Goal: Task Accomplishment & Management: Complete application form

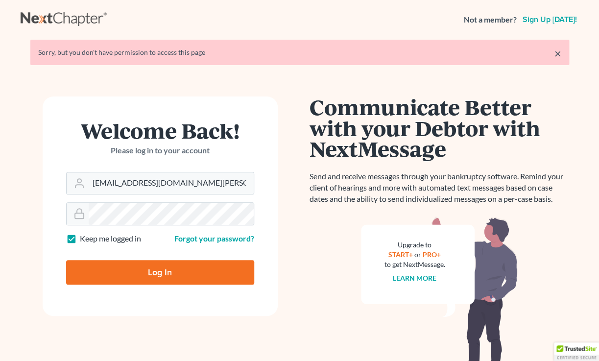
click at [179, 279] on input "Log In" at bounding box center [160, 272] width 188 height 25
type input "Thinking..."
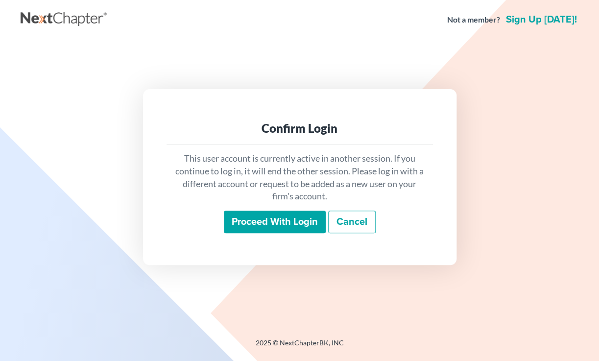
click at [281, 225] on input "Proceed with login" at bounding box center [275, 222] width 102 height 23
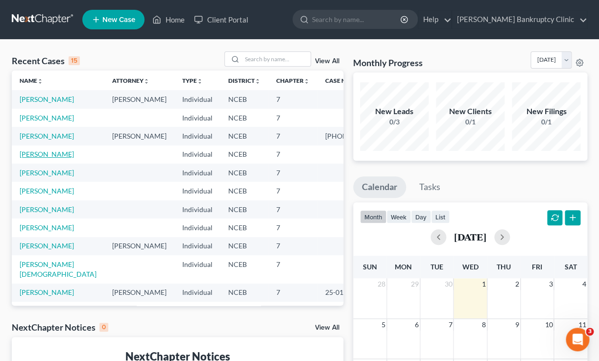
click at [57, 158] on link "Pittman, Amber" at bounding box center [47, 154] width 54 height 8
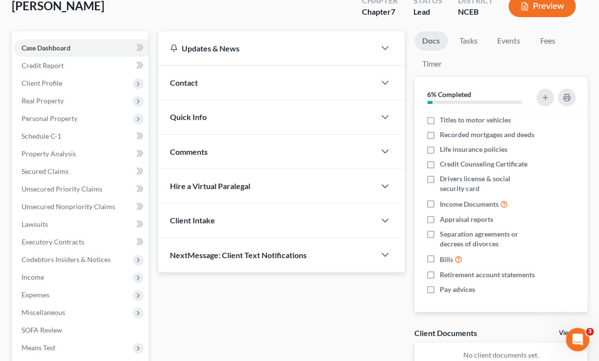
scroll to position [64, 0]
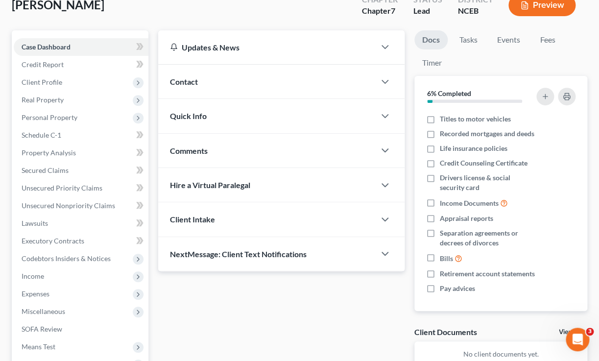
click at [368, 253] on div "NextMessage: Client Text Notifications" at bounding box center [266, 254] width 217 height 34
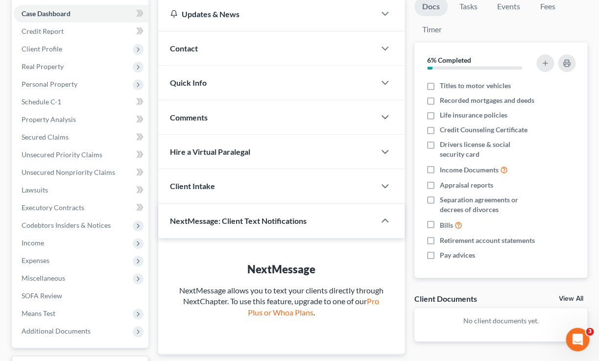
scroll to position [92, 0]
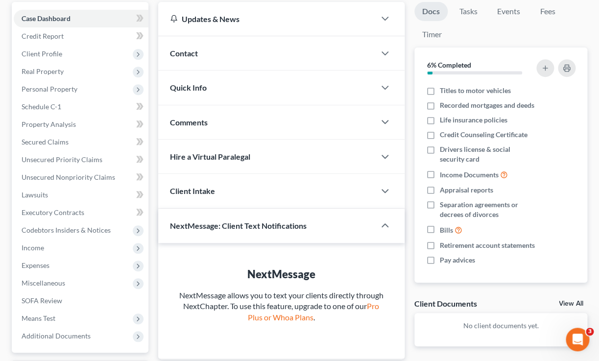
click at [378, 195] on div at bounding box center [389, 191] width 29 height 20
click at [384, 189] on icon "button" at bounding box center [385, 191] width 12 height 12
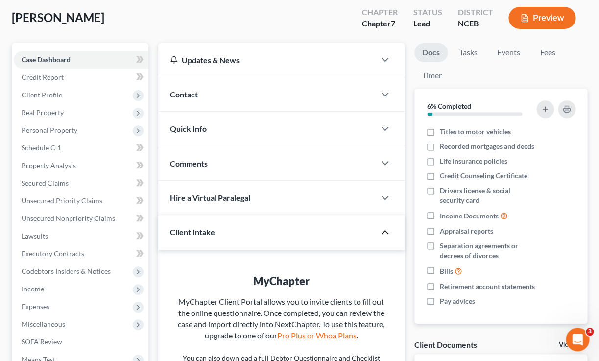
scroll to position [48, 0]
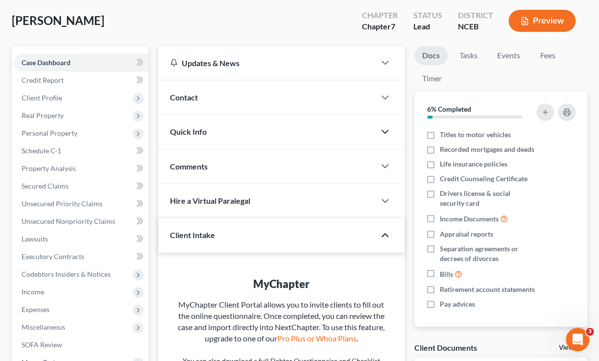
click at [383, 133] on icon "button" at bounding box center [385, 132] width 12 height 12
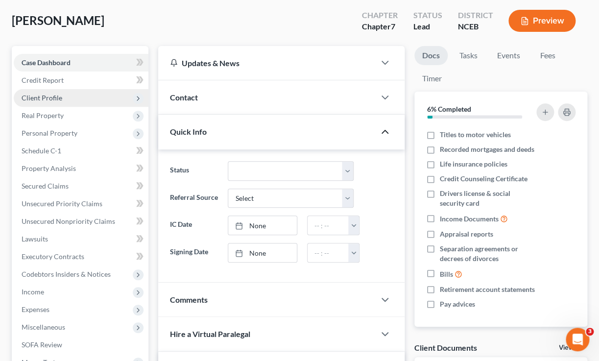
click at [64, 97] on span "Client Profile" at bounding box center [81, 98] width 135 height 18
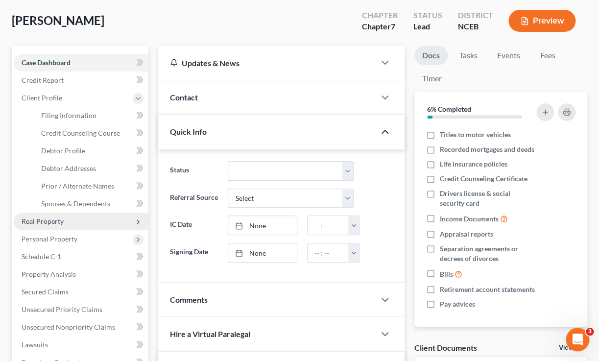
click at [87, 223] on span "Real Property" at bounding box center [81, 222] width 135 height 18
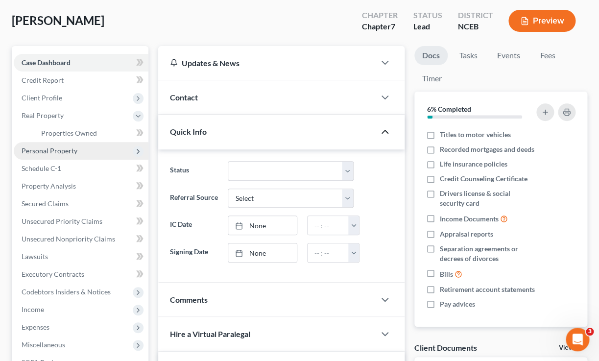
click at [138, 152] on polyline at bounding box center [138, 151] width 2 height 4
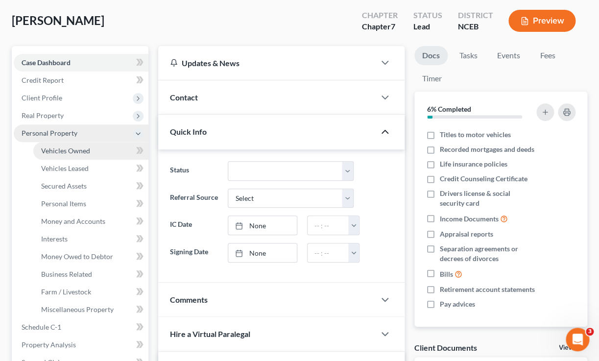
click at [102, 148] on link "Vehicles Owned" at bounding box center [90, 151] width 115 height 18
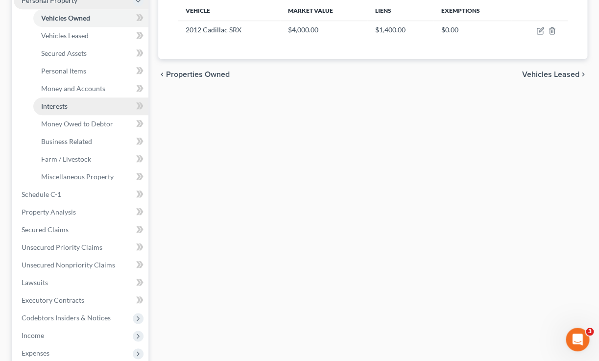
scroll to position [181, 0]
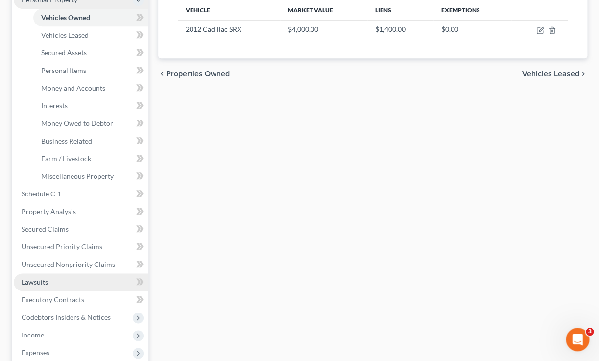
click at [95, 283] on link "Lawsuits" at bounding box center [81, 282] width 135 height 18
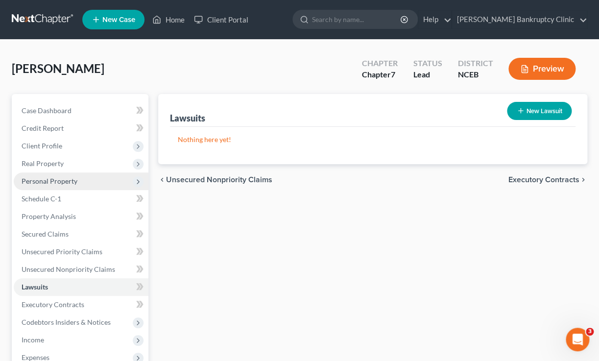
click at [522, 108] on icon "button" at bounding box center [521, 111] width 8 height 8
select select "0"
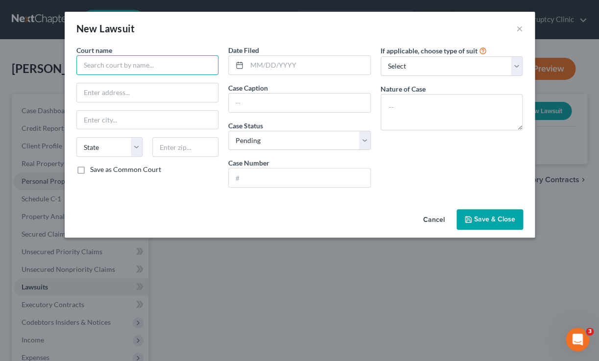
click at [146, 68] on input "text" at bounding box center [147, 65] width 143 height 20
type input "Nash County Courthouse"
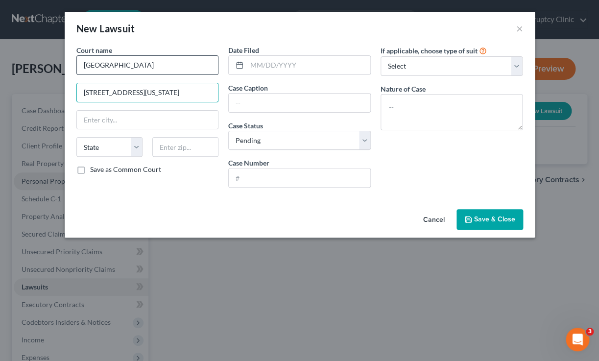
type input "234 W Washington St"
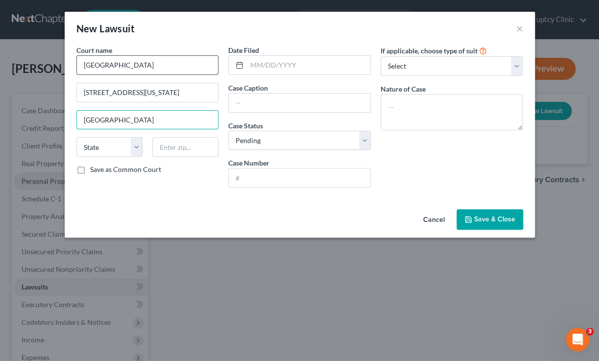
type input "Nashville"
select select "28"
type input "27856"
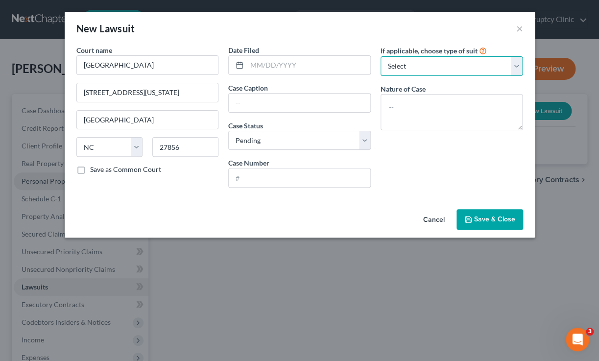
click option "Select" at bounding box center [0, 0] width 0 height 0
click at [418, 108] on textarea at bounding box center [452, 112] width 143 height 36
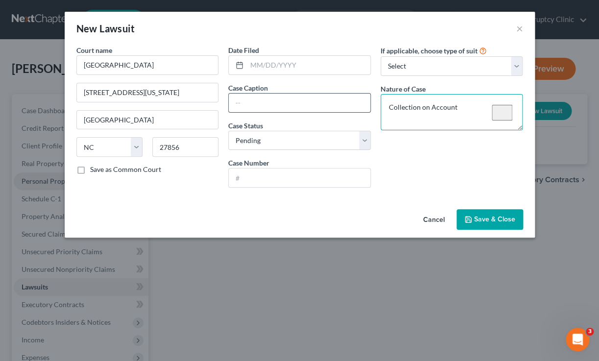
type textarea "Collection on Account"
click at [280, 106] on input "text" at bounding box center [300, 103] width 142 height 19
click at [259, 177] on input "text" at bounding box center [300, 178] width 142 height 19
paste input "24CVD001612-630"
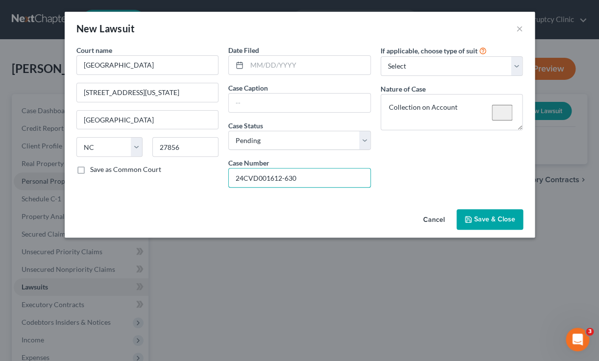
type input "24CVD001612-630"
click at [270, 107] on input "text" at bounding box center [300, 103] width 142 height 19
paste input "TOWNEBANK VS AMBER M PITTMAN"
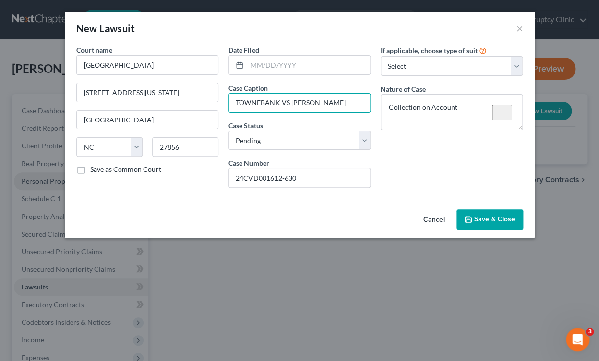
type input "TOWNEBANK VS AMBER M PITTMAN"
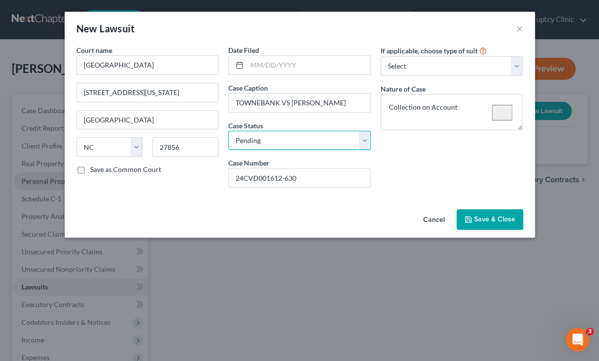
click option "Pending" at bounding box center [0, 0] width 0 height 0
click at [279, 70] on input "text" at bounding box center [309, 65] width 124 height 19
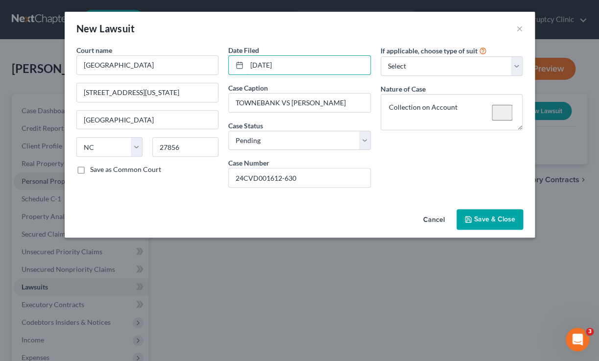
type input "01/07/2025"
click at [423, 159] on div "If applicable, choose type of suit Select Repossession Garnishment Foreclosure …" at bounding box center [452, 120] width 152 height 150
click at [473, 120] on textarea "Collection on Account" at bounding box center [452, 112] width 143 height 36
paste textarea "Current Status Comment: J001-M0001 Judgment Amount Calculation: Pre-Judgment Am…"
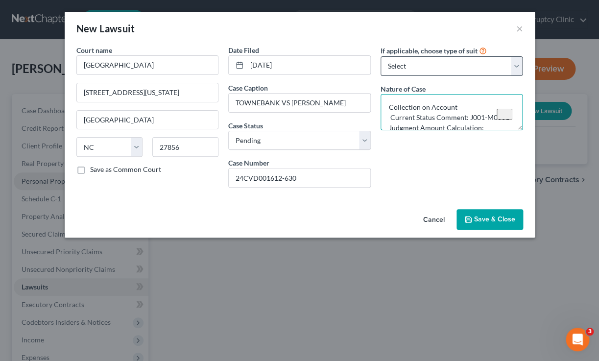
type textarea "Collection on Account Current Status Comment: J001-M0001 Judgment Amount Calcul…"
click at [490, 221] on span "Save & Close" at bounding box center [494, 219] width 41 height 8
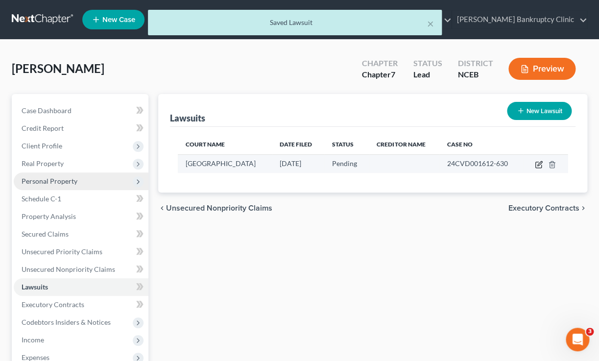
click at [539, 165] on icon "button" at bounding box center [540, 163] width 4 height 4
select select "28"
select select "0"
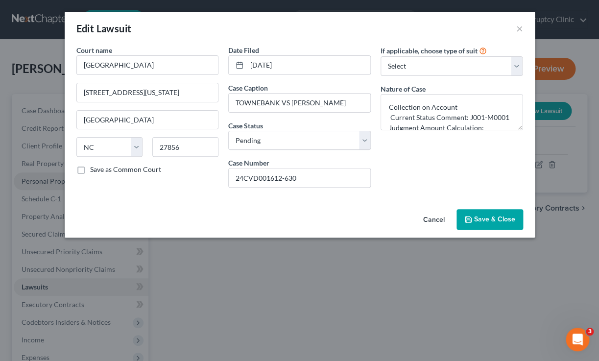
click at [490, 221] on span "Save & Close" at bounding box center [494, 219] width 41 height 8
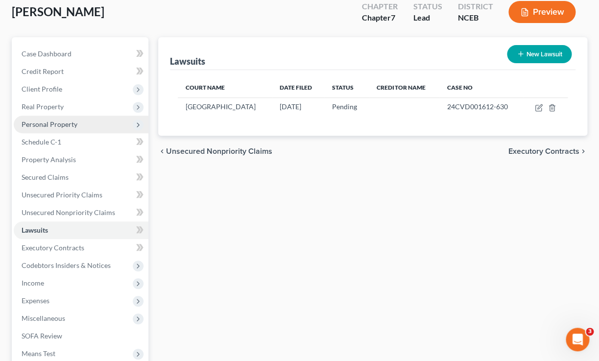
scroll to position [67, 0]
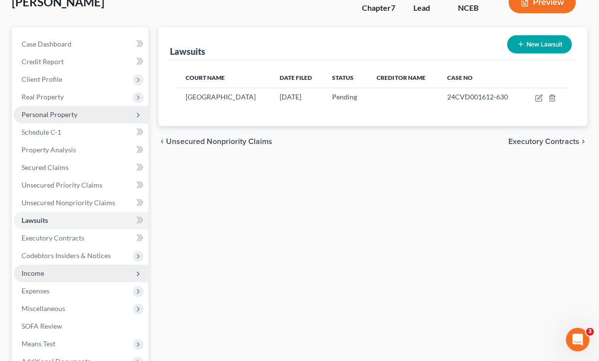
click at [104, 274] on span "Income" at bounding box center [81, 274] width 135 height 18
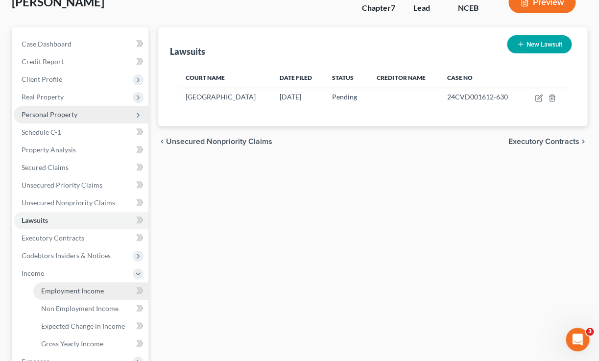
click at [107, 290] on link "Employment Income" at bounding box center [90, 291] width 115 height 18
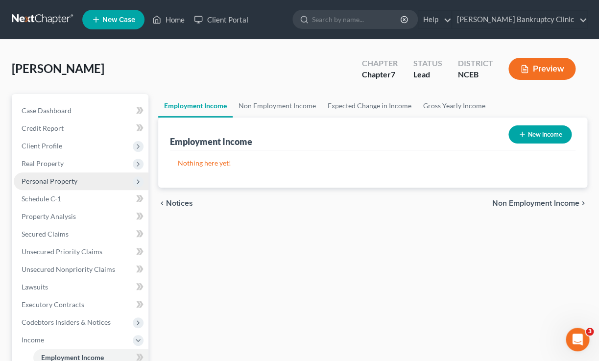
click at [529, 131] on button "New Income" at bounding box center [540, 134] width 63 height 18
select select "0"
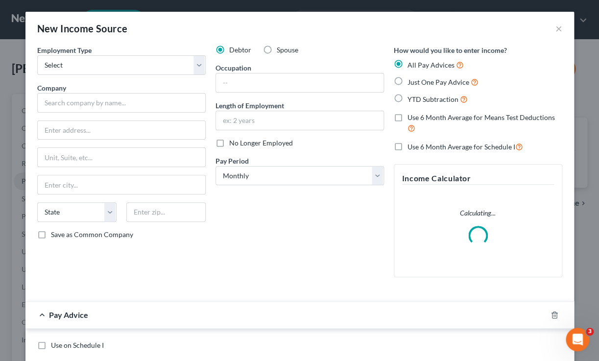
click at [158, 76] on div "Employment Type * Select Full or Part Time Employment Self Employment Company *…" at bounding box center [121, 165] width 178 height 240
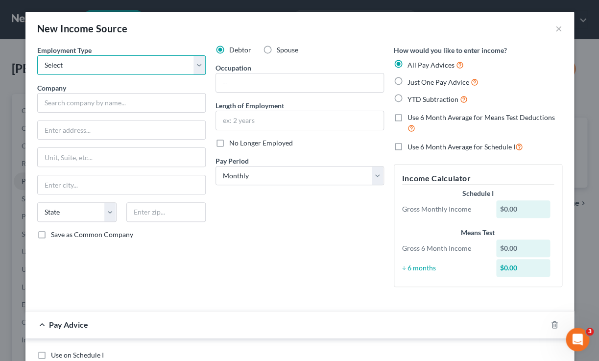
select select "0"
click option "Full or Part Time Employment" at bounding box center [0, 0] width 0 height 0
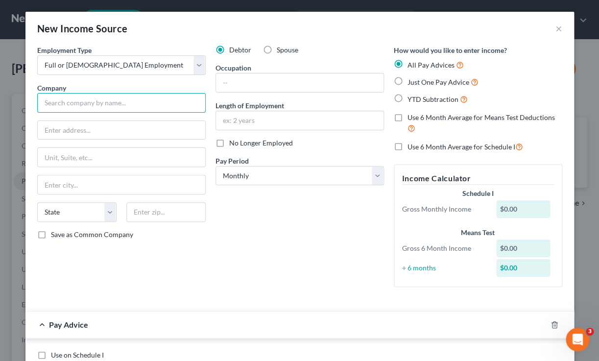
click at [108, 100] on input "text" at bounding box center [121, 103] width 169 height 20
type input "Food Lion"
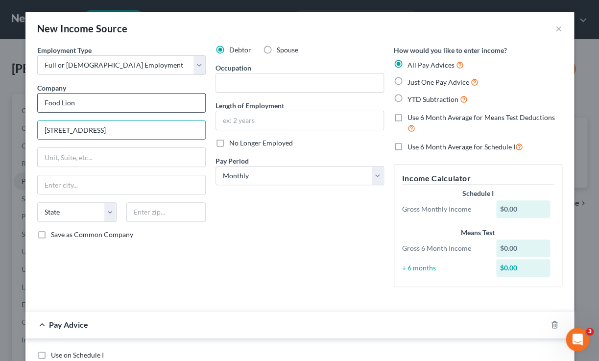
type input "1151 Eastern Ave"
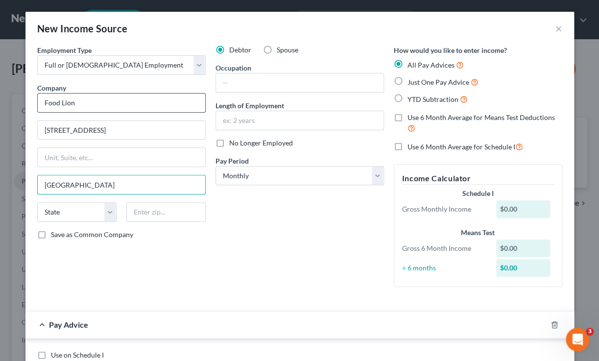
type input "Nashville"
select select "28"
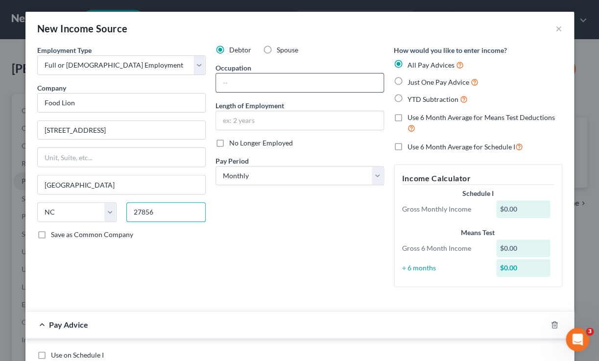
type input "27856"
click at [269, 76] on input "text" at bounding box center [300, 83] width 168 height 19
type input "Assistant Customer Service Manager"
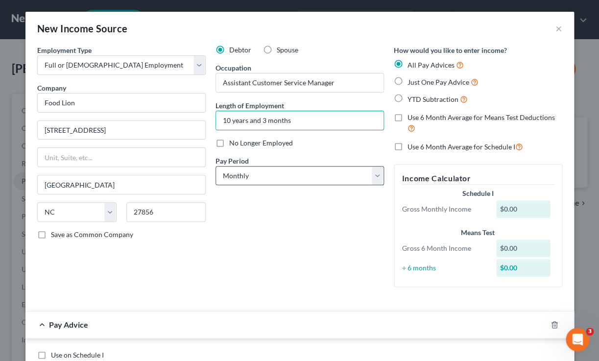
type input "10 years and 3 months"
select select "3"
click option "Weekly" at bounding box center [0, 0] width 0 height 0
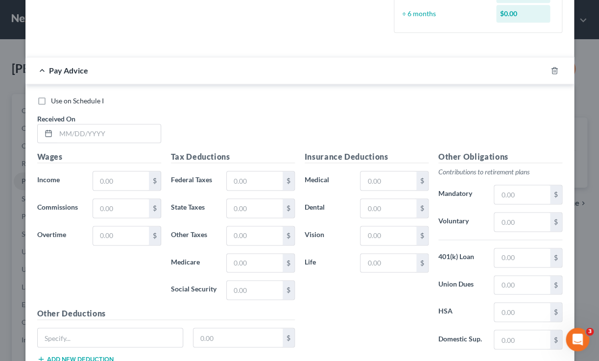
scroll to position [275, 0]
click at [121, 187] on input "text" at bounding box center [120, 180] width 55 height 19
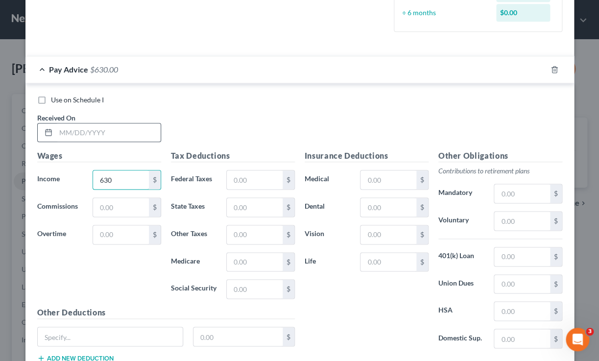
type input "630"
click at [49, 134] on icon at bounding box center [49, 132] width 8 height 8
click at [237, 100] on div "Use on Schedule I" at bounding box center [299, 100] width 525 height 10
click at [254, 183] on input "text" at bounding box center [254, 180] width 55 height 19
type input "35"
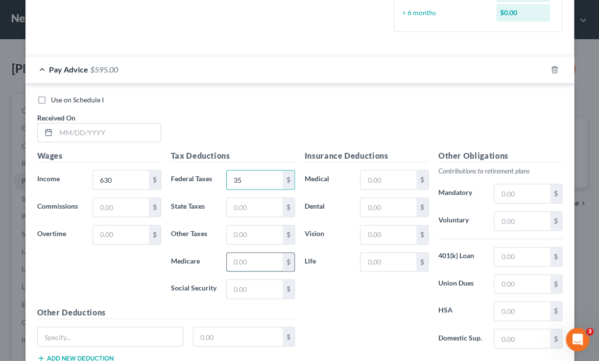
click at [240, 264] on input "text" at bounding box center [254, 262] width 55 height 19
type input "10"
click at [254, 292] on input "text" at bounding box center [254, 289] width 55 height 19
type input "40"
click at [379, 184] on input "text" at bounding box center [388, 180] width 55 height 19
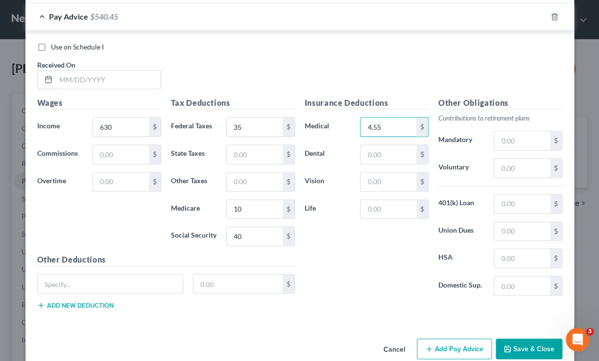
scroll to position [330, 0]
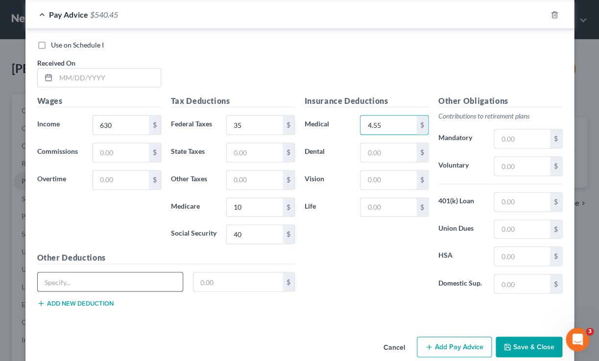
type input "4.55"
click at [81, 283] on input "text" at bounding box center [111, 282] width 146 height 19
click at [141, 283] on input "Lion Share Federal Credit Union PErsonal Loan" at bounding box center [111, 282] width 146 height 19
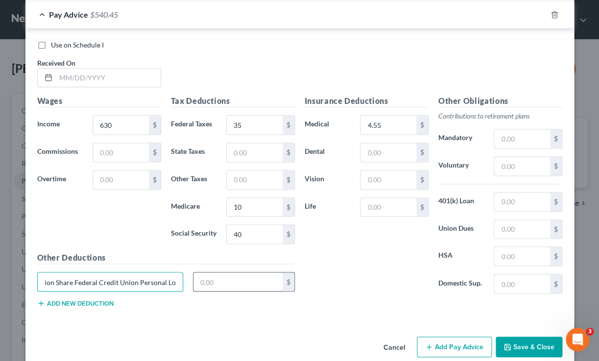
type input "Lion Share Federal Credit Union Personal Loan"
click at [203, 286] on input "text" at bounding box center [238, 282] width 89 height 19
type input "2"
type input "150"
click at [73, 303] on button "Add new deduction" at bounding box center [75, 303] width 76 height 8
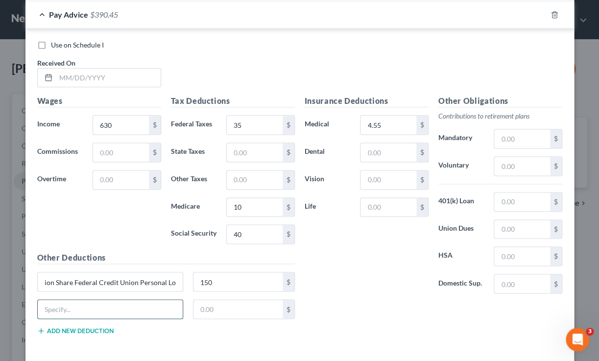
click at [96, 310] on input "text" at bounding box center [111, 309] width 146 height 19
type input "Car Insurance"
type input "200"
click at [408, 277] on div "Insurance Deductions Medical 4.55 $ Dental $ Vision $ Life $" at bounding box center [367, 198] width 134 height 206
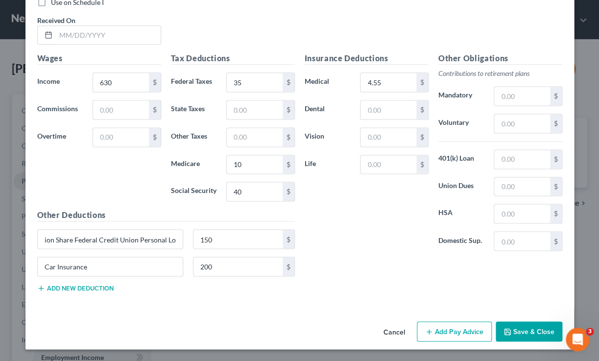
click at [519, 330] on button "Save & Close" at bounding box center [529, 332] width 67 height 21
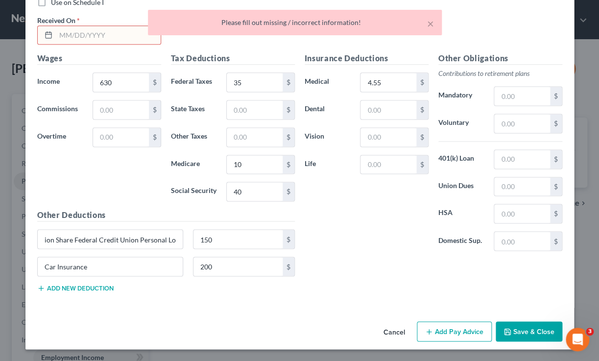
click at [73, 35] on div "× Please fill out missing / incorrect information!" at bounding box center [294, 25] width 599 height 30
click at [50, 35] on div "× Please fill out missing / incorrect information!" at bounding box center [294, 25] width 599 height 30
click at [48, 35] on div "× Please fill out missing / incorrect information!" at bounding box center [294, 25] width 599 height 30
click at [89, 25] on div "× Please fill out missing / incorrect information!" at bounding box center [294, 25] width 599 height 30
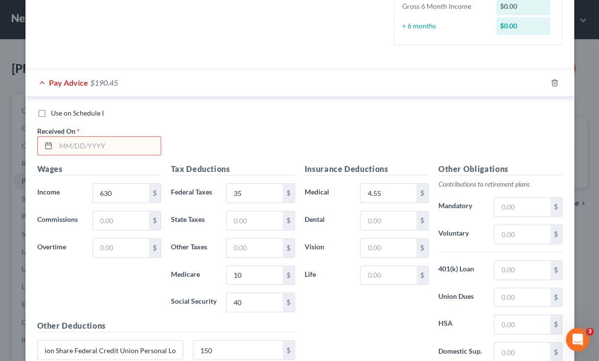
scroll to position [254, 0]
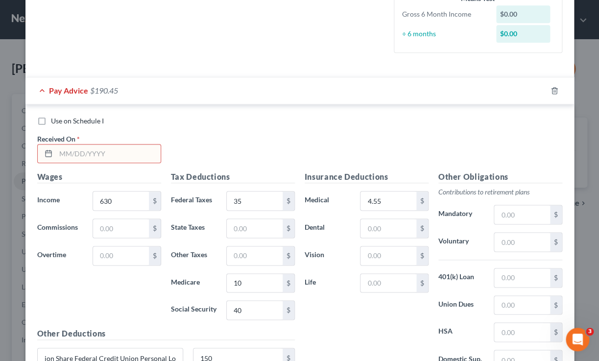
click at [105, 156] on input "text" at bounding box center [108, 154] width 105 height 19
click at [48, 154] on icon at bounding box center [49, 153] width 8 height 8
click at [79, 154] on input "text" at bounding box center [108, 154] width 105 height 19
type input "1"
click at [47, 153] on icon at bounding box center [49, 153] width 8 height 8
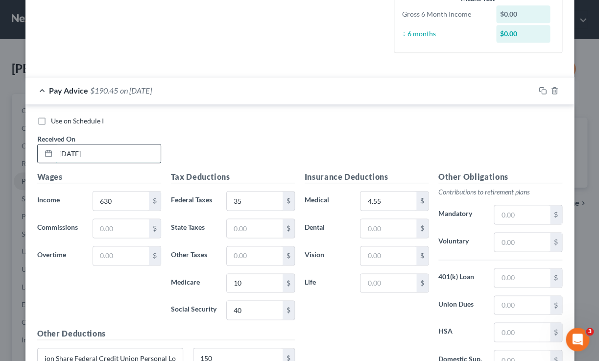
click at [85, 155] on input "1/1/2025" at bounding box center [108, 154] width 105 height 19
click at [71, 156] on input "1/1/2025" at bounding box center [108, 154] width 105 height 19
type input "09/19/2025"
click at [250, 146] on div "Use on Schedule I Received On * 09/19/2025" at bounding box center [299, 143] width 535 height 55
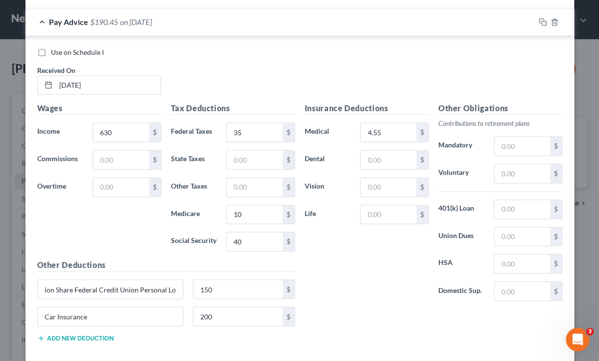
scroll to position [372, 0]
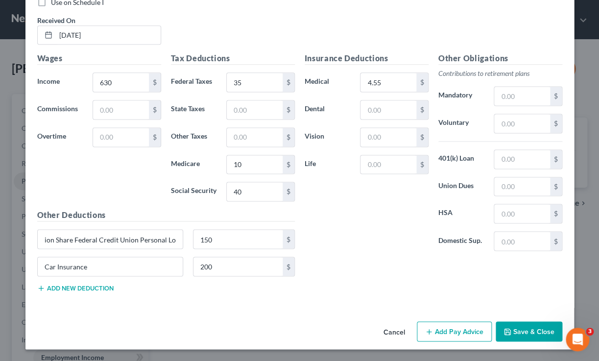
click at [528, 332] on button "Save & Close" at bounding box center [529, 332] width 67 height 21
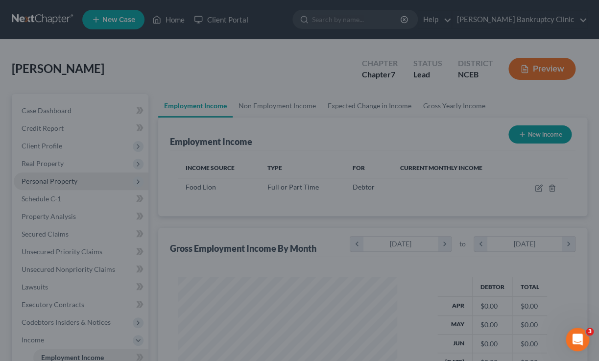
scroll to position [175, 239]
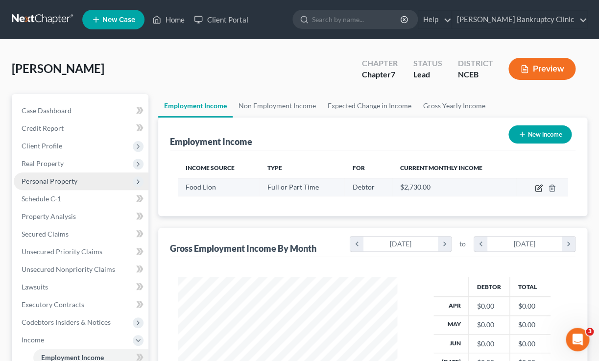
click at [537, 189] on icon "button" at bounding box center [539, 188] width 8 height 8
select select "0"
select select "28"
select select "3"
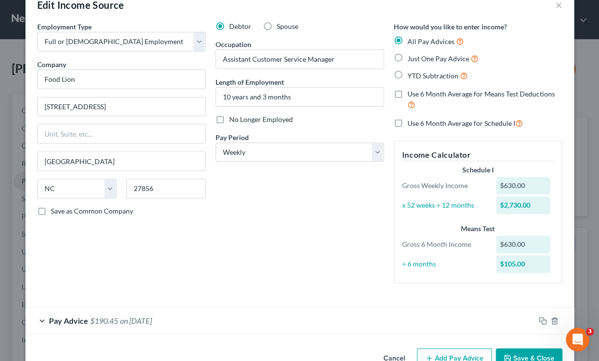
scroll to position [10, 0]
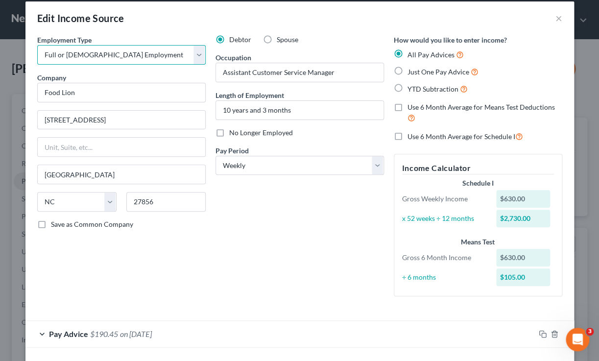
click option "Full or Part Time Employment" at bounding box center [0, 0] width 0 height 0
click at [561, 20] on button "×" at bounding box center [559, 18] width 7 height 12
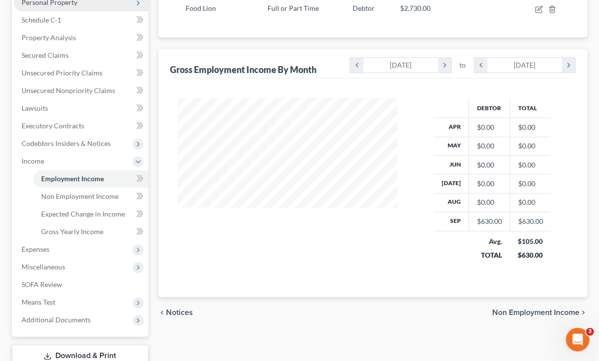
scroll to position [178, 0]
click at [108, 197] on span "Non Employment Income" at bounding box center [79, 197] width 77 height 8
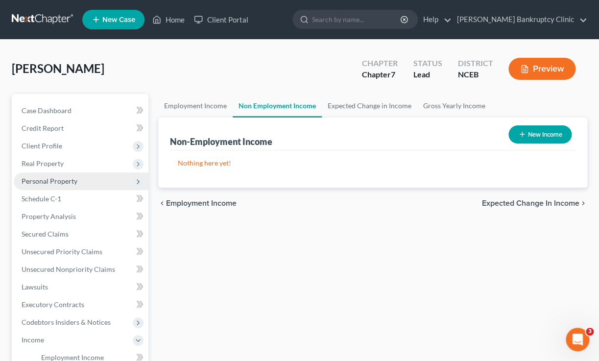
click at [544, 141] on button "New Income" at bounding box center [540, 134] width 63 height 18
select select "0"
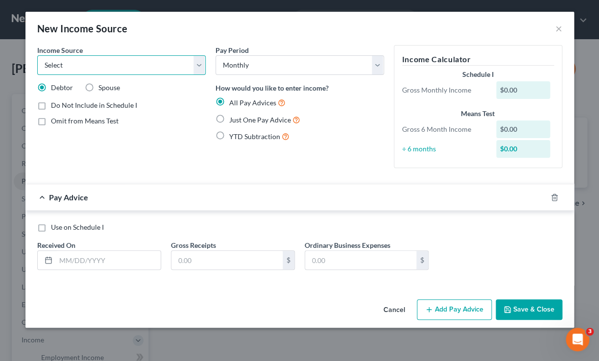
select select "5"
click option "Other Government Assistance" at bounding box center [0, 0] width 0 height 0
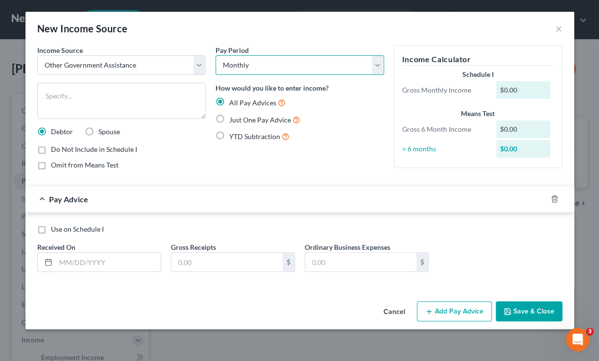
click option "Monthly" at bounding box center [0, 0] width 0 height 0
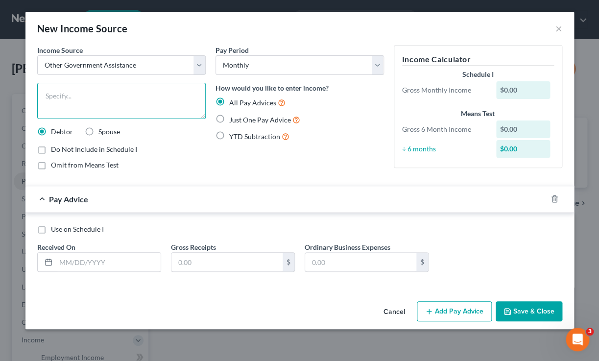
click at [140, 106] on textarea at bounding box center [121, 101] width 169 height 36
type textarea "Food Stamps"
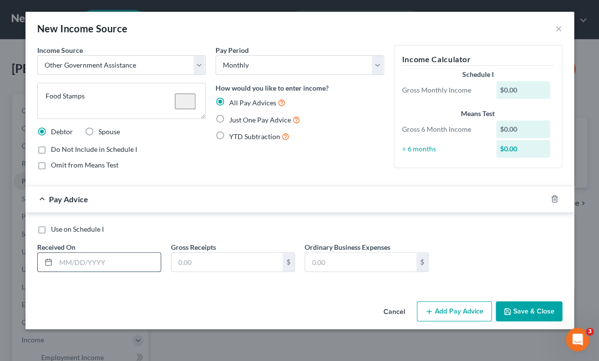
click at [99, 264] on input "text" at bounding box center [108, 262] width 105 height 19
type input "09/19/2025"
click at [194, 261] on input "text" at bounding box center [227, 262] width 111 height 19
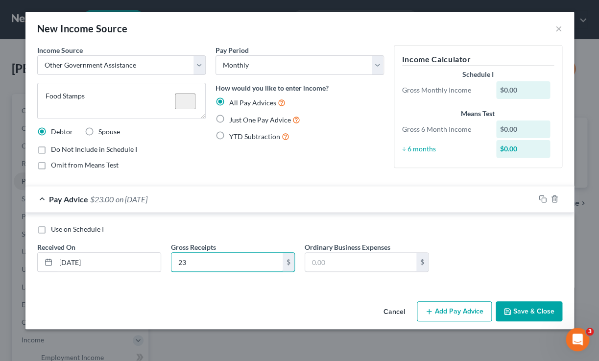
type input "23"
click at [343, 296] on div "Income Source * Select Unemployment Disability (from employer) Pension Retireme…" at bounding box center [299, 171] width 549 height 252
click at [229, 119] on label "Just One Pay Advice" at bounding box center [264, 119] width 71 height 11
click at [233, 119] on input "Just One Pay Advice" at bounding box center [236, 117] width 6 height 6
radio input "true"
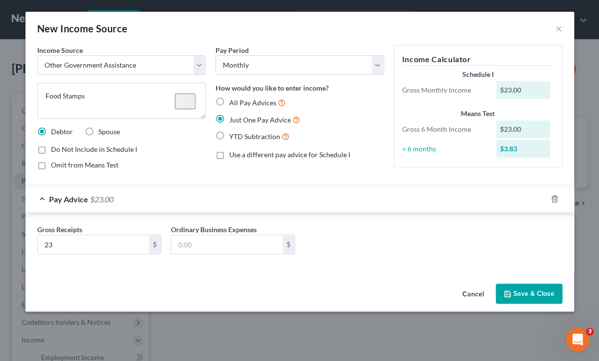
click at [505, 297] on icon "button" at bounding box center [508, 294] width 8 height 8
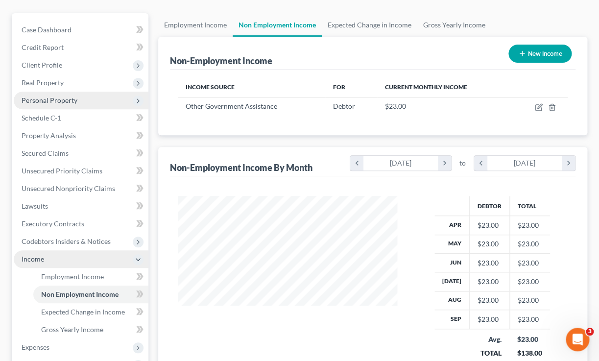
scroll to position [121, 0]
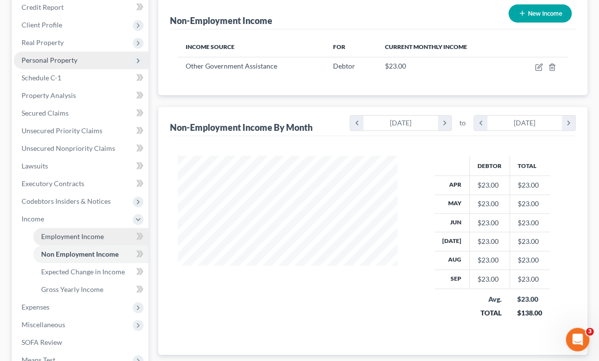
click at [85, 236] on span "Employment Income" at bounding box center [72, 236] width 63 height 8
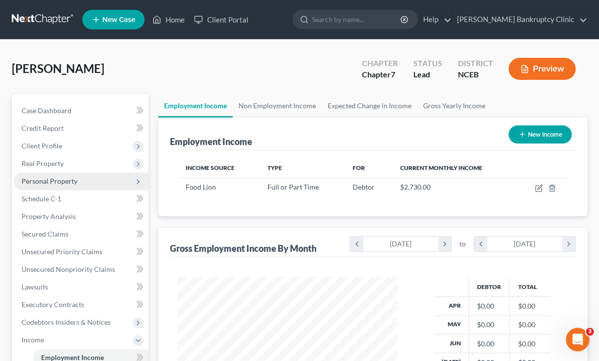
scroll to position [175, 239]
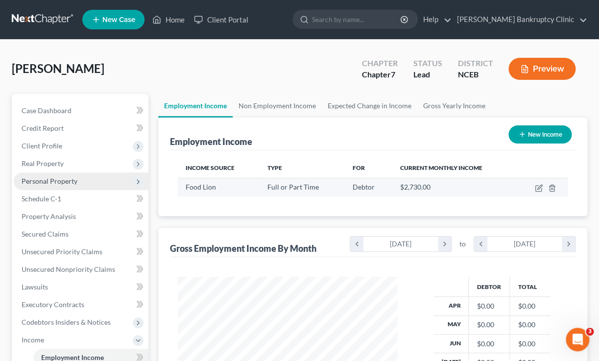
click at [541, 193] on td at bounding box center [542, 187] width 51 height 19
click at [539, 187] on icon "button" at bounding box center [540, 187] width 4 height 4
select select "0"
select select "28"
select select "3"
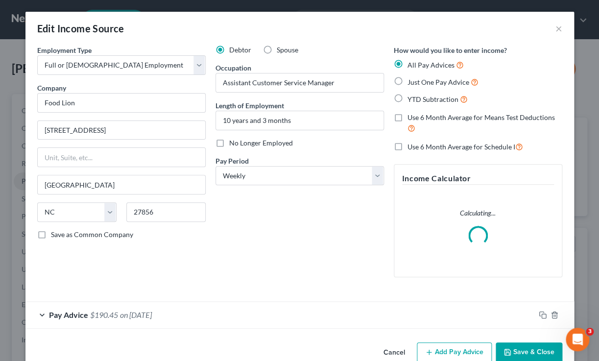
click at [408, 82] on label "Just One Pay Advice" at bounding box center [443, 81] width 71 height 11
click at [412, 82] on input "Just One Pay Advice" at bounding box center [415, 79] width 6 height 6
radio input "true"
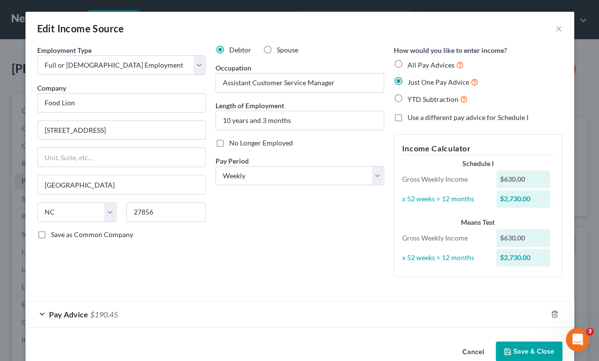
click at [525, 352] on button "Save & Close" at bounding box center [529, 352] width 67 height 21
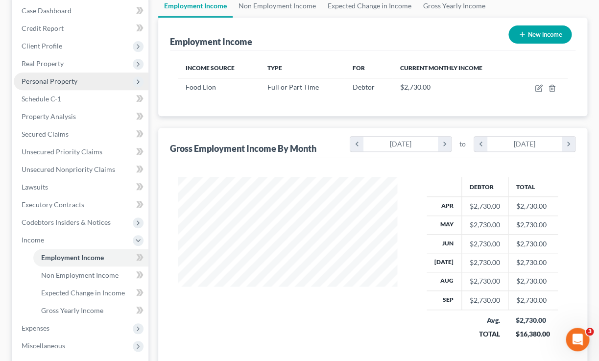
scroll to position [121, 0]
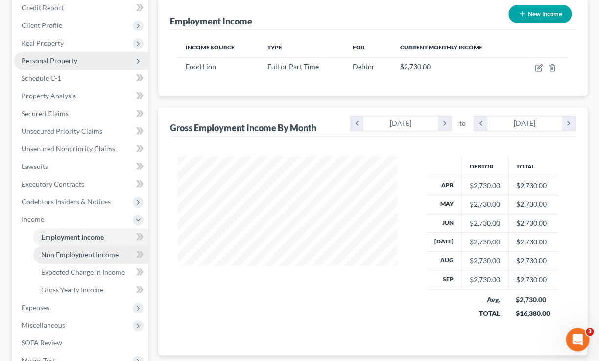
click at [92, 256] on span "Non Employment Income" at bounding box center [79, 254] width 77 height 8
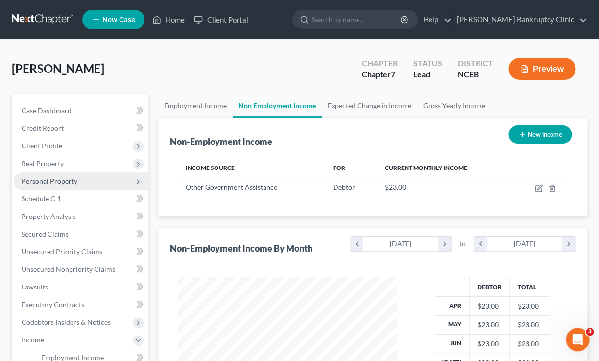
scroll to position [175, 239]
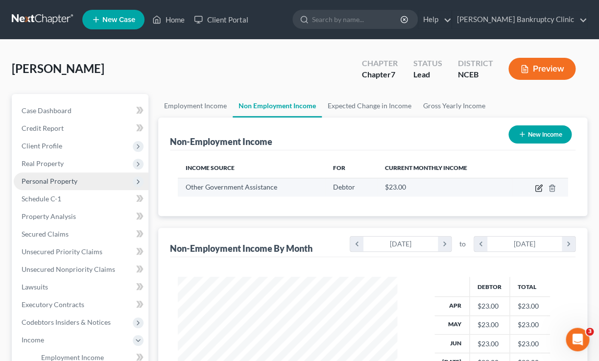
click at [538, 188] on icon "button" at bounding box center [539, 188] width 8 height 8
select select "5"
select select "0"
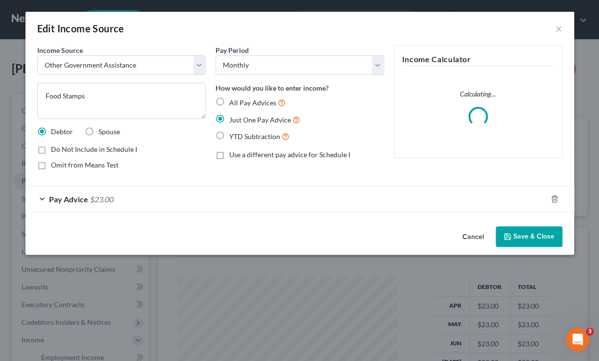
click at [474, 239] on button "Cancel" at bounding box center [473, 237] width 37 height 20
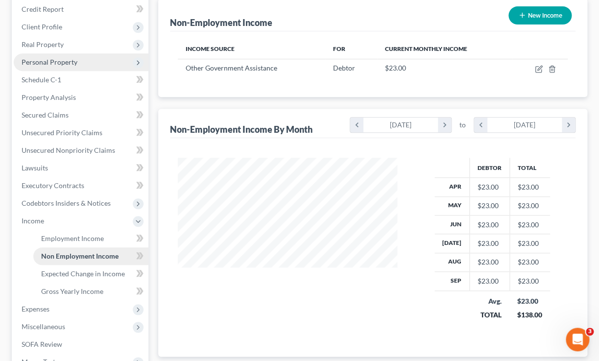
scroll to position [121, 0]
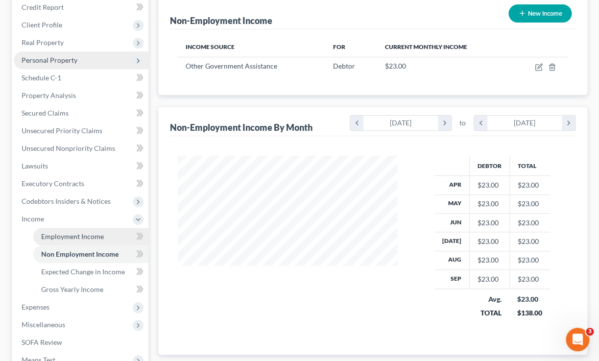
click at [96, 241] on link "Employment Income" at bounding box center [90, 237] width 115 height 18
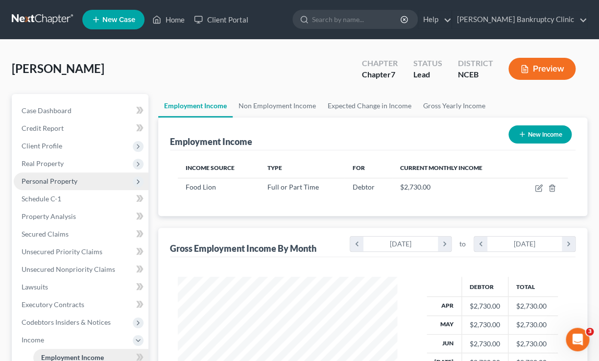
scroll to position [175, 239]
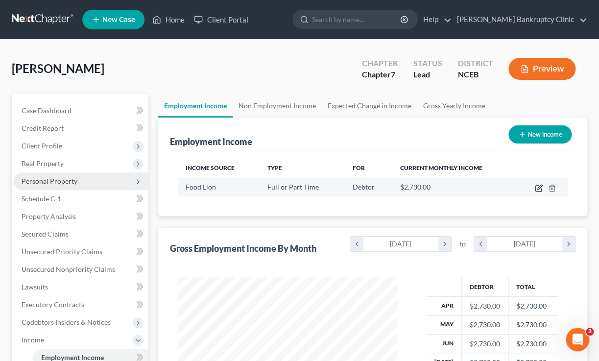
click at [539, 187] on icon "button" at bounding box center [540, 187] width 4 height 4
select select "0"
select select "28"
select select "3"
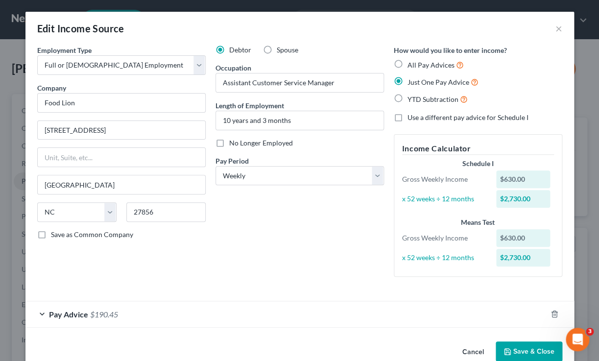
click at [408, 64] on label "All Pay Advices" at bounding box center [436, 64] width 56 height 11
click at [412, 64] on input "All Pay Advices" at bounding box center [415, 62] width 6 height 6
radio input "true"
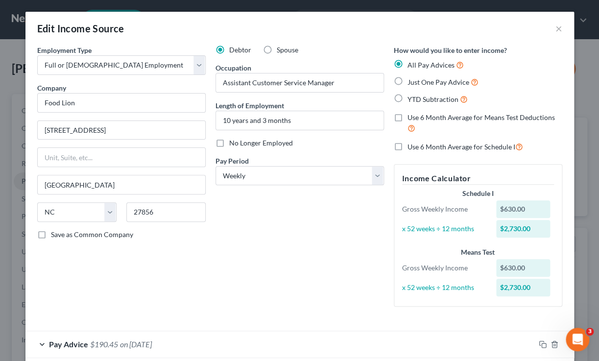
scroll to position [50, 0]
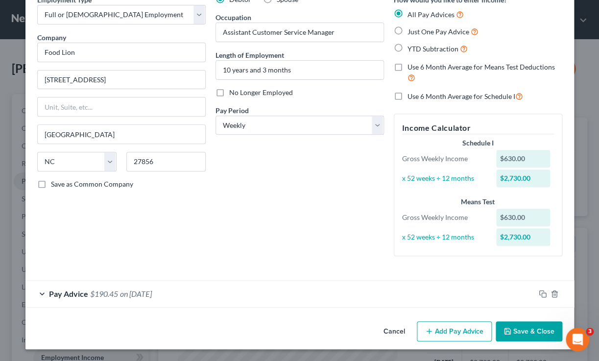
click at [92, 298] on span "$190.45" at bounding box center [104, 293] width 28 height 9
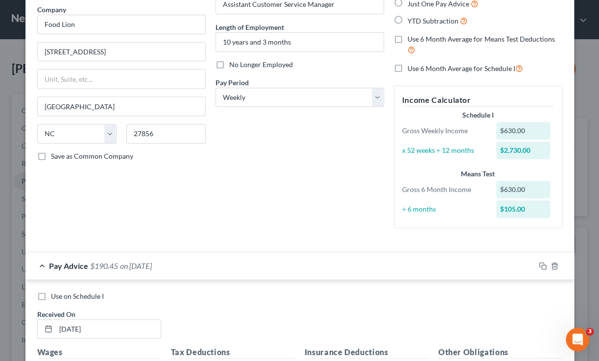
scroll to position [0, 0]
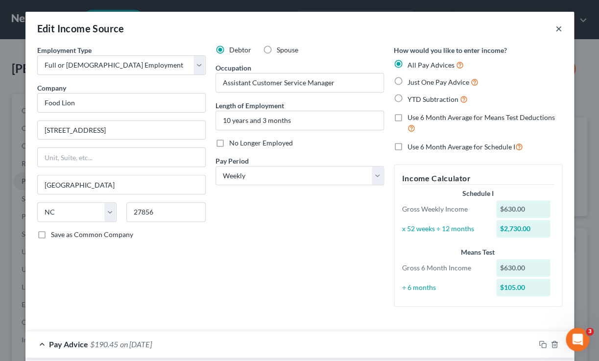
click at [558, 32] on button "×" at bounding box center [559, 29] width 7 height 12
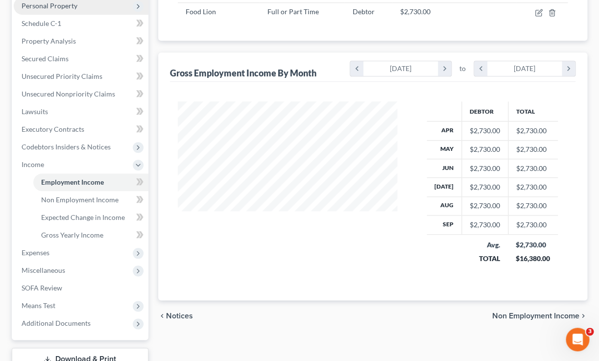
scroll to position [179, 0]
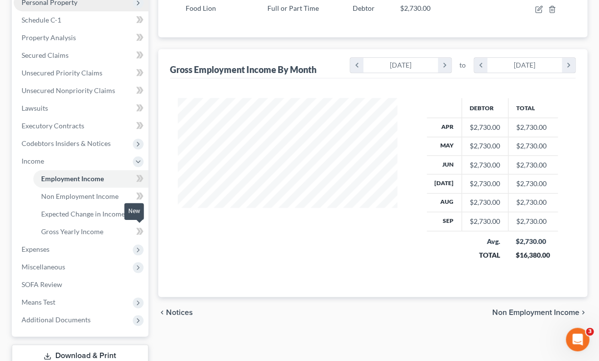
click at [140, 235] on icon at bounding box center [139, 231] width 7 height 12
click at [139, 232] on icon at bounding box center [138, 231] width 4 height 7
click at [139, 231] on icon at bounding box center [138, 231] width 4 height 7
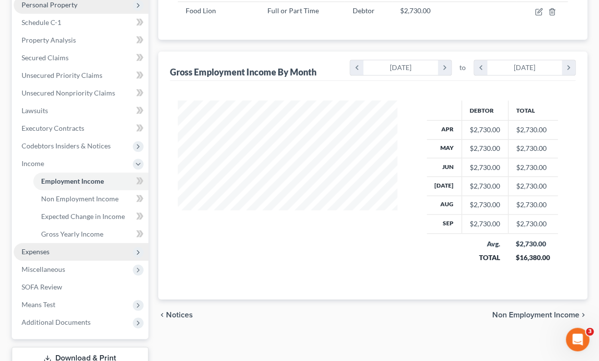
scroll to position [178, 0]
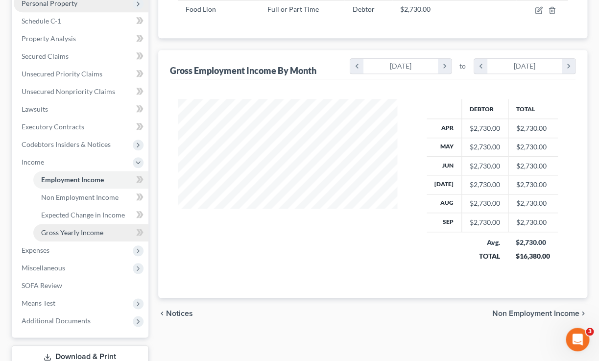
click at [66, 234] on span "Gross Yearly Income" at bounding box center [72, 232] width 62 height 8
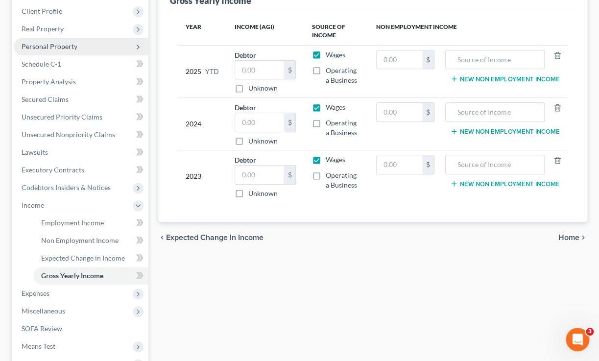
scroll to position [141, 0]
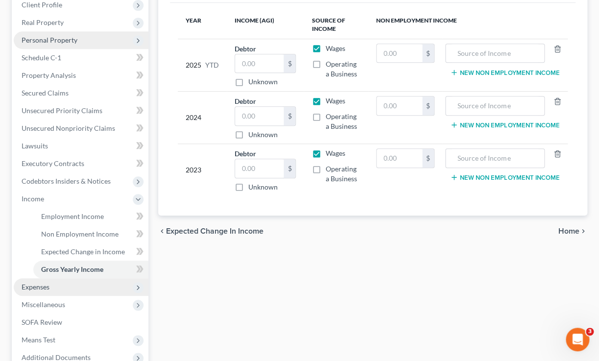
click at [83, 287] on span "Expenses" at bounding box center [81, 287] width 135 height 18
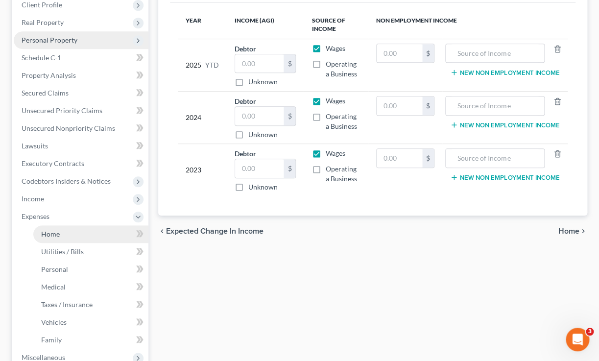
click at [67, 235] on link "Home" at bounding box center [90, 234] width 115 height 18
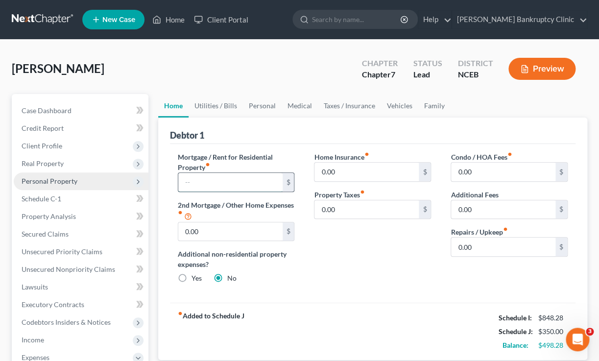
click at [220, 186] on input "text" at bounding box center [230, 182] width 104 height 19
type input "0"
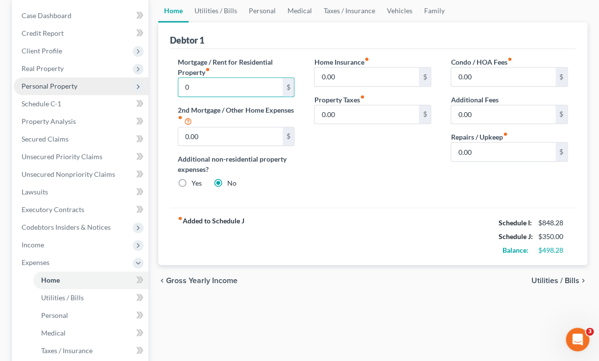
scroll to position [83, 0]
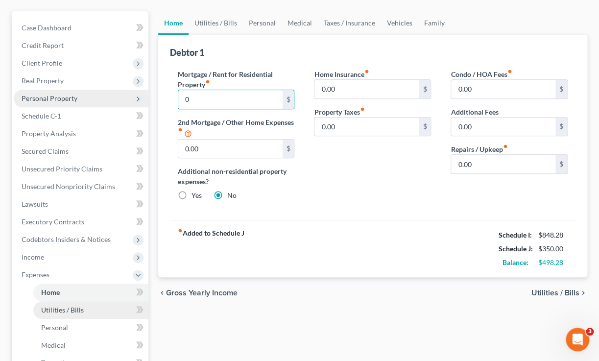
click at [104, 314] on link "Utilities / Bills" at bounding box center [90, 310] width 115 height 18
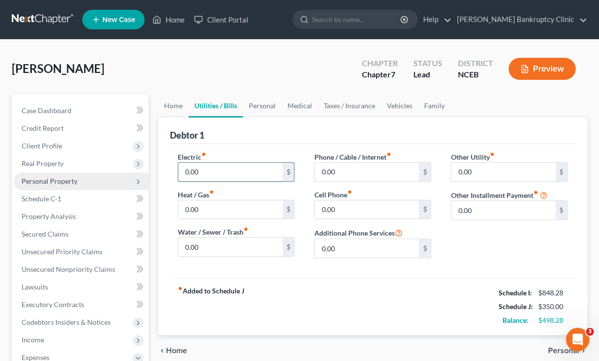
click at [219, 172] on input "0.00" at bounding box center [230, 172] width 104 height 19
type input "2"
type input "350"
click at [368, 172] on input "0.00" at bounding box center [367, 172] width 104 height 19
click at [363, 211] on input "0.00" at bounding box center [367, 209] width 104 height 19
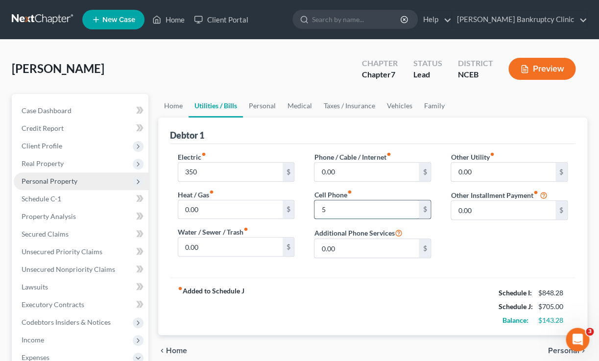
type input "50"
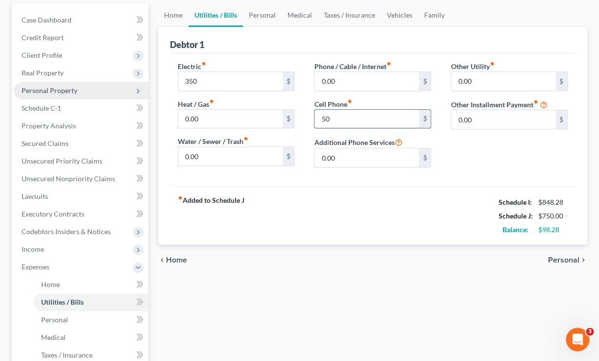
scroll to position [93, 0]
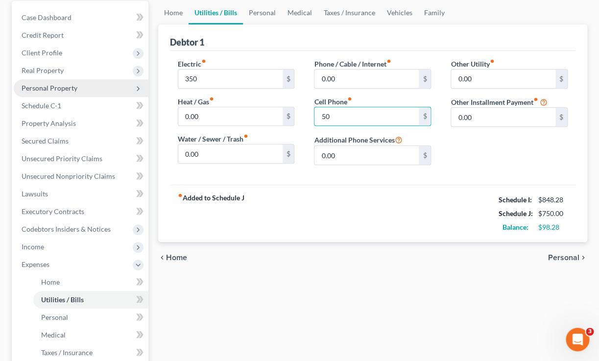
click at [573, 254] on span "Personal" at bounding box center [563, 258] width 31 height 8
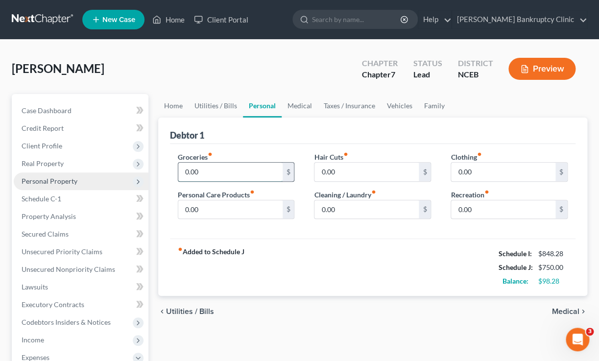
click at [230, 178] on input "0.00" at bounding box center [230, 172] width 104 height 19
type input "150"
click at [347, 216] on input "0.00" at bounding box center [367, 209] width 104 height 19
type input "50"
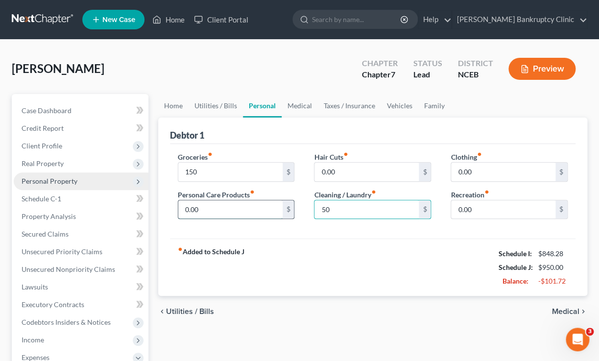
click at [255, 208] on input "0.00" at bounding box center [230, 209] width 104 height 19
type input "50"
click at [555, 311] on span "Medical" at bounding box center [565, 312] width 27 height 8
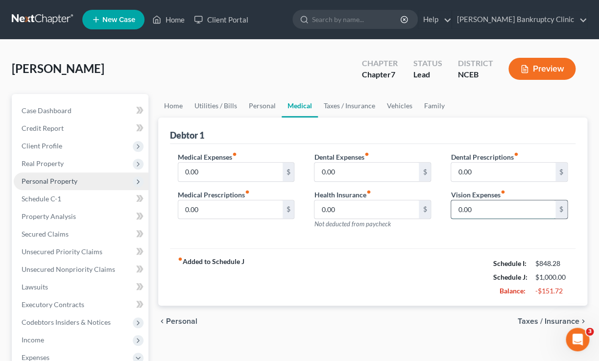
click at [471, 211] on input "0.00" at bounding box center [503, 209] width 104 height 19
type input "25"
click at [464, 250] on div "fiber_manual_record Added to Schedule J Schedule I: $848.28 Schedule J: $1,025.…" at bounding box center [373, 276] width 406 height 57
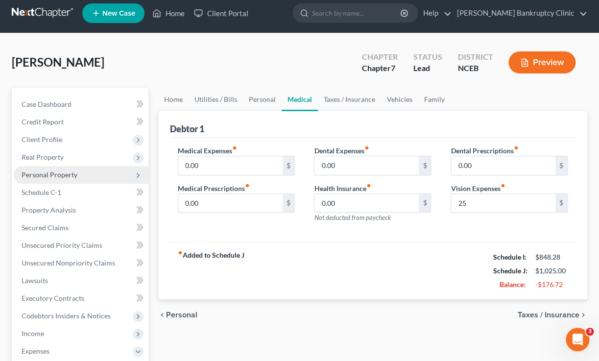
click at [543, 314] on span "Taxes / Insurance" at bounding box center [549, 315] width 62 height 8
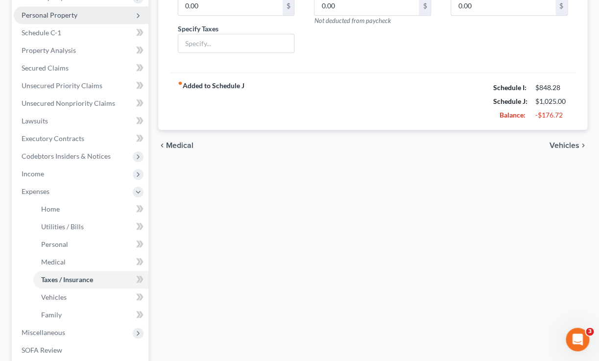
scroll to position [187, 0]
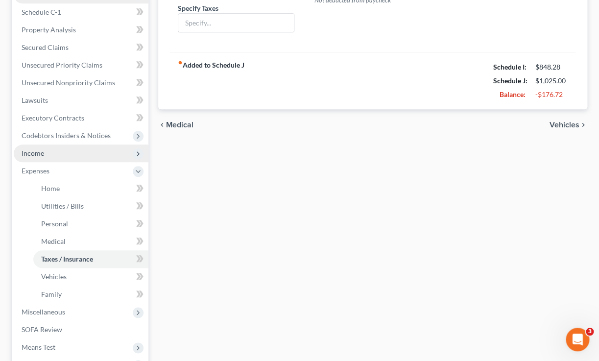
click at [137, 156] on icon at bounding box center [138, 154] width 8 height 8
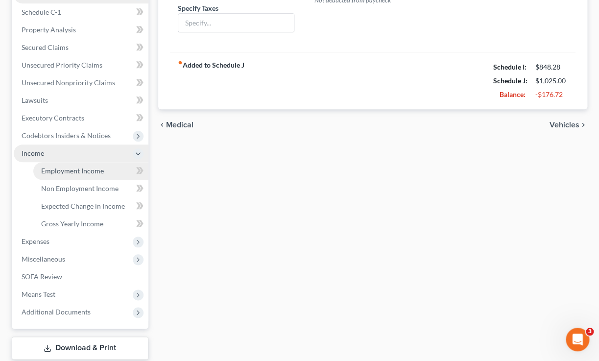
click at [128, 170] on link "Employment Income" at bounding box center [90, 171] width 115 height 18
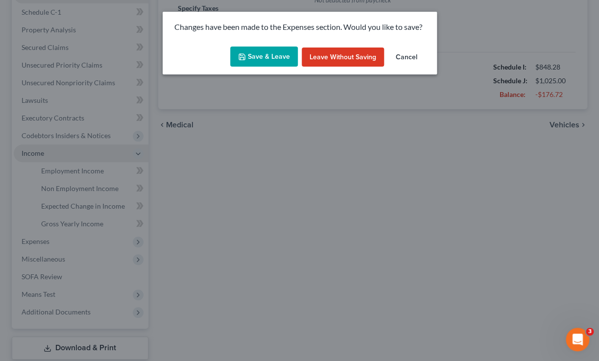
click at [287, 58] on button "Save & Leave" at bounding box center [264, 57] width 68 height 21
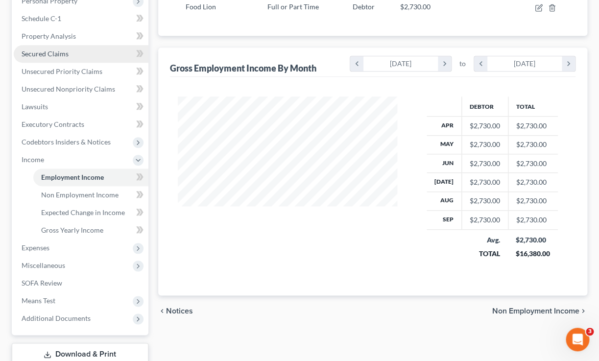
scroll to position [186, 0]
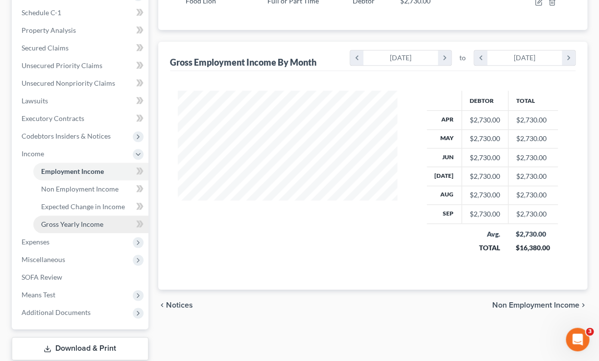
click at [96, 224] on span "Gross Yearly Income" at bounding box center [72, 224] width 62 height 8
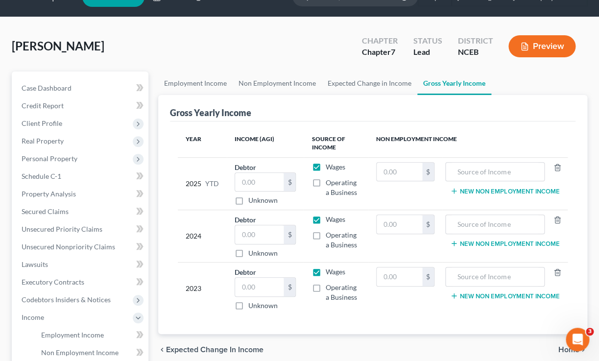
scroll to position [27, 0]
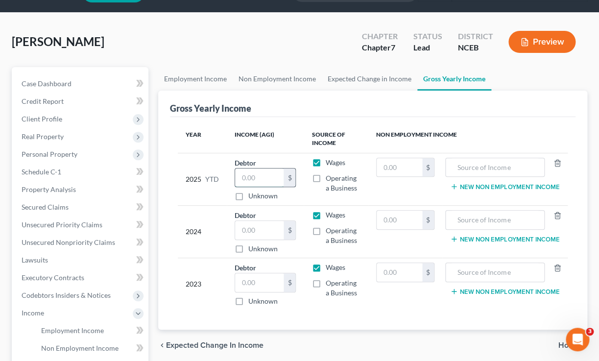
click at [266, 179] on input "text" at bounding box center [259, 178] width 49 height 19
type input "24,521.44"
click at [254, 230] on input "text" at bounding box center [259, 230] width 49 height 19
type input "30,917.00"
click at [256, 278] on input "text" at bounding box center [259, 282] width 49 height 19
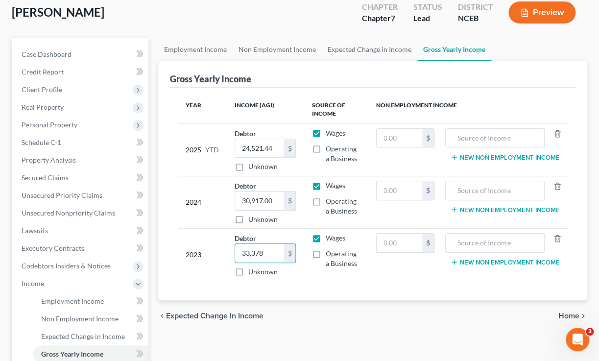
scroll to position [62, 0]
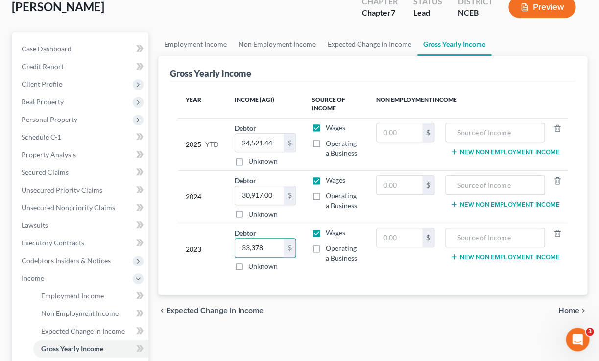
type input "33,378"
click at [352, 282] on div "Year Income (AGI) Source of Income Non Employment Income 2025 YTD Debtor 24,521…" at bounding box center [373, 188] width 406 height 213
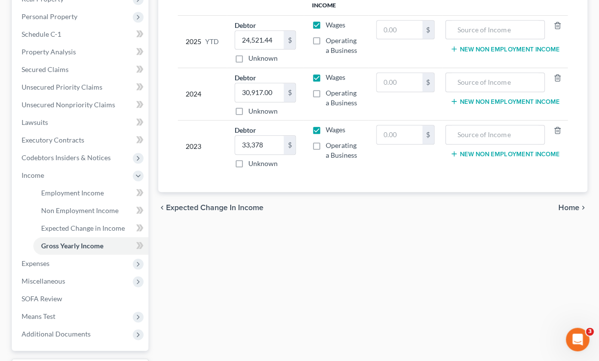
scroll to position [167, 0]
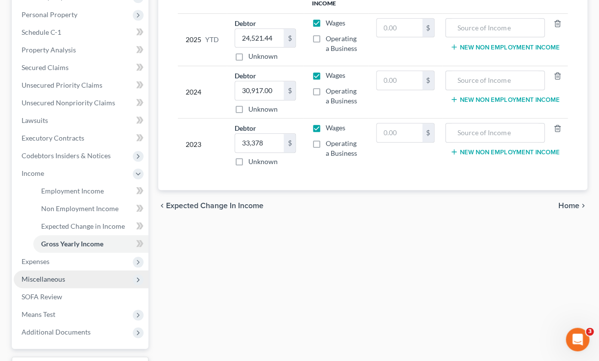
click at [104, 279] on span "Miscellaneous" at bounding box center [81, 280] width 135 height 18
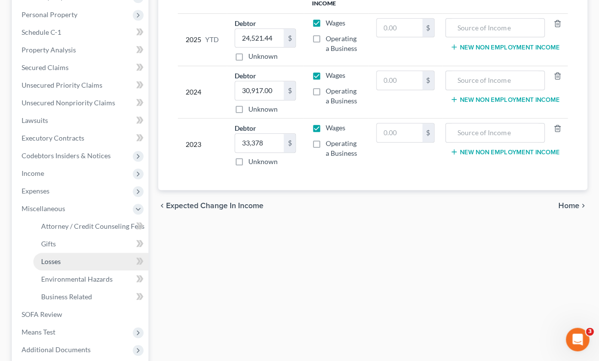
click at [85, 265] on link "Losses" at bounding box center [90, 262] width 115 height 18
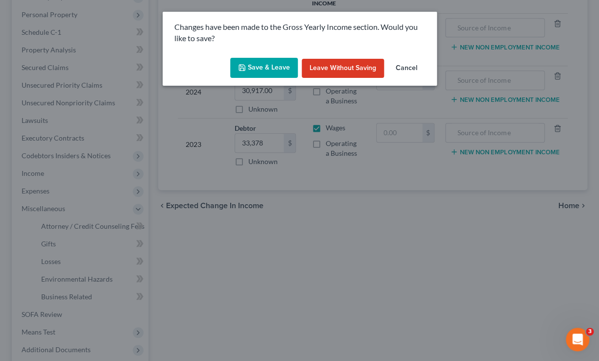
click at [269, 69] on button "Save & Leave" at bounding box center [264, 68] width 68 height 21
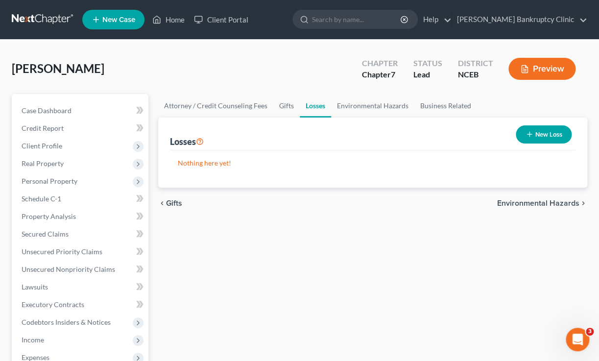
click at [539, 136] on button "New Loss" at bounding box center [544, 134] width 56 height 18
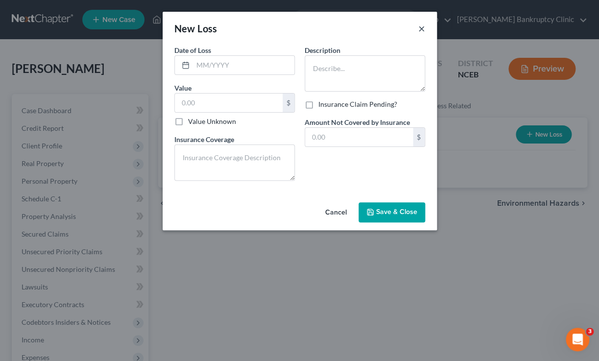
click at [421, 30] on button "×" at bounding box center [422, 29] width 7 height 12
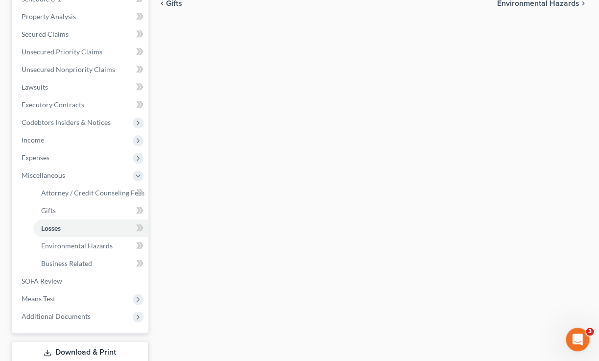
scroll to position [239, 0]
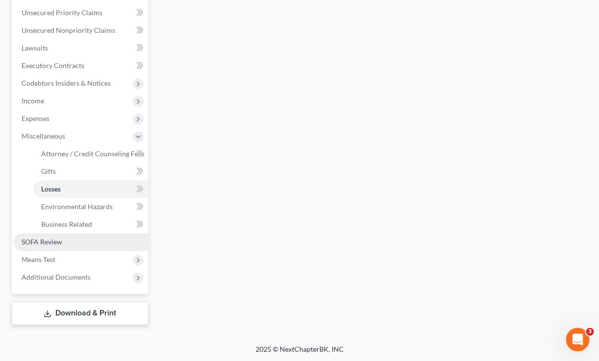
click at [67, 248] on link "SOFA Review" at bounding box center [81, 242] width 135 height 18
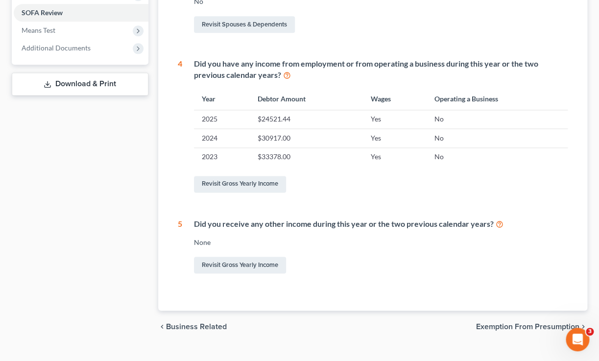
scroll to position [374, 0]
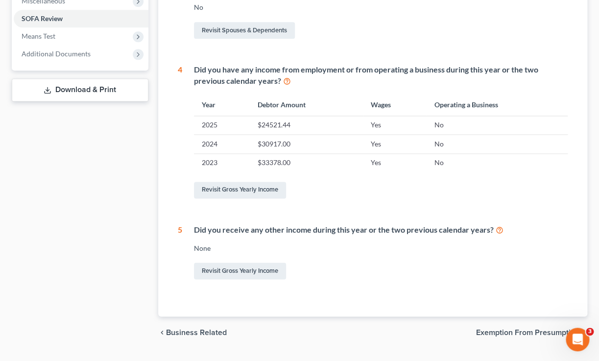
click at [513, 329] on span "Exemption from Presumption" at bounding box center [527, 332] width 103 height 8
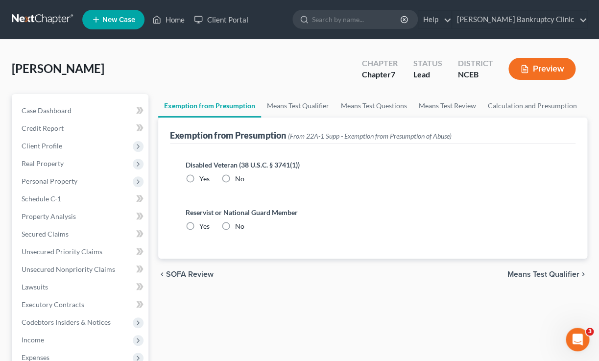
click at [235, 179] on label "No" at bounding box center [239, 179] width 9 height 10
click at [239, 179] on input "No" at bounding box center [242, 177] width 6 height 6
radio input "true"
click at [235, 230] on label "No" at bounding box center [239, 227] width 9 height 10
click at [239, 228] on input "No" at bounding box center [242, 225] width 6 height 6
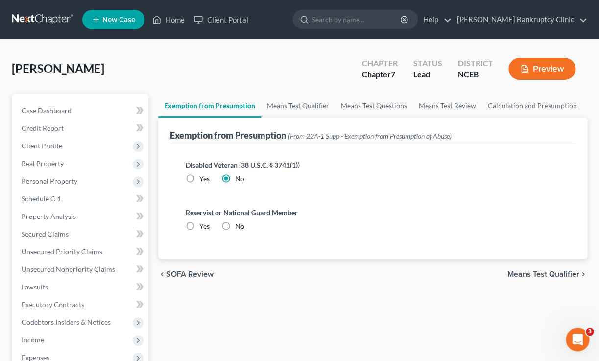
radio input "true"
click at [545, 274] on span "Means Test Qualifier" at bounding box center [544, 275] width 72 height 8
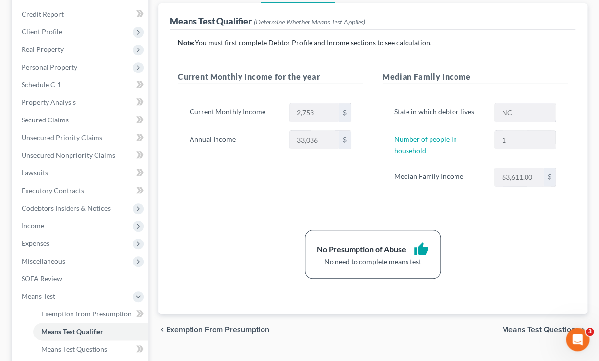
scroll to position [126, 0]
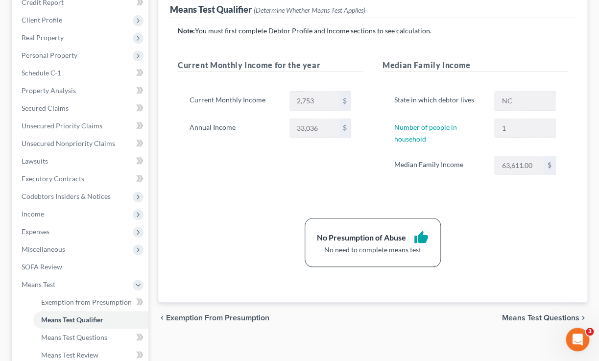
click at [522, 323] on div "chevron_left Exemption from Presumption Means Test Questions chevron_right" at bounding box center [372, 317] width 429 height 31
click at [544, 318] on span "Means Test Questions" at bounding box center [540, 318] width 77 height 8
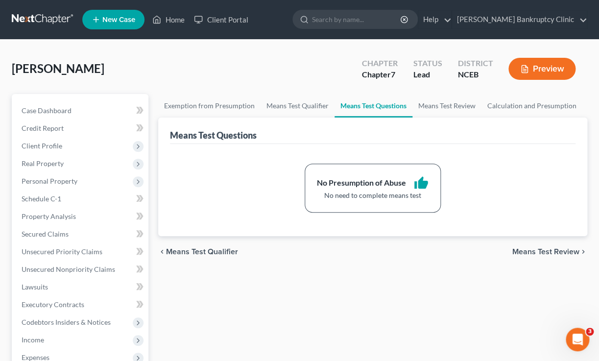
click at [535, 255] on span "Means Test Review" at bounding box center [546, 252] width 67 height 8
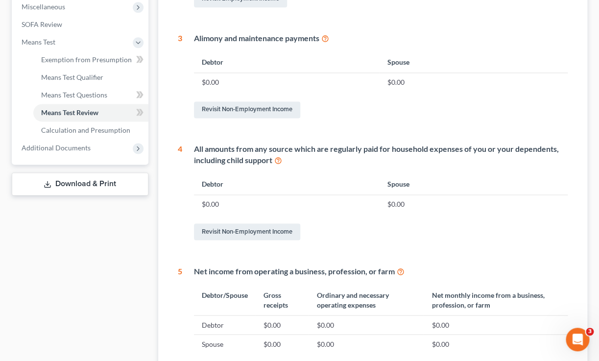
scroll to position [492, 0]
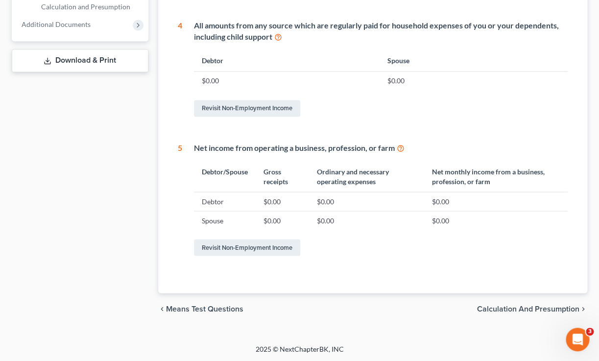
click at [530, 309] on span "Calculation and Presumption" at bounding box center [528, 309] width 102 height 8
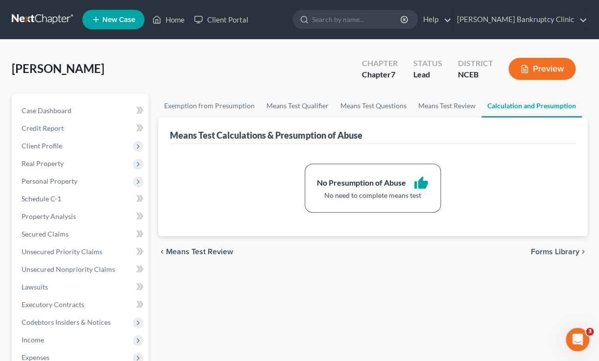
click at [545, 249] on span "Forms Library" at bounding box center [555, 252] width 49 height 8
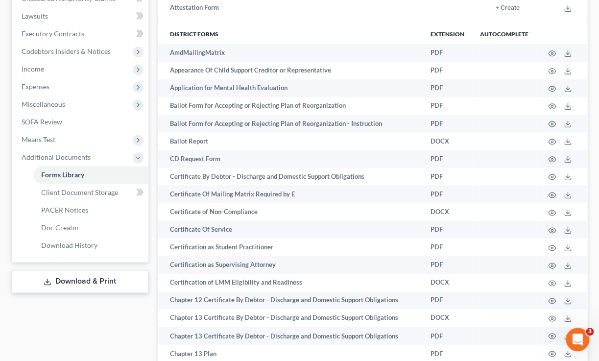
scroll to position [272, 0]
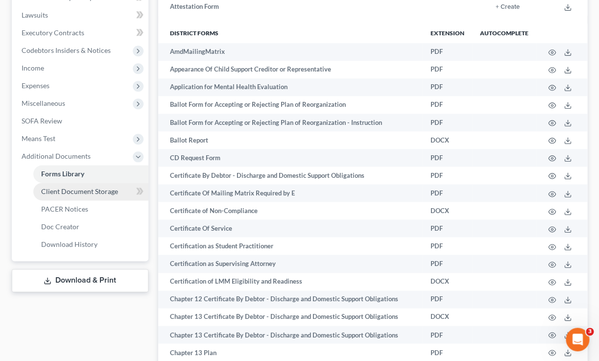
click at [92, 193] on span "Client Document Storage" at bounding box center [79, 191] width 77 height 8
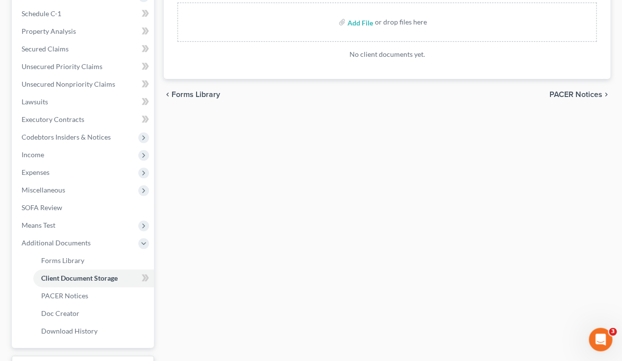
scroll to position [187, 0]
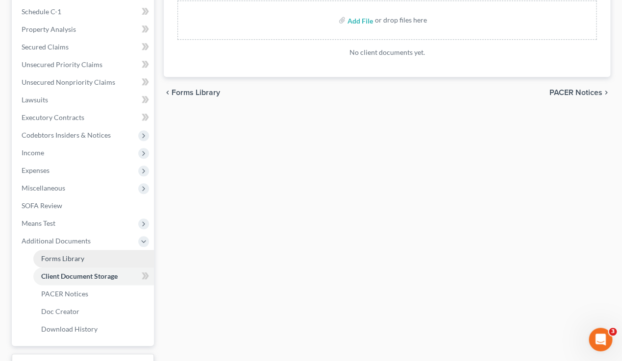
click at [87, 262] on link "Forms Library" at bounding box center [93, 259] width 121 height 18
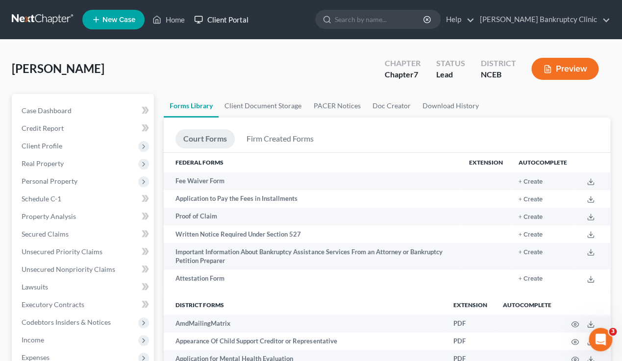
click at [215, 25] on link "Client Portal" at bounding box center [221, 20] width 64 height 18
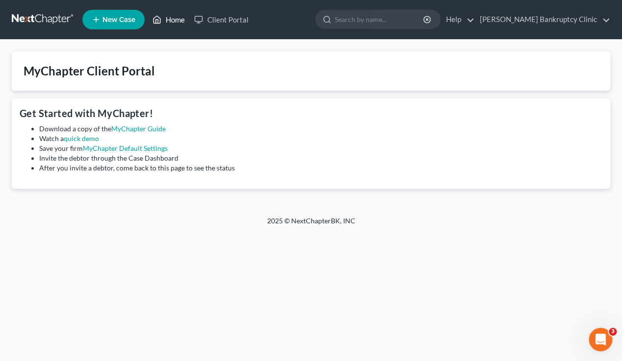
click at [169, 19] on link "Home" at bounding box center [169, 20] width 42 height 18
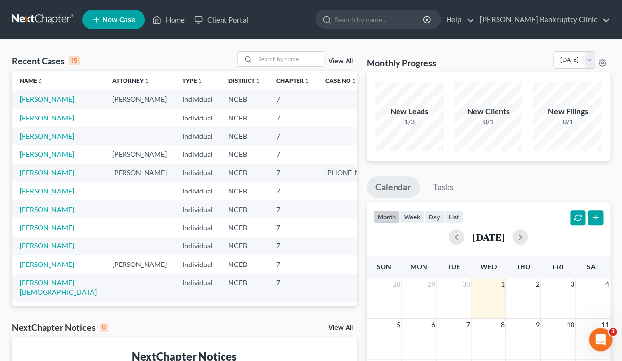
click at [39, 195] on link "Glaeser, Justin" at bounding box center [47, 191] width 54 height 8
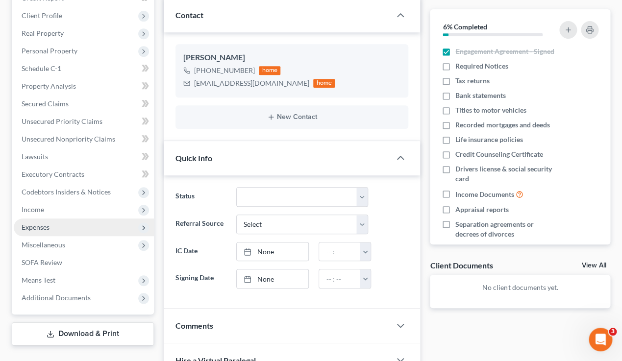
scroll to position [128, 0]
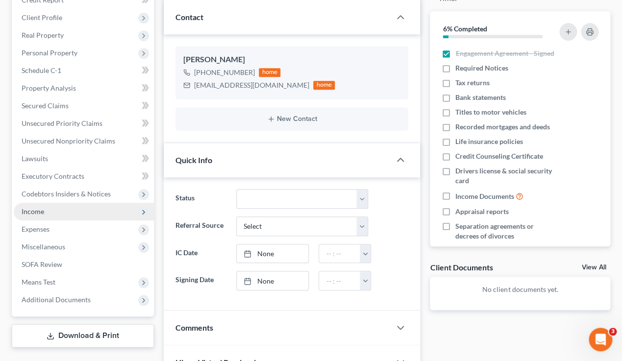
click at [115, 213] on span "Income" at bounding box center [84, 212] width 140 height 18
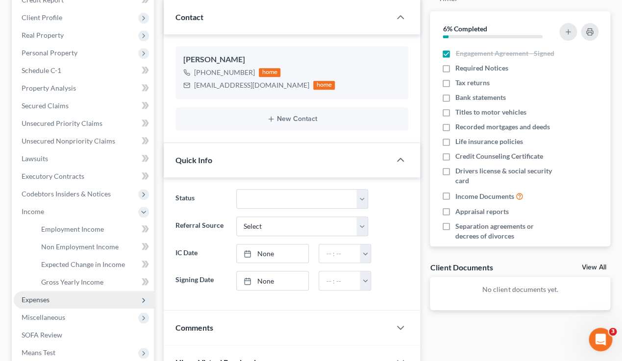
click at [149, 302] on icon at bounding box center [143, 300] width 11 height 11
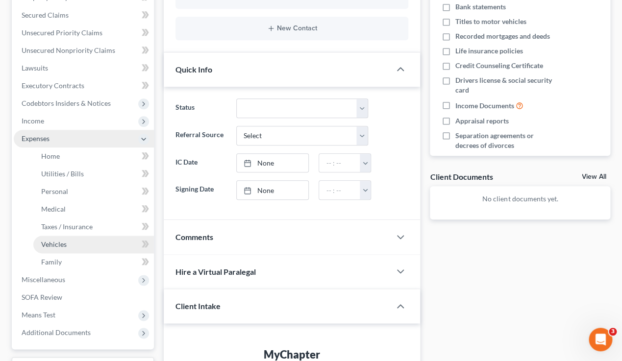
scroll to position [219, 0]
click at [81, 231] on span "Taxes / Insurance" at bounding box center [66, 227] width 51 height 8
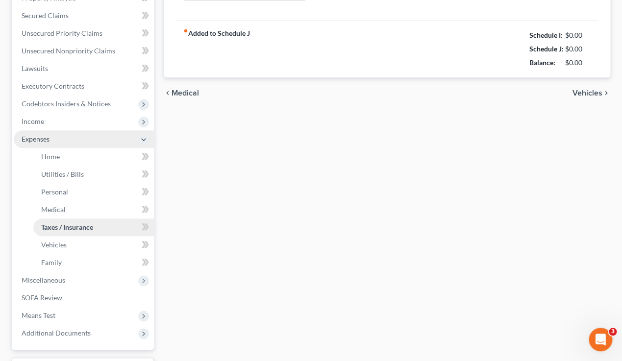
type input "0.00"
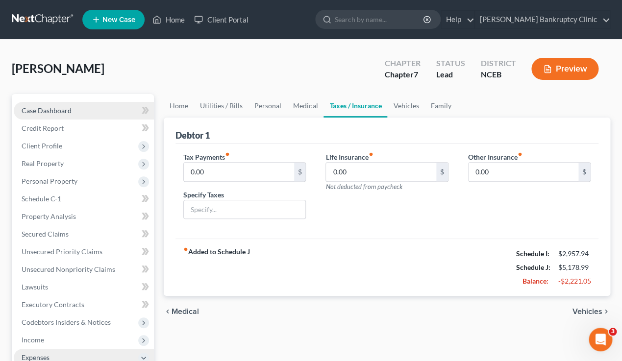
click at [78, 105] on link "Case Dashboard" at bounding box center [84, 111] width 140 height 18
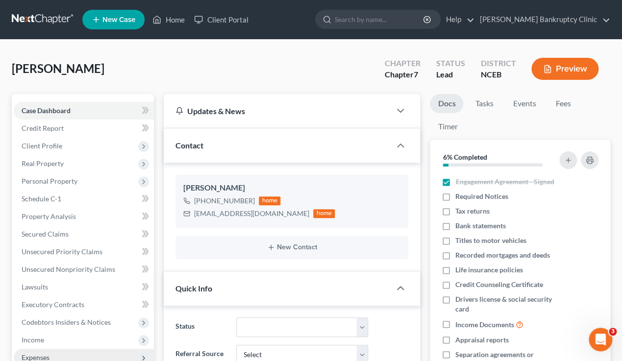
click at [561, 71] on button "Preview" at bounding box center [564, 69] width 67 height 22
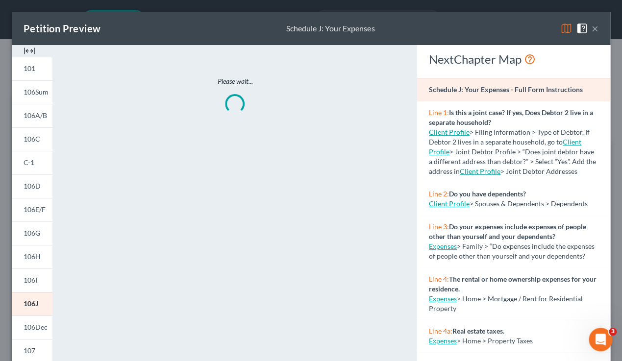
click at [594, 30] on button "×" at bounding box center [595, 29] width 7 height 12
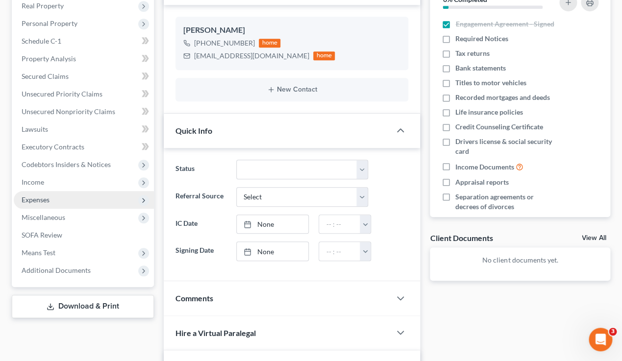
scroll to position [159, 0]
click at [93, 300] on link "Download & Print" at bounding box center [83, 305] width 142 height 23
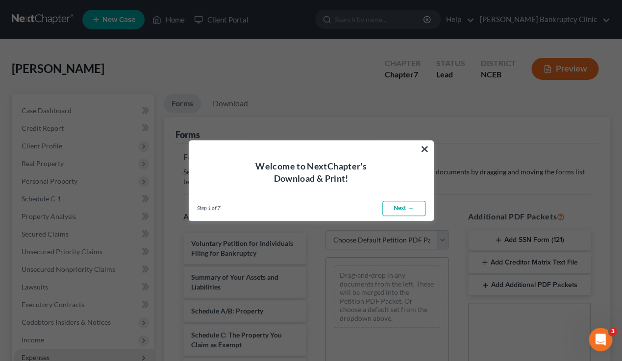
click at [412, 210] on link "Next →" at bounding box center [403, 209] width 43 height 16
select select "0"
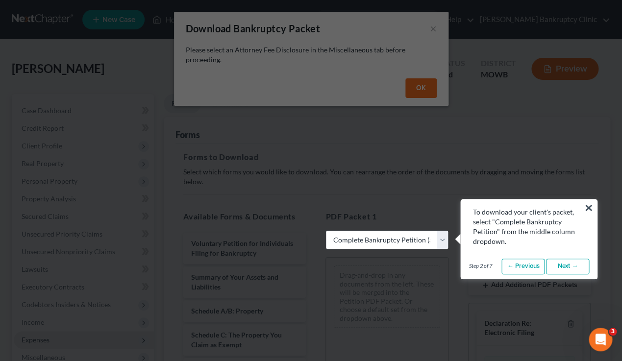
click at [562, 264] on link "Next →" at bounding box center [567, 267] width 43 height 16
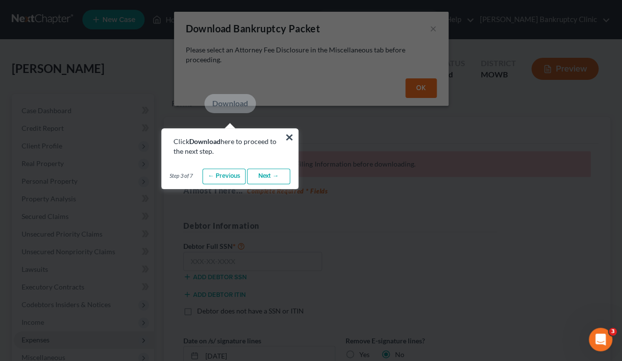
click at [262, 174] on link "Next →" at bounding box center [268, 177] width 43 height 16
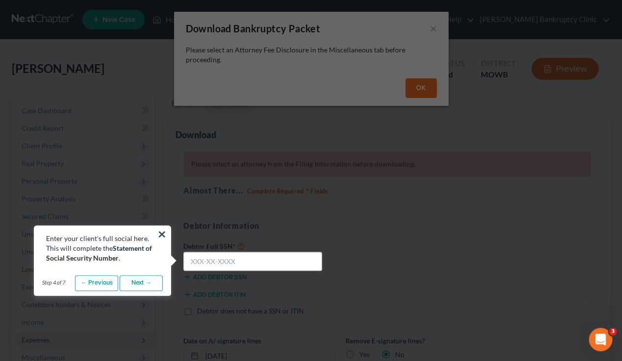
click at [138, 284] on link "Next →" at bounding box center [141, 283] width 43 height 16
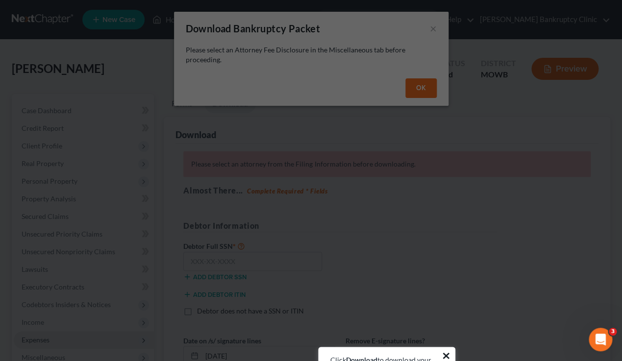
click at [446, 356] on button "×" at bounding box center [446, 356] width 9 height 16
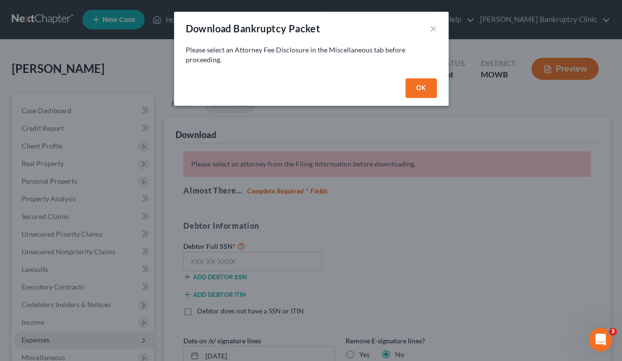
click at [424, 87] on button "OK" at bounding box center [420, 88] width 31 height 20
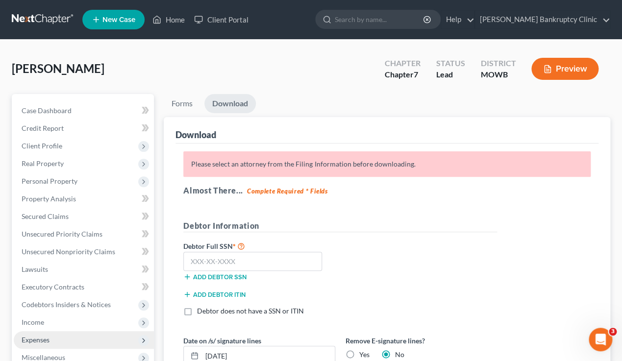
click at [246, 162] on p "Please select an attorney from the Filing Information before downloading." at bounding box center [386, 163] width 407 height 25
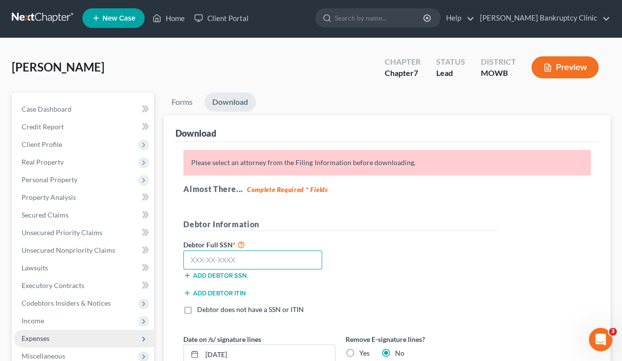
click at [231, 260] on input "text" at bounding box center [252, 260] width 139 height 20
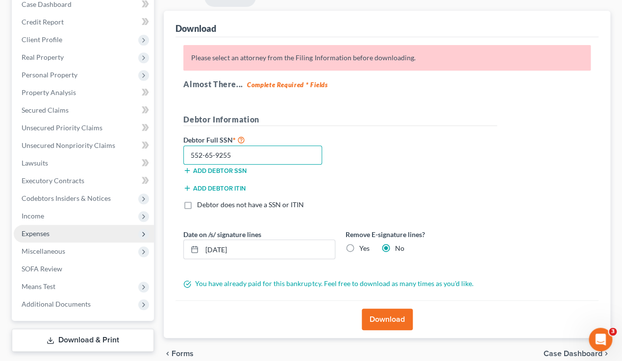
scroll to position [107, 0]
type input "552-65-9255"
click at [359, 249] on label "Yes" at bounding box center [364, 248] width 10 height 10
click at [363, 249] on input "Yes" at bounding box center [366, 246] width 6 height 6
radio input "true"
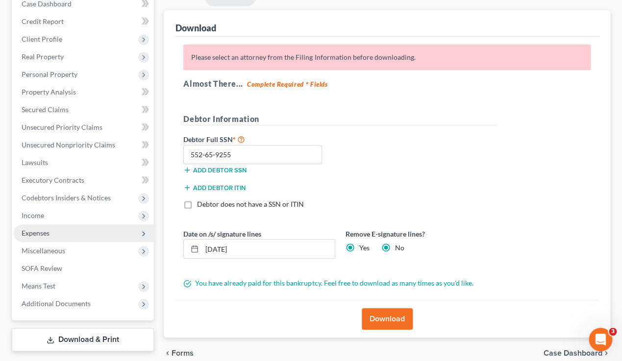
radio input "false"
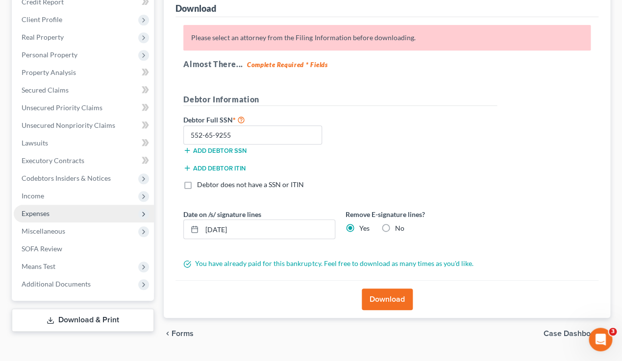
scroll to position [151, 0]
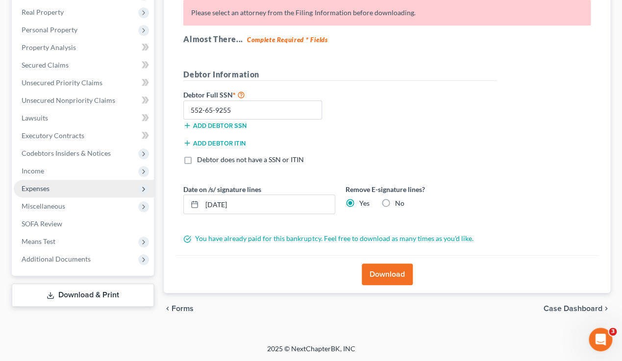
click at [383, 274] on button "Download" at bounding box center [387, 275] width 51 height 22
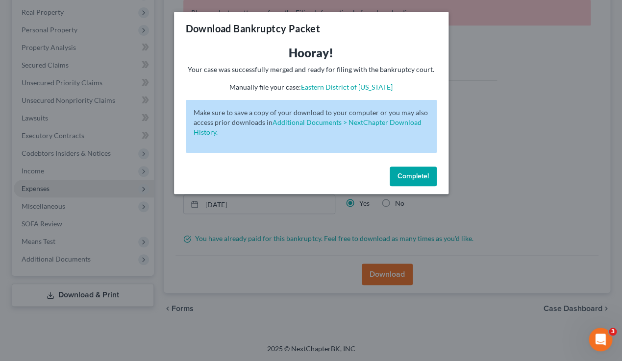
click at [404, 177] on span "Complete!" at bounding box center [412, 176] width 31 height 8
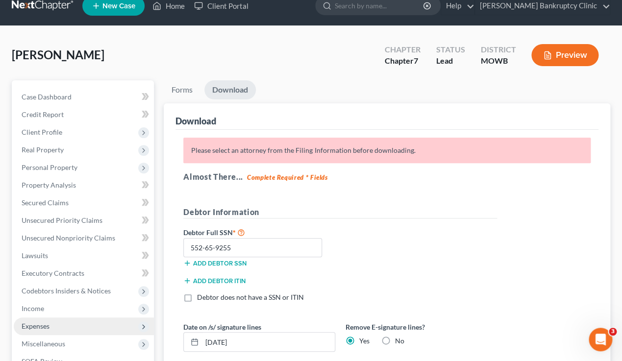
scroll to position [16, 0]
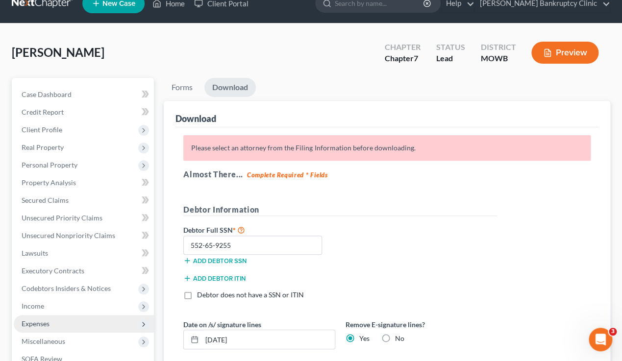
click at [557, 46] on button "Preview" at bounding box center [564, 53] width 67 height 22
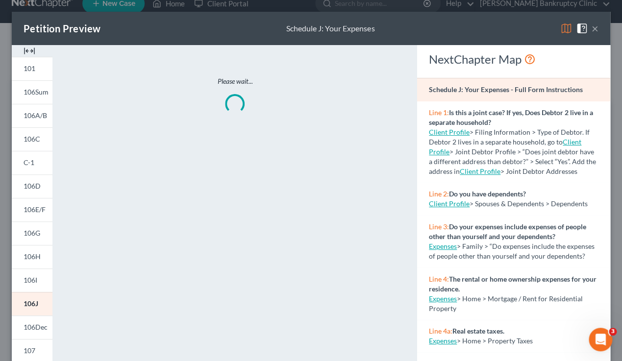
click at [595, 27] on button "×" at bounding box center [595, 29] width 7 height 12
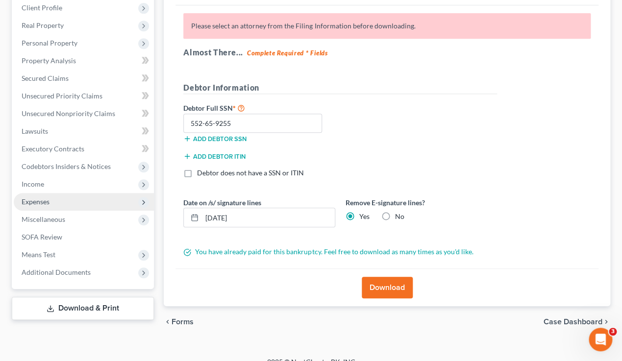
scroll to position [140, 0]
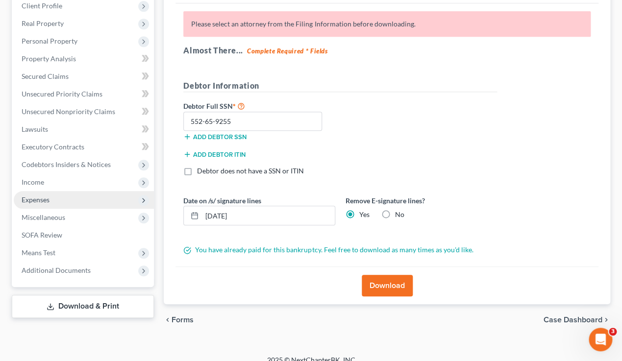
click at [114, 304] on link "Download & Print" at bounding box center [83, 306] width 142 height 23
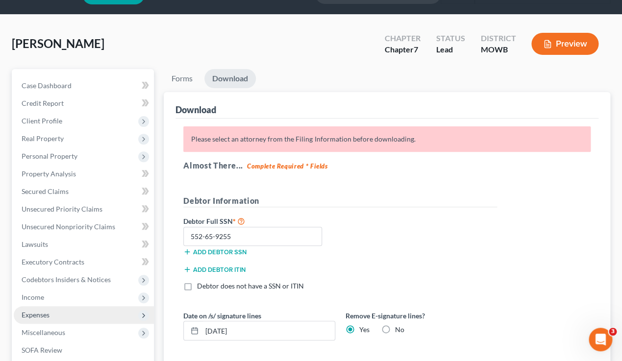
click at [359, 137] on p "Please select an attorney from the Filing Information before downloading." at bounding box center [386, 138] width 407 height 25
click at [184, 80] on link "Forms" at bounding box center [182, 78] width 37 height 19
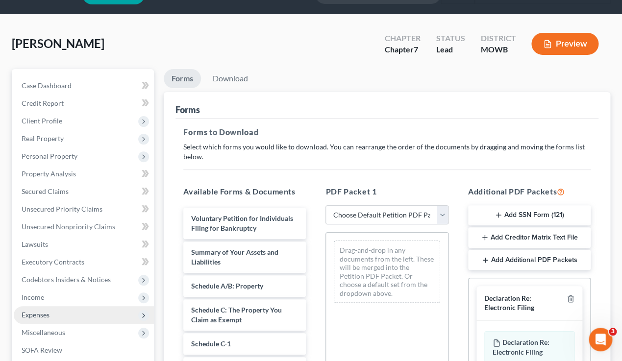
scroll to position [0, 0]
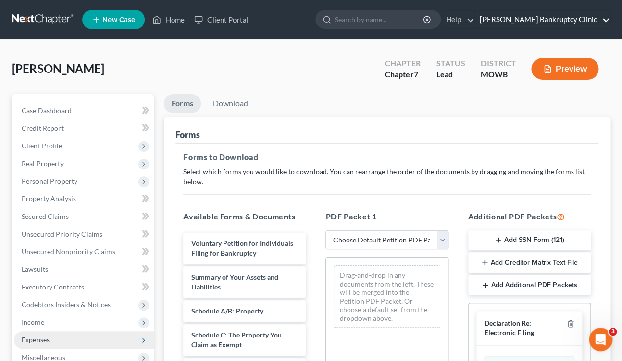
click at [546, 18] on link "Stubbs Bankruptcy Clinic" at bounding box center [542, 20] width 135 height 18
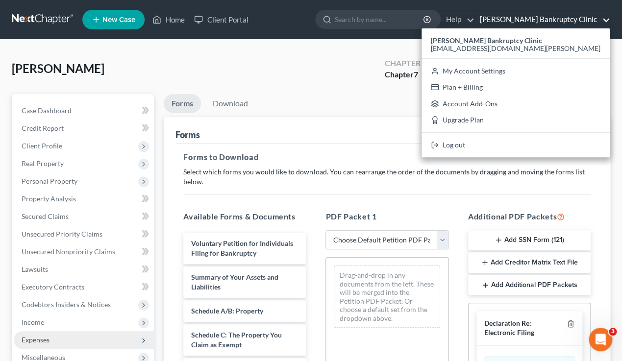
click at [313, 100] on ul "Forms Download" at bounding box center [387, 105] width 446 height 23
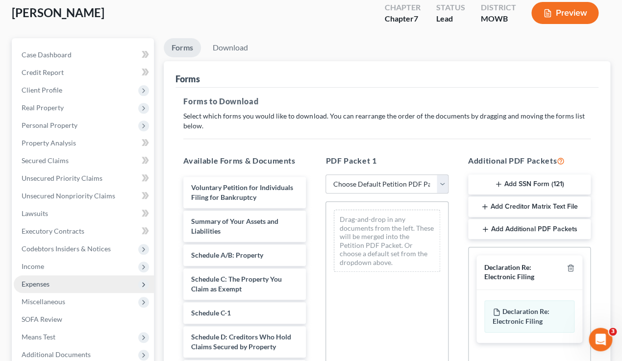
scroll to position [55, 0]
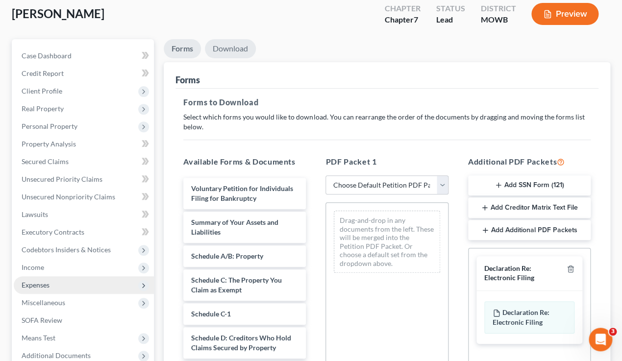
click at [230, 51] on link "Download" at bounding box center [230, 48] width 51 height 19
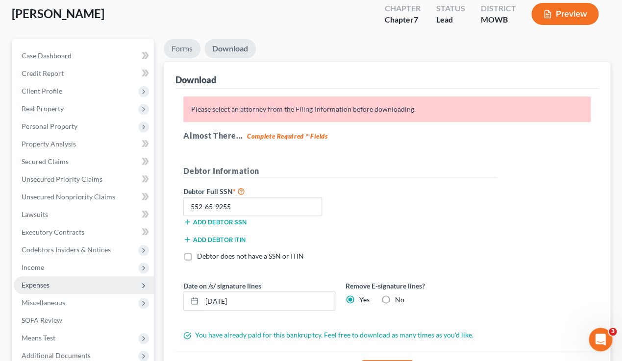
click at [190, 53] on link "Forms" at bounding box center [182, 48] width 37 height 19
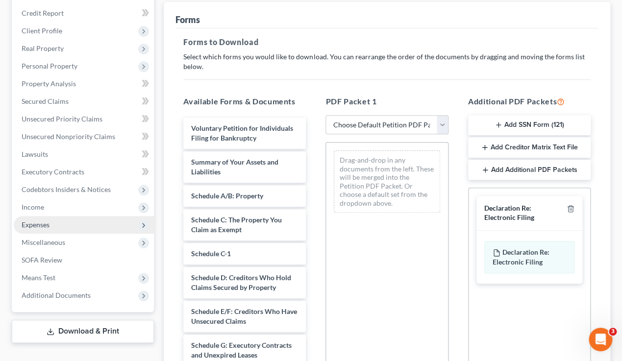
scroll to position [0, 0]
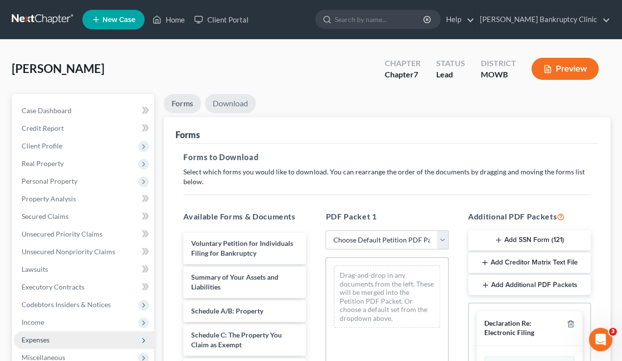
click at [222, 104] on link "Download" at bounding box center [230, 103] width 51 height 19
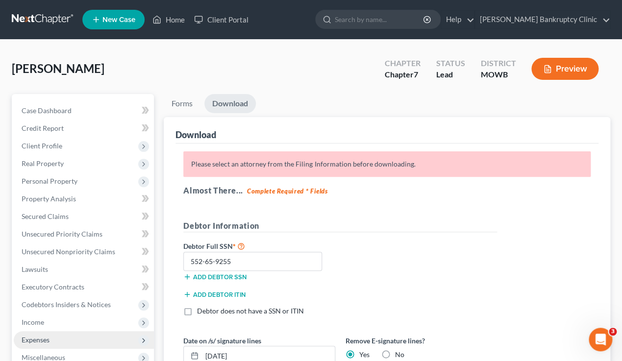
scroll to position [151, 0]
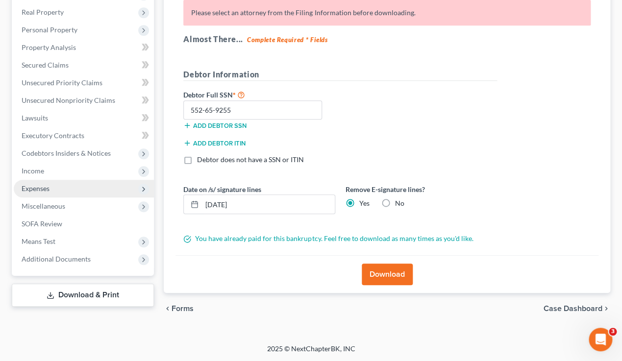
click at [394, 279] on button "Download" at bounding box center [387, 275] width 51 height 22
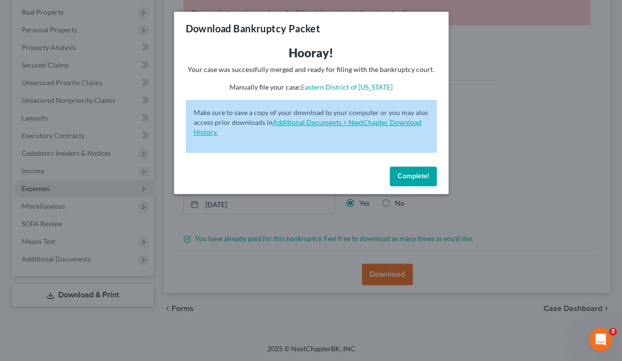
click at [336, 123] on link "Additional Documents > NextChapter Download History." at bounding box center [308, 127] width 228 height 18
click at [404, 174] on span "Complete!" at bounding box center [412, 176] width 31 height 8
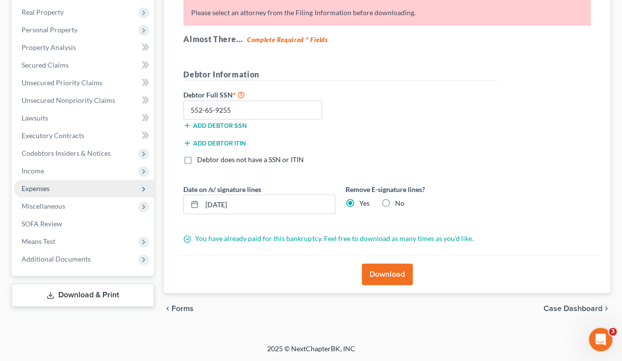
click at [558, 35] on h5 "Almost There... Complete Required * Fields" at bounding box center [386, 39] width 407 height 12
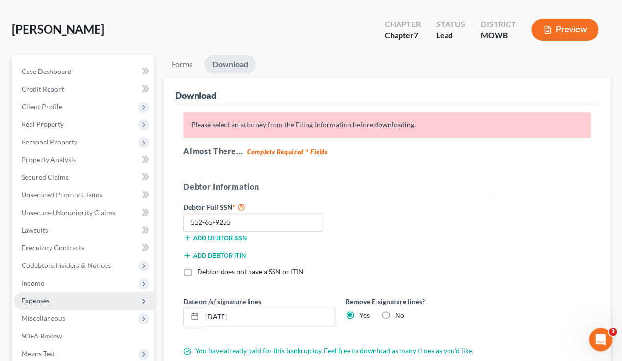
click at [266, 128] on p "Please select an attorney from the Filing Information before downloading." at bounding box center [386, 124] width 407 height 25
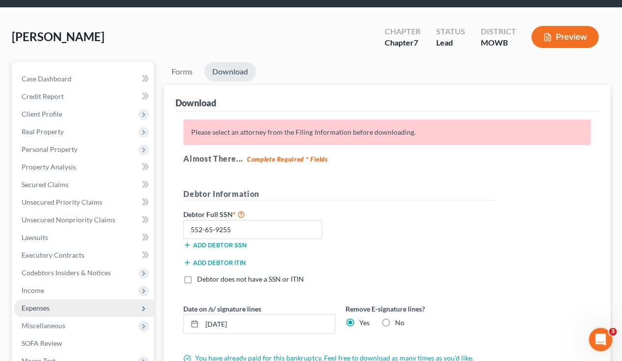
scroll to position [26, 0]
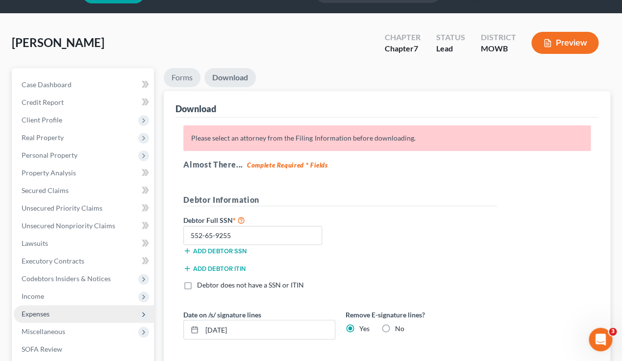
click at [186, 76] on link "Forms" at bounding box center [182, 77] width 37 height 19
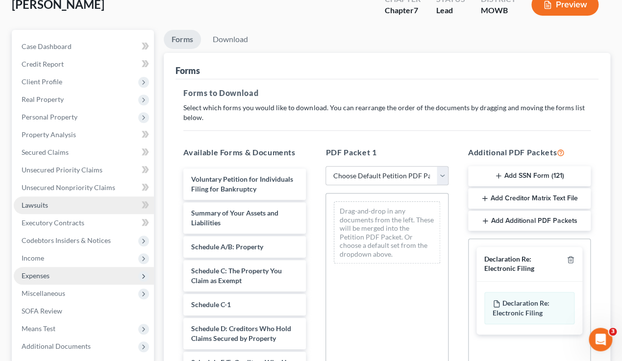
scroll to position [41, 0]
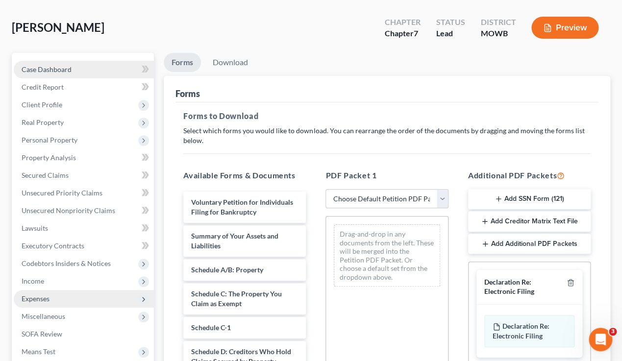
click at [118, 69] on link "Case Dashboard" at bounding box center [84, 70] width 140 height 18
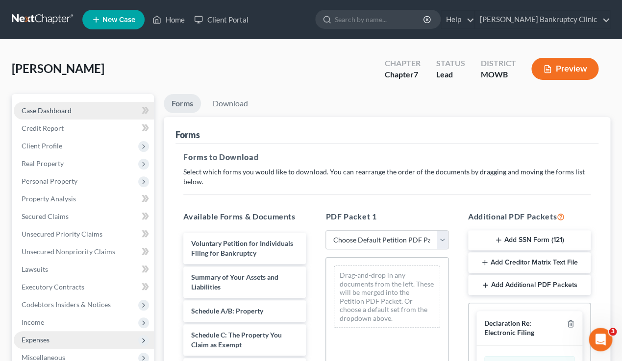
select select "10"
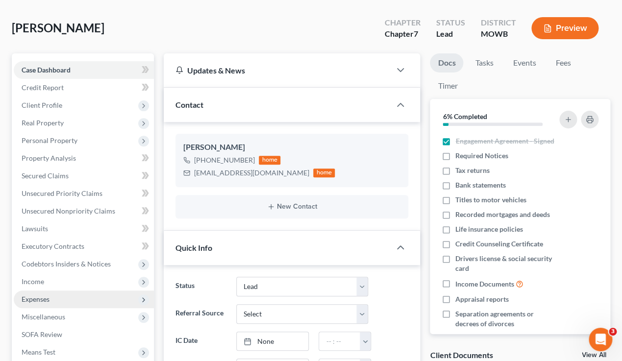
scroll to position [28, 0]
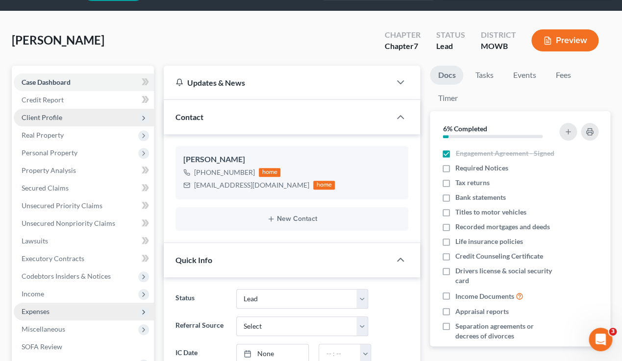
click at [64, 121] on span "Client Profile" at bounding box center [84, 118] width 140 height 18
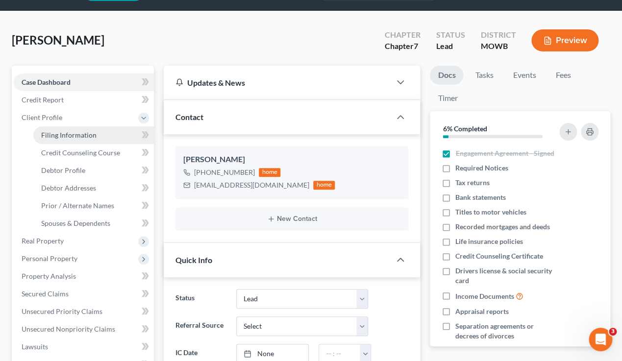
click at [82, 137] on span "Filing Information" at bounding box center [68, 135] width 55 height 8
select select "1"
select select "0"
select select "28"
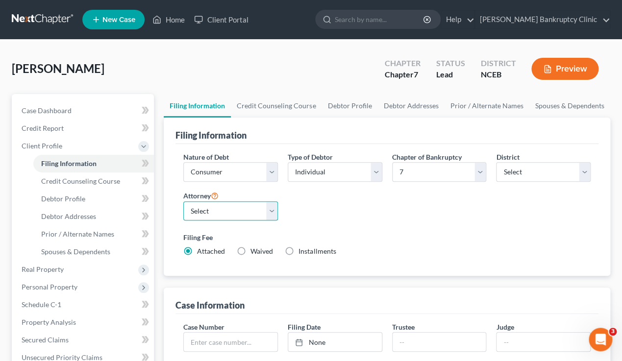
select select "0"
click option "Ciara Rogers - NCEB" at bounding box center [0, 0] width 0 height 0
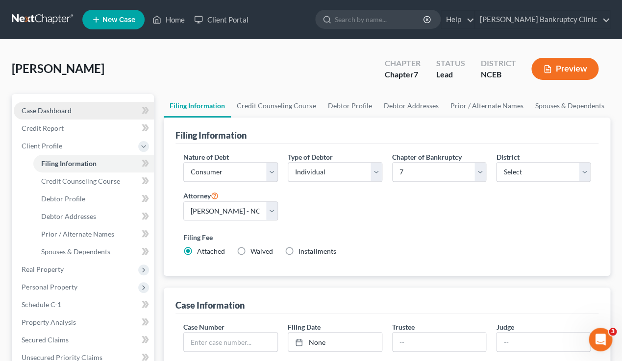
click at [44, 109] on span "Case Dashboard" at bounding box center [47, 110] width 50 height 8
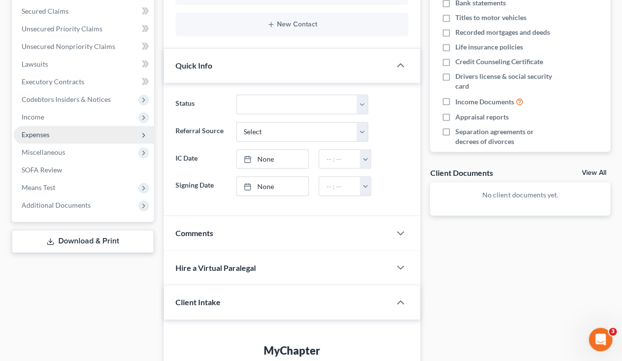
scroll to position [224, 0]
click at [113, 238] on link "Download & Print" at bounding box center [83, 240] width 142 height 23
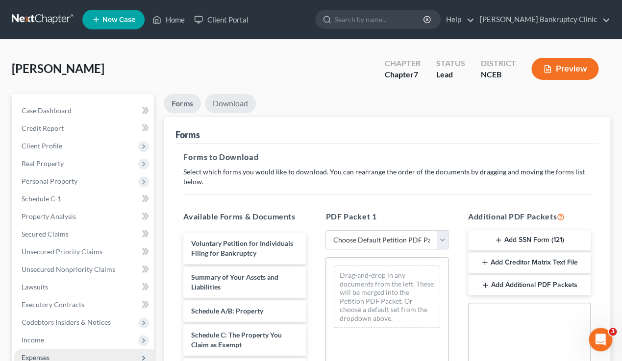
click at [221, 100] on link "Download" at bounding box center [230, 103] width 51 height 19
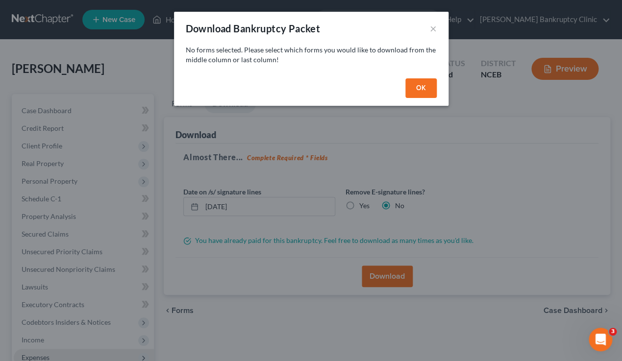
click at [420, 86] on button "OK" at bounding box center [420, 88] width 31 height 20
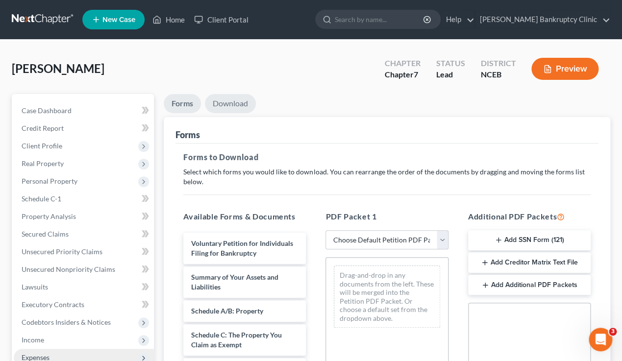
click at [237, 100] on link "Download" at bounding box center [230, 103] width 51 height 19
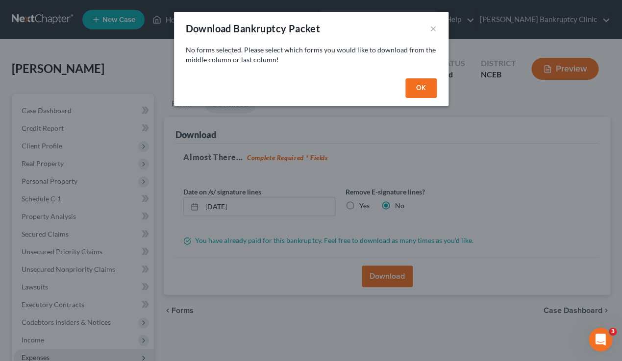
click at [421, 86] on button "OK" at bounding box center [420, 88] width 31 height 20
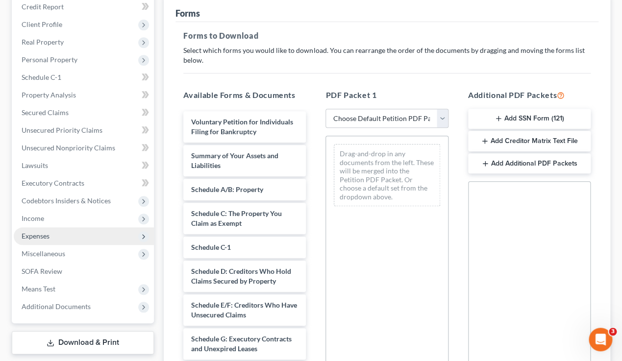
scroll to position [124, 0]
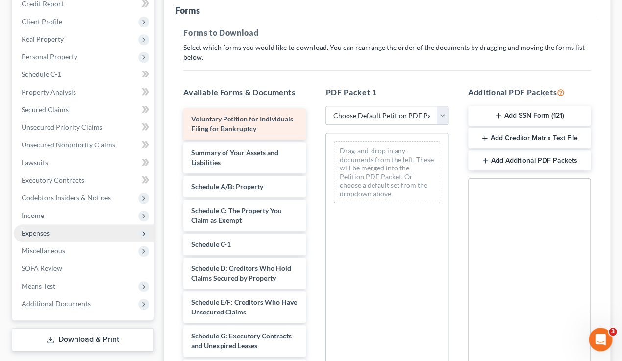
click at [259, 125] on div "Voluntary Petition for Individuals Filing for Bankruptcy" at bounding box center [244, 123] width 123 height 31
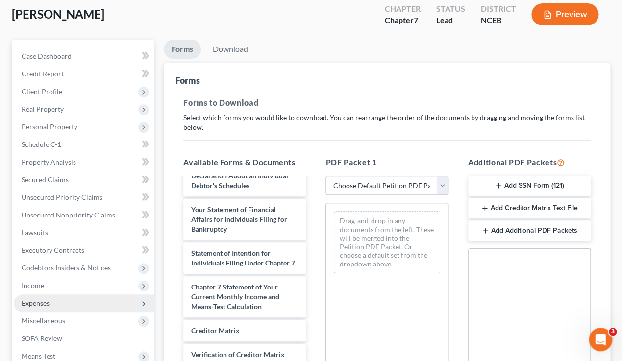
scroll to position [55, 0]
select select "0"
click option "Complete Bankruptcy Petition (all forms and schedules)" at bounding box center [0, 0] width 0 height 0
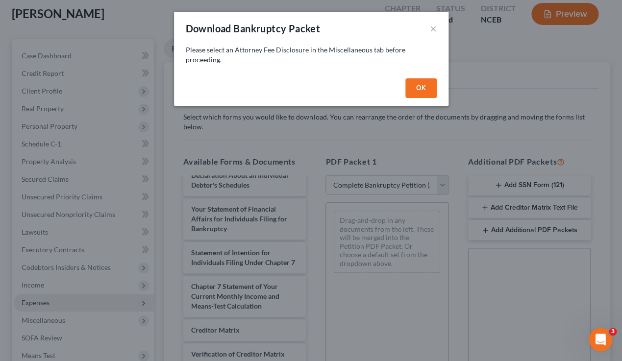
click at [405, 85] on div "OK" at bounding box center [311, 89] width 274 height 31
click at [415, 86] on button "OK" at bounding box center [420, 88] width 31 height 20
select select
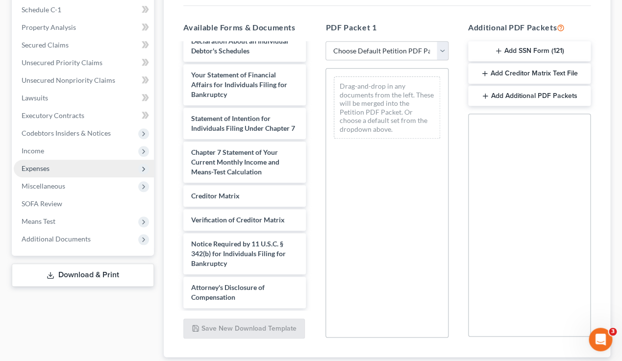
scroll to position [190, 0]
click at [83, 185] on span "Miscellaneous" at bounding box center [84, 186] width 140 height 18
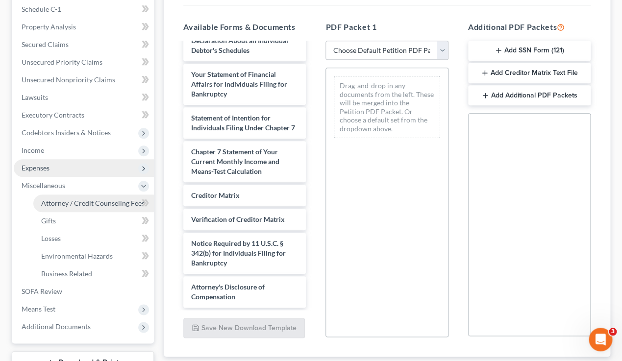
click at [100, 205] on span "Attorney / Credit Counseling Fees" at bounding box center [92, 203] width 103 height 8
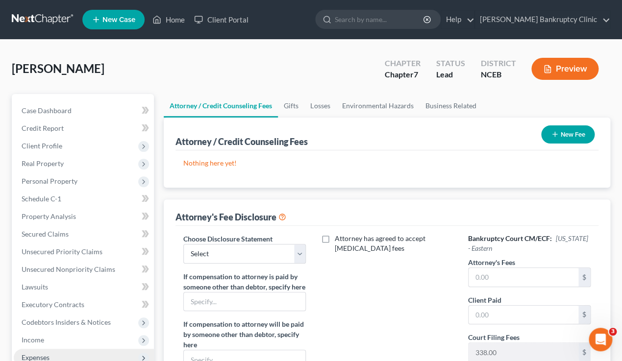
click at [578, 138] on button "New Fee" at bounding box center [567, 134] width 53 height 18
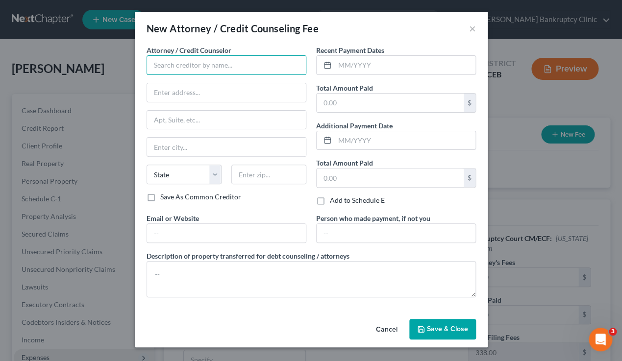
click at [244, 65] on input "text" at bounding box center [227, 65] width 160 height 20
click at [346, 183] on input "text" at bounding box center [390, 178] width 147 height 19
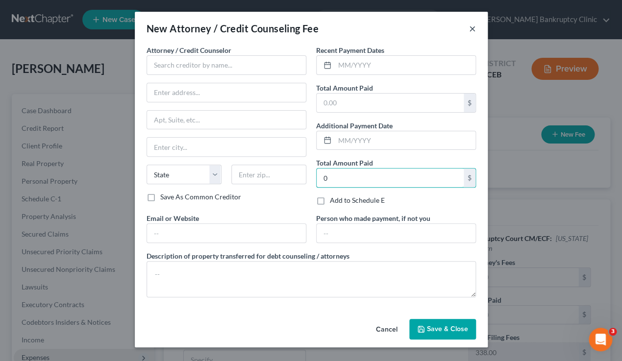
type input "0"
click at [475, 27] on button "×" at bounding box center [472, 29] width 7 height 12
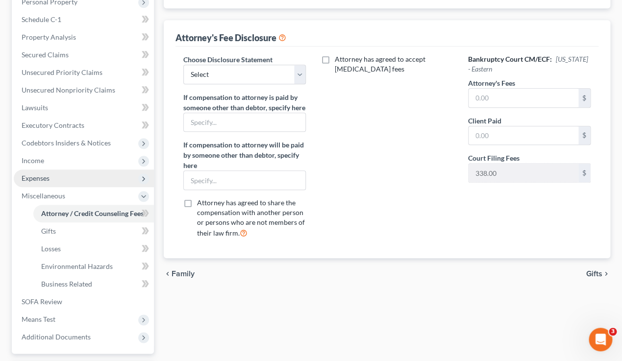
scroll to position [181, 0]
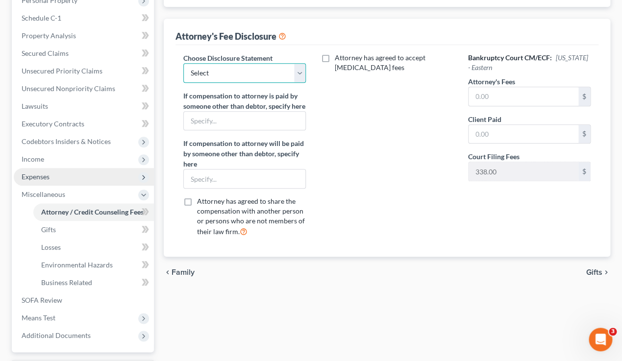
select select "0"
click option "Attorney Fee Disclosure" at bounding box center [0, 0] width 0 height 0
click at [486, 97] on input "text" at bounding box center [524, 96] width 110 height 19
type input "0"
click at [481, 276] on div "chevron_left Family Gifts chevron_right" at bounding box center [387, 272] width 446 height 31
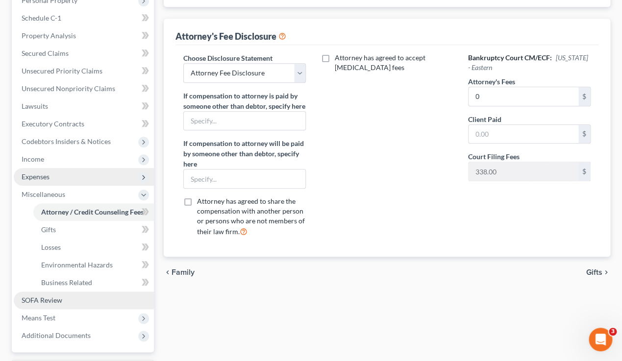
click at [96, 300] on link "SOFA Review" at bounding box center [84, 301] width 140 height 18
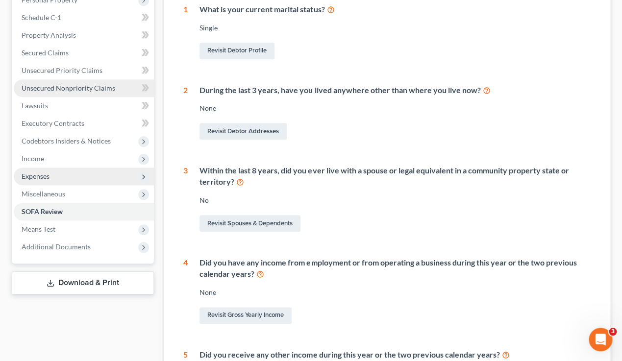
scroll to position [330, 0]
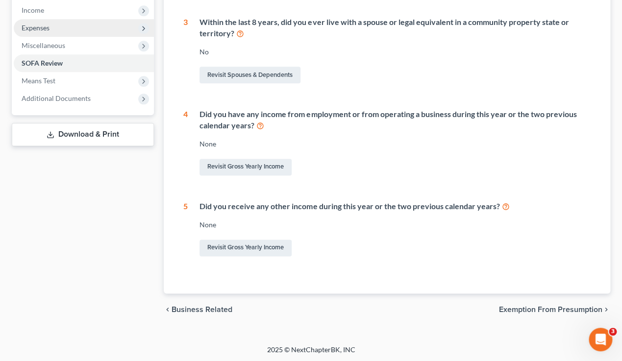
click at [76, 142] on link "Download & Print" at bounding box center [83, 134] width 142 height 23
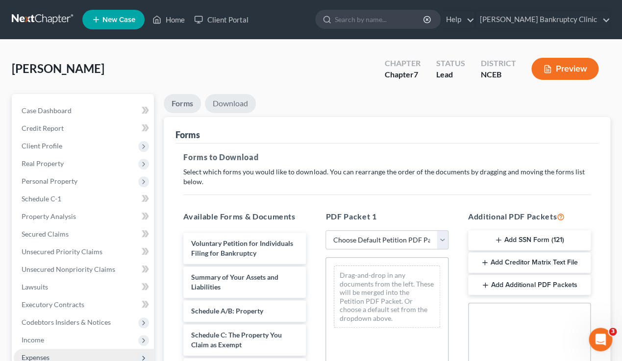
click at [227, 108] on link "Download" at bounding box center [230, 103] width 51 height 19
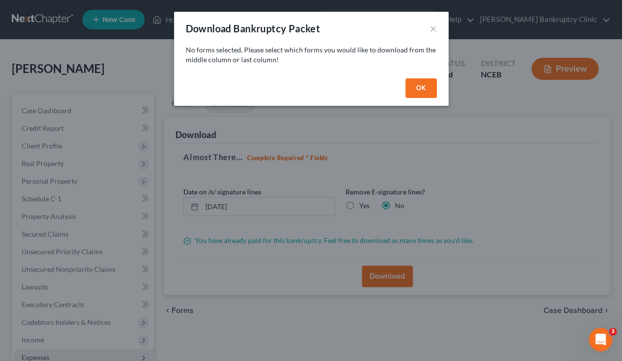
click at [416, 89] on button "OK" at bounding box center [420, 88] width 31 height 20
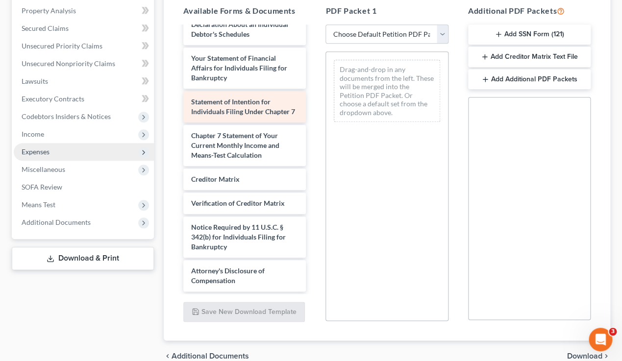
scroll to position [253, 0]
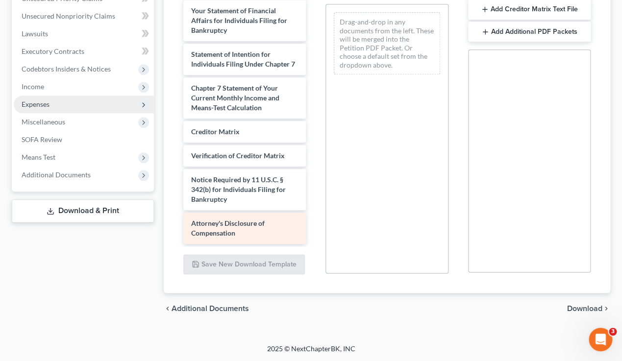
click at [249, 231] on div "Attorney's Disclosure of Compensation" at bounding box center [244, 228] width 123 height 31
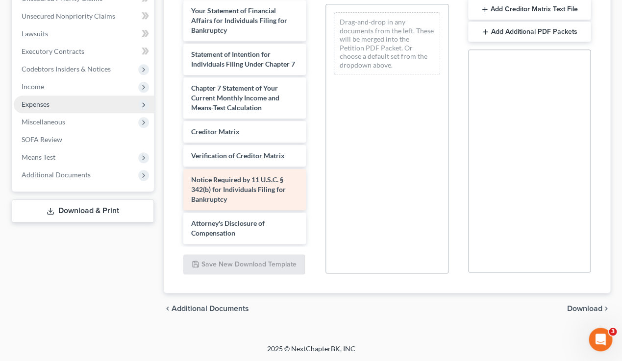
click at [240, 193] on span "Notice Required by 11 U.S.C. § 342(b) for Individuals Filing for Bankruptcy" at bounding box center [238, 189] width 95 height 28
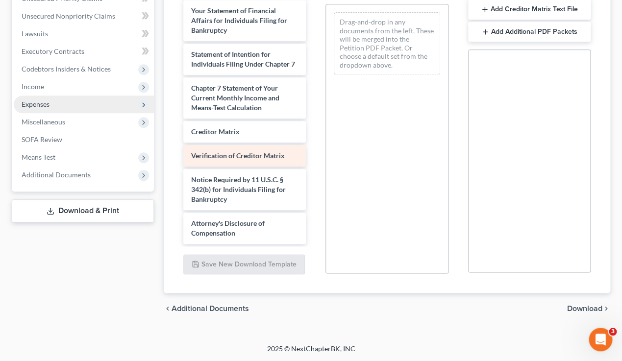
click at [238, 163] on div "Verification of Creditor Matrix" at bounding box center [244, 156] width 123 height 22
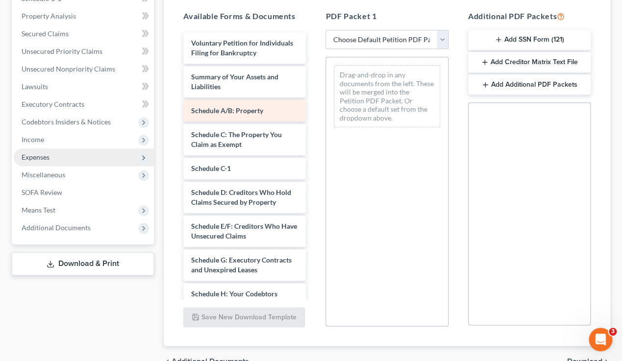
scroll to position [192, 0]
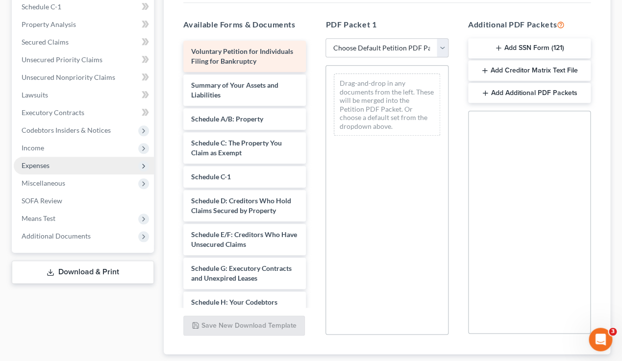
click at [230, 53] on span "Voluntary Petition for Individuals Filing for Bankruptcy" at bounding box center [242, 56] width 102 height 18
click at [284, 62] on div "Voluntary Petition for Individuals Filing for Bankruptcy" at bounding box center [244, 56] width 123 height 31
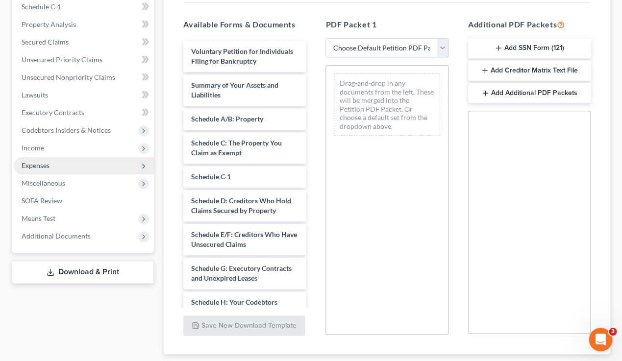
select select "0"
click option "Complete Bankruptcy Petition (all forms and schedules)" at bounding box center [0, 0] width 0 height 0
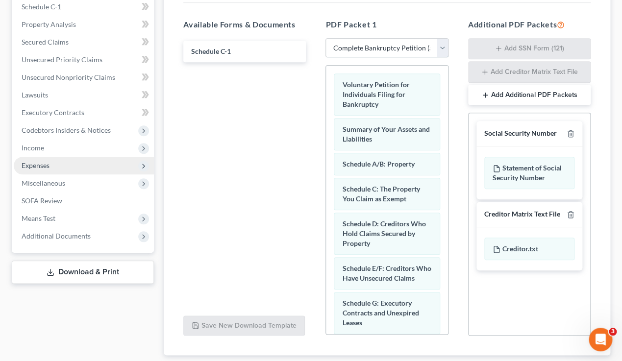
scroll to position [204, 0]
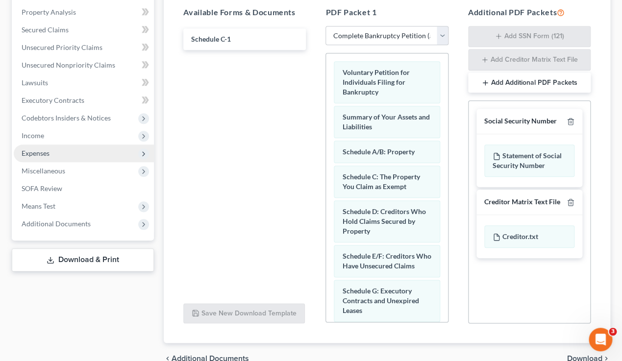
click at [92, 258] on link "Download & Print" at bounding box center [83, 259] width 142 height 23
click at [123, 268] on link "Download & Print" at bounding box center [83, 259] width 142 height 23
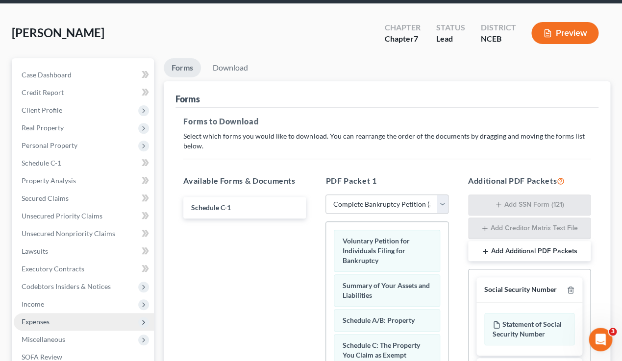
scroll to position [24, 0]
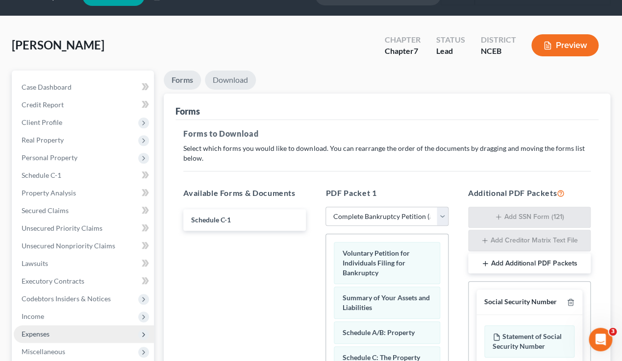
click at [237, 78] on link "Download" at bounding box center [230, 80] width 51 height 19
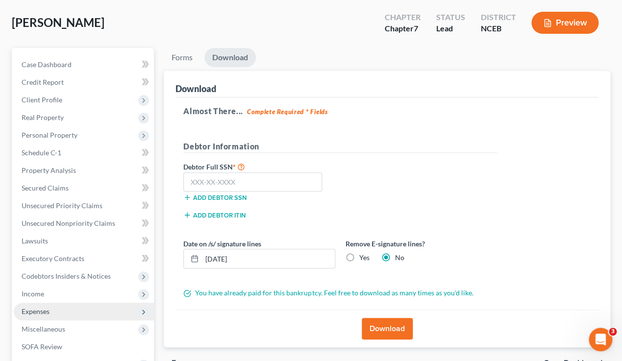
scroll to position [49, 0]
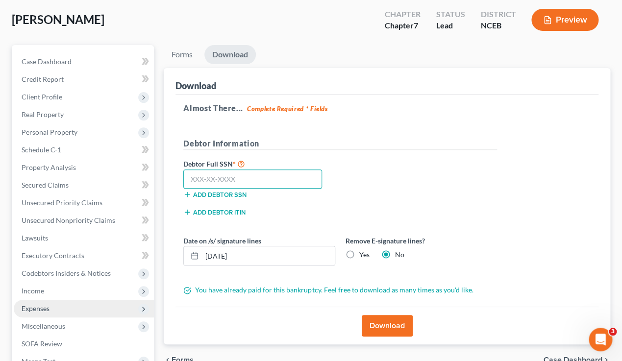
click at [220, 180] on input "text" at bounding box center [252, 180] width 139 height 20
type input "552-65-9255"
click at [361, 185] on div "Debtor Full SSN * 552-65-9255 Add debtor SSN" at bounding box center [339, 182] width 323 height 49
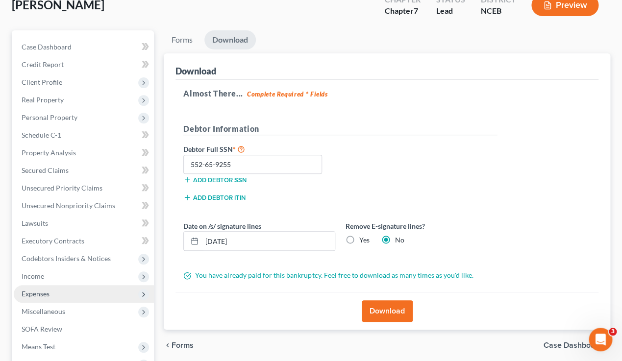
click at [384, 312] on button "Download" at bounding box center [387, 311] width 51 height 22
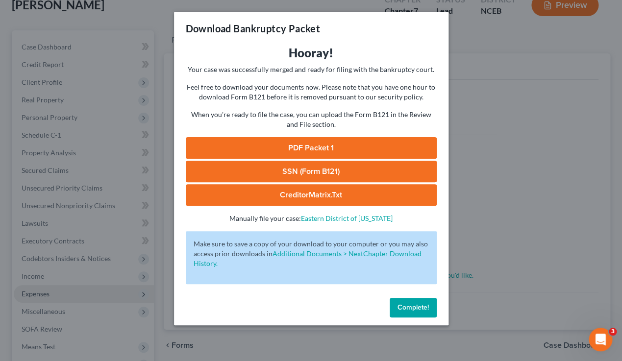
click at [377, 100] on p "Feel free to download your documents now. Please note that you have one hour to…" at bounding box center [311, 92] width 251 height 20
click at [317, 149] on link "PDF Packet 1" at bounding box center [311, 148] width 251 height 22
click at [338, 177] on link "SSN (Form B121)" at bounding box center [311, 172] width 251 height 22
click at [332, 196] on link "CreditorMatrix.txt" at bounding box center [311, 195] width 251 height 22
click at [413, 311] on span "Complete!" at bounding box center [412, 307] width 31 height 8
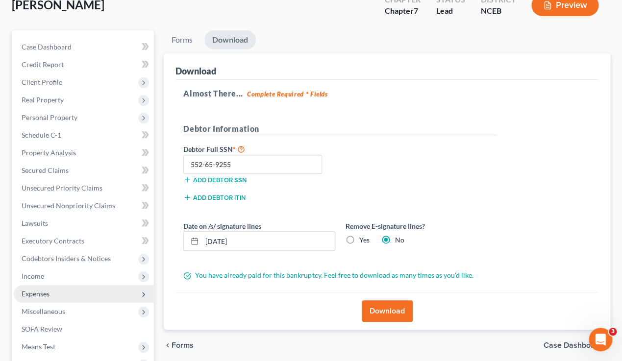
scroll to position [0, 0]
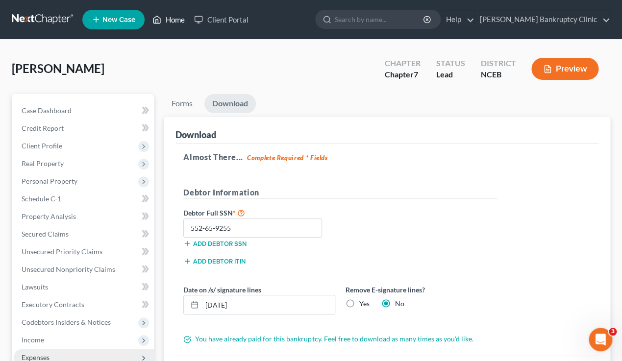
click at [173, 24] on link "Home" at bounding box center [169, 20] width 42 height 18
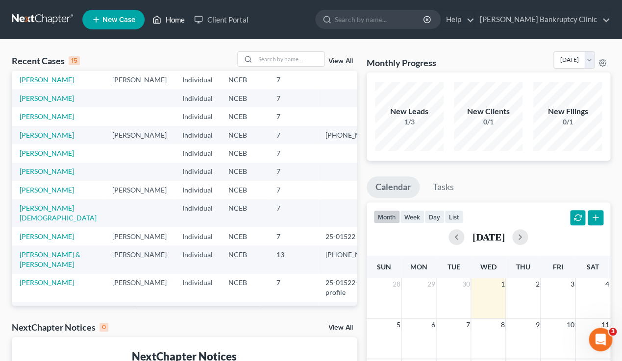
scroll to position [75, 0]
click at [59, 120] on link "Pittman, Amber" at bounding box center [47, 115] width 54 height 8
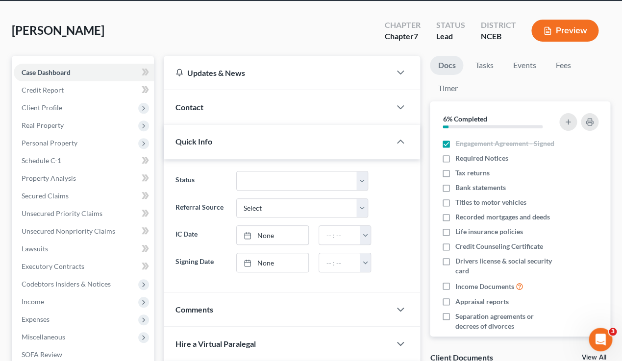
scroll to position [49, 0]
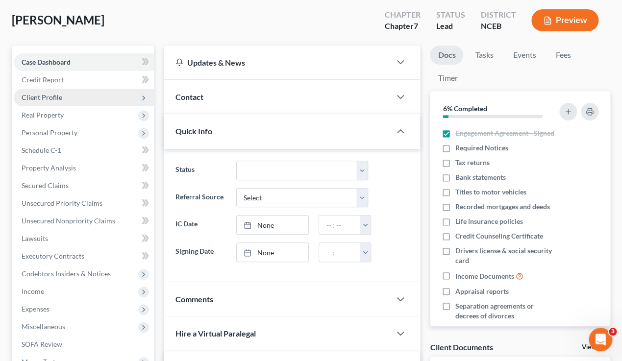
click at [70, 95] on span "Client Profile" at bounding box center [84, 98] width 140 height 18
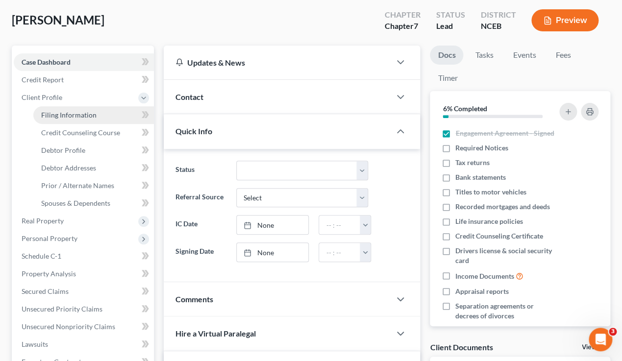
click at [79, 113] on span "Filing Information" at bounding box center [68, 115] width 55 height 8
select select "1"
select select "0"
select select "57"
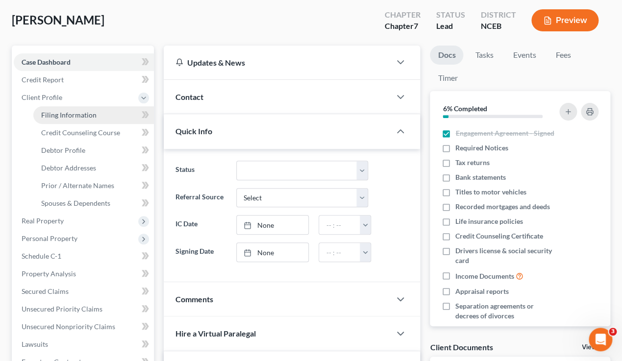
select select "28"
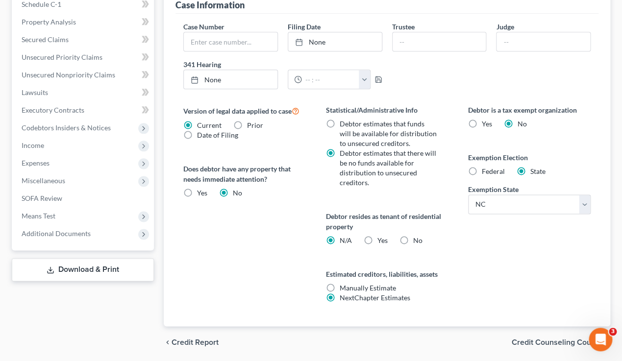
scroll to position [334, 0]
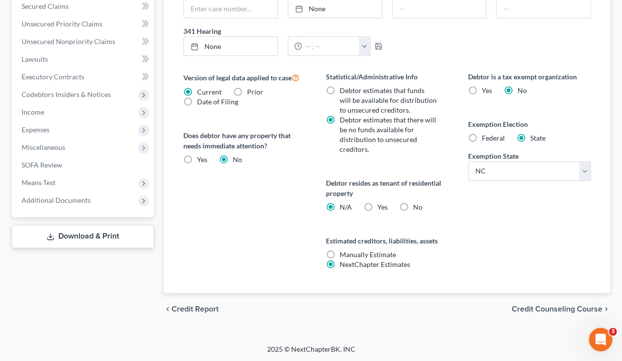
click at [563, 310] on span "Credit Counseling Course" at bounding box center [557, 309] width 91 height 8
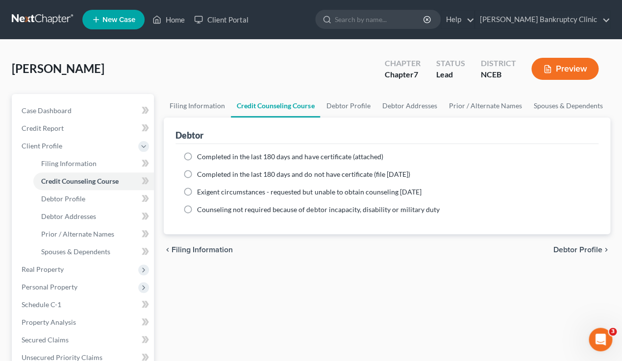
click at [596, 248] on span "Debtor Profile" at bounding box center [577, 250] width 49 height 8
select select "0"
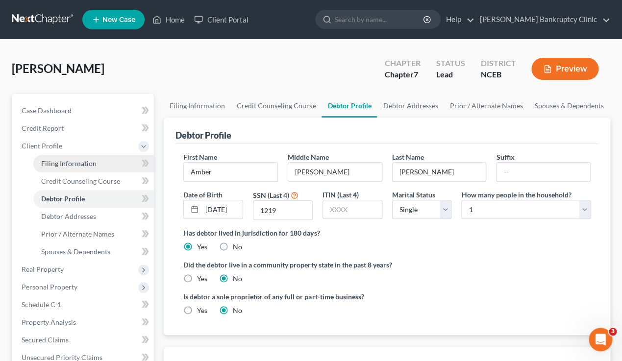
click at [84, 164] on span "Filing Information" at bounding box center [68, 163] width 55 height 8
select select "1"
select select "0"
select select "57"
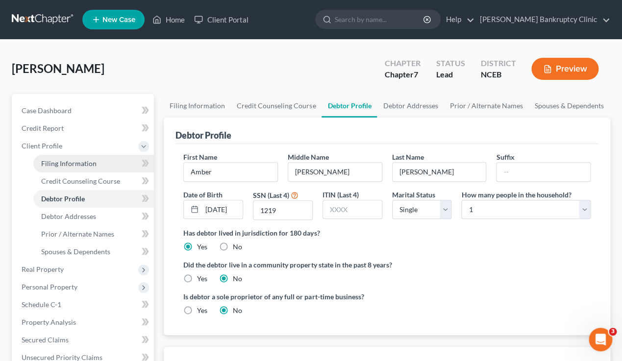
select select "28"
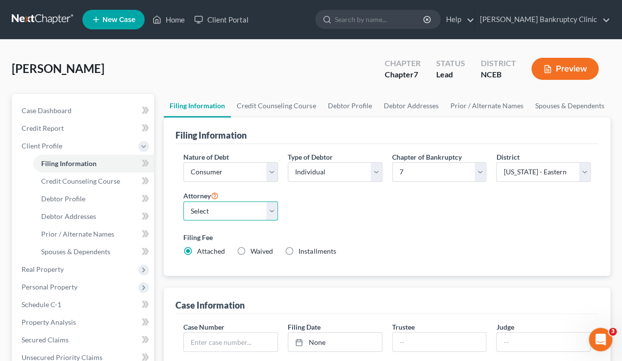
select select "0"
click option "Ciara Rogers - NCEB" at bounding box center [0, 0] width 0 height 0
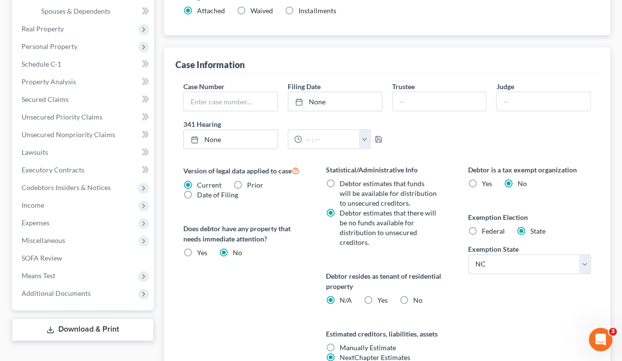
scroll to position [273, 0]
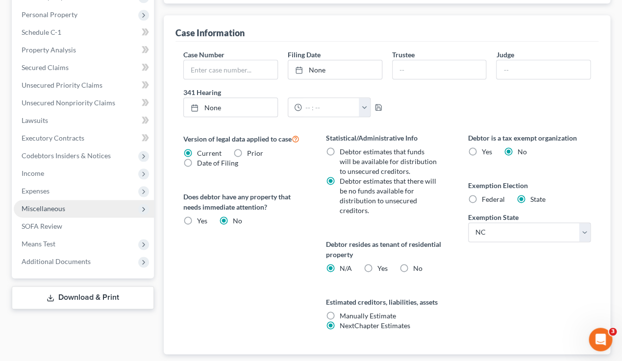
click at [83, 208] on span "Miscellaneous" at bounding box center [84, 209] width 140 height 18
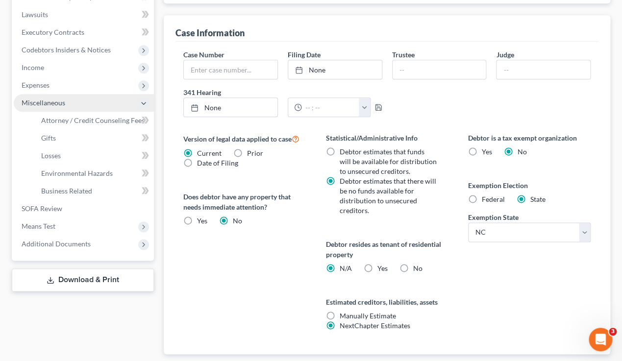
scroll to position [167, 0]
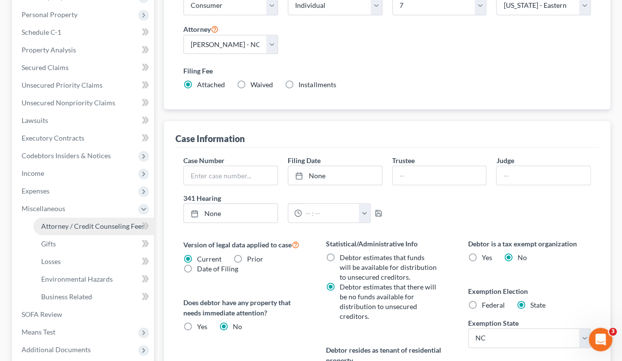
click at [88, 226] on span "Attorney / Credit Counseling Fees" at bounding box center [92, 226] width 103 height 8
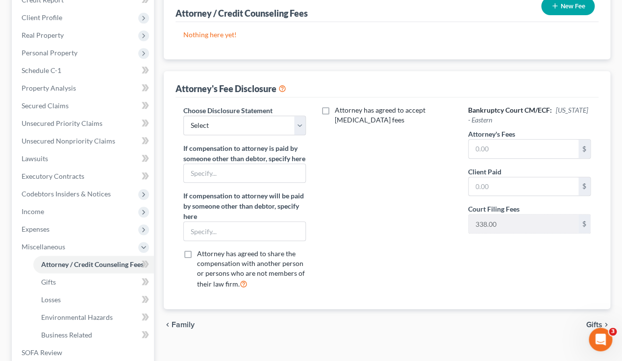
scroll to position [129, 0]
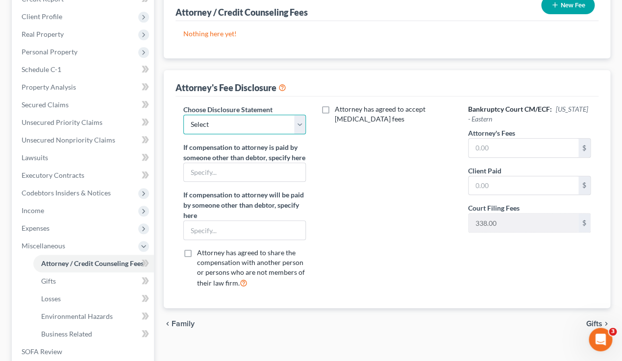
click at [297, 123] on select "Select Attorney Fee Disclosure" at bounding box center [244, 125] width 123 height 20
select select "0"
click option "Attorney Fee Disclosure" at bounding box center [0, 0] width 0 height 0
click at [518, 149] on input "text" at bounding box center [524, 148] width 110 height 19
type input "1"
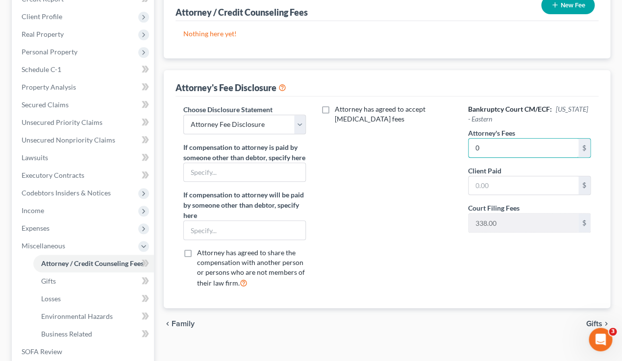
type input "0"
click at [400, 338] on div "chevron_left Family Gifts chevron_right" at bounding box center [387, 323] width 446 height 31
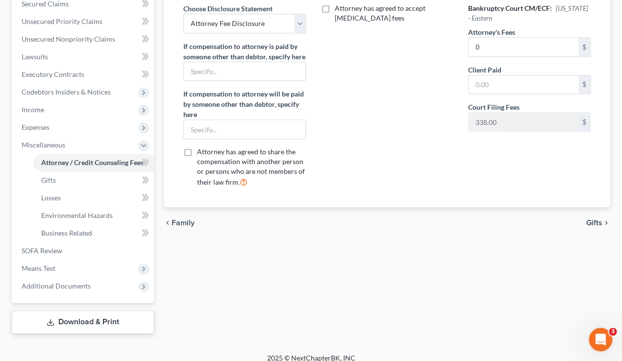
scroll to position [239, 0]
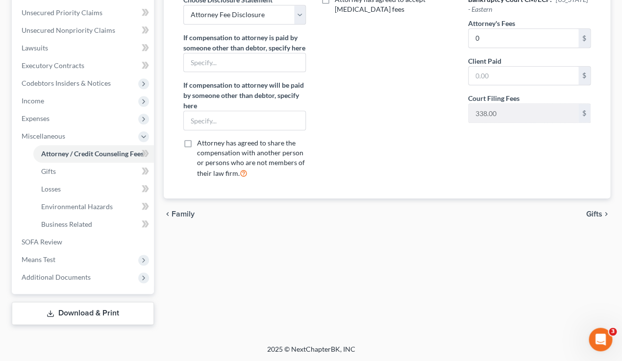
click at [89, 311] on link "Download & Print" at bounding box center [83, 313] width 142 height 23
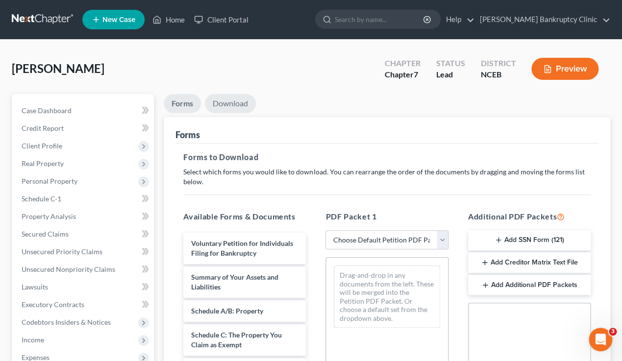
click at [232, 99] on link "Download" at bounding box center [230, 103] width 51 height 19
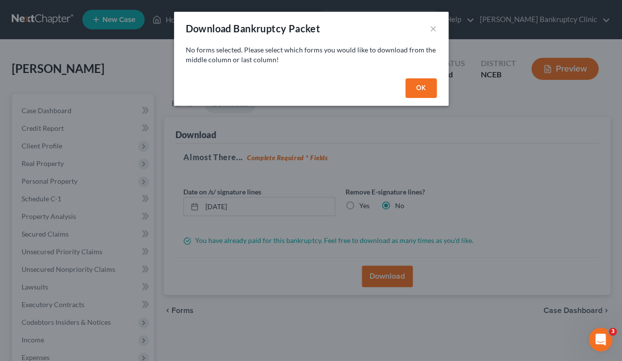
click at [412, 90] on button "OK" at bounding box center [420, 88] width 31 height 20
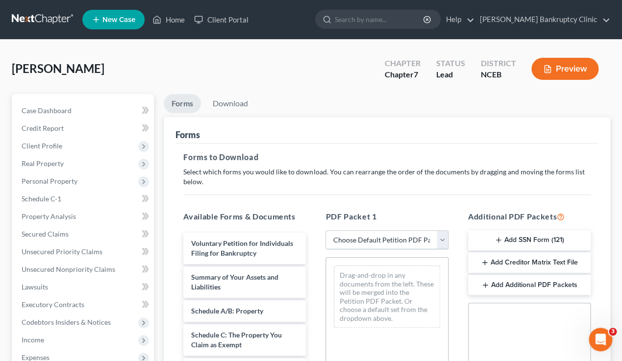
click at [383, 244] on select "Choose Default Petition PDF Packet Complete Bankruptcy Petition (all forms and …" at bounding box center [386, 240] width 123 height 20
select select "0"
click option "Complete Bankruptcy Petition (all forms and schedules)" at bounding box center [0, 0] width 0 height 0
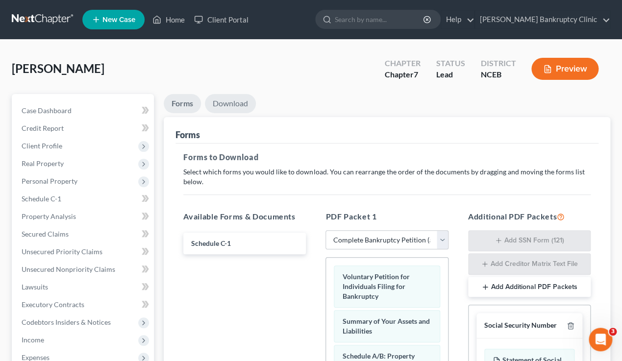
click at [222, 106] on link "Download" at bounding box center [230, 103] width 51 height 19
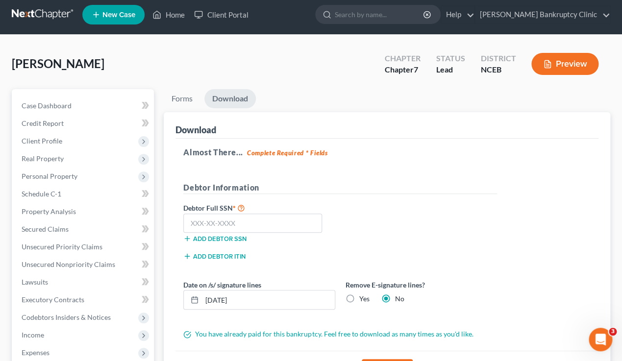
scroll to position [5, 0]
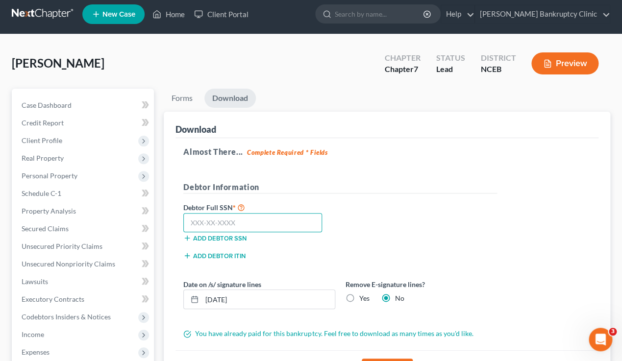
click at [229, 224] on input "text" at bounding box center [252, 223] width 139 height 20
type input "239-77-1219"
click at [388, 192] on h5 "Debtor Information" at bounding box center [340, 187] width 314 height 12
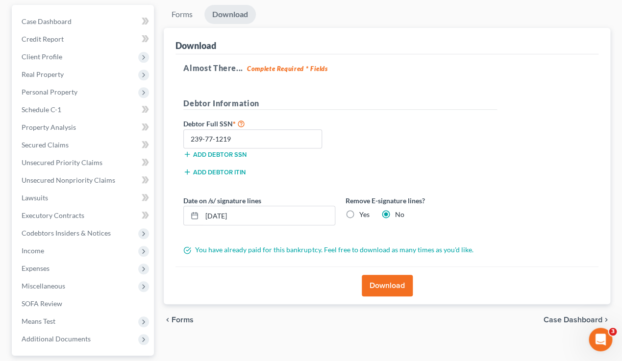
scroll to position [100, 0]
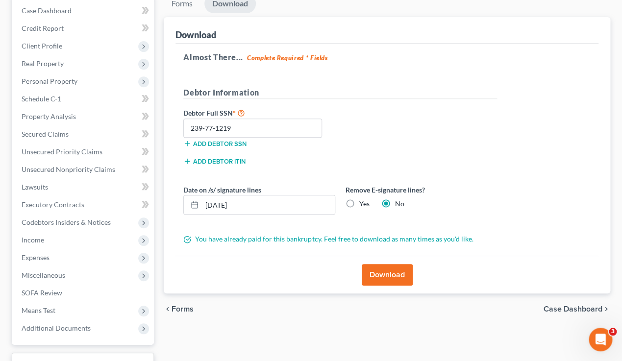
click at [390, 272] on button "Download" at bounding box center [387, 275] width 51 height 22
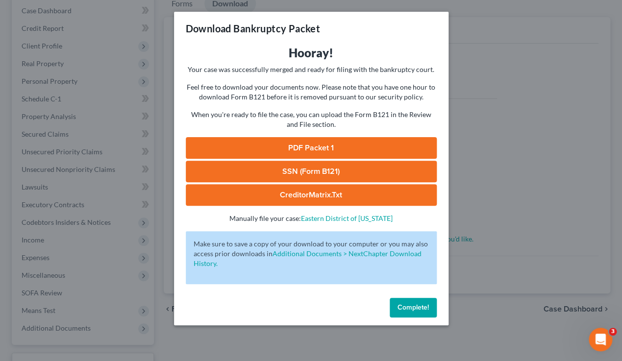
click at [316, 149] on link "PDF Packet 1" at bounding box center [311, 148] width 251 height 22
click at [416, 310] on span "Complete!" at bounding box center [412, 307] width 31 height 8
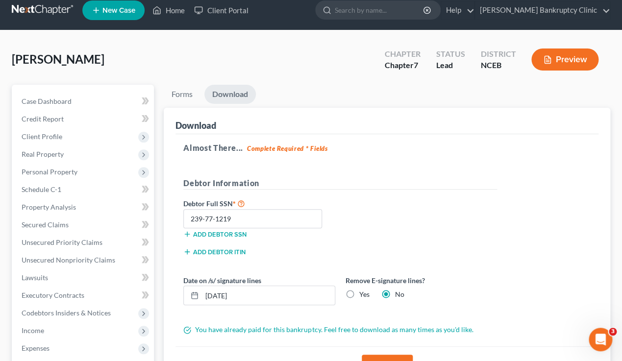
scroll to position [0, 0]
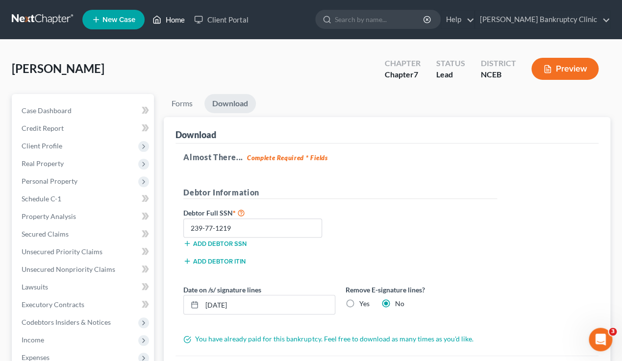
click at [175, 20] on link "Home" at bounding box center [169, 20] width 42 height 18
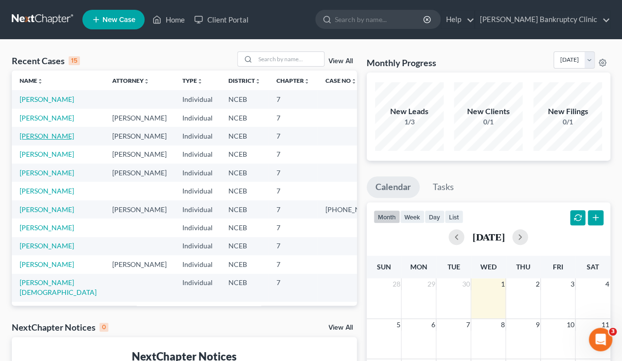
click at [50, 140] on link "Glaeser, Justin" at bounding box center [47, 136] width 54 height 8
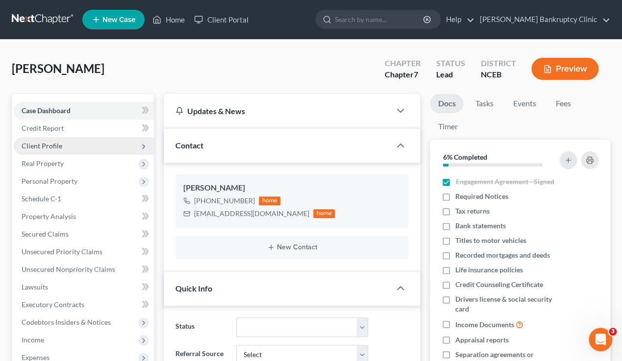
click at [58, 146] on span "Client Profile" at bounding box center [42, 146] width 41 height 8
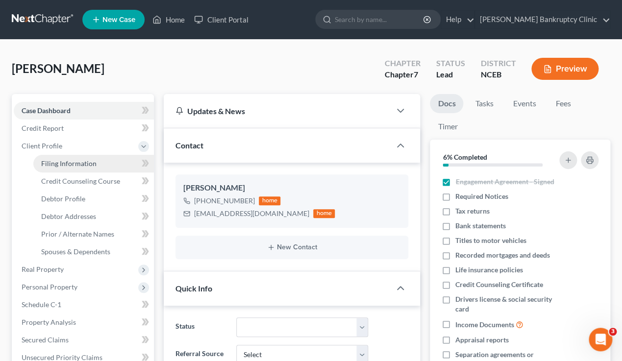
click at [95, 162] on span "Filing Information" at bounding box center [68, 163] width 55 height 8
select select "1"
select select "0"
select select "57"
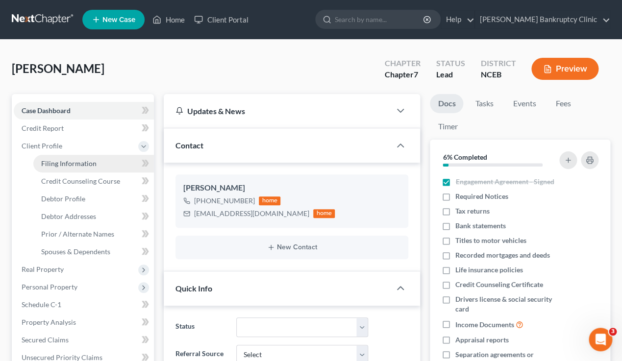
select select "0"
select select "28"
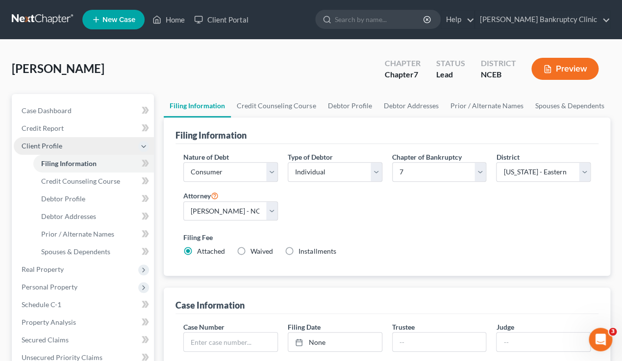
click at [63, 150] on span "Client Profile" at bounding box center [84, 146] width 140 height 18
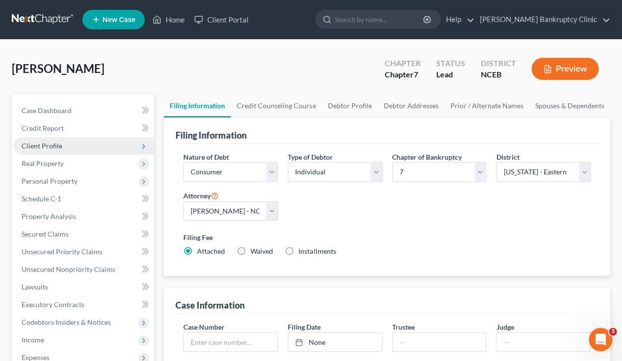
click at [67, 149] on span "Client Profile" at bounding box center [84, 146] width 140 height 18
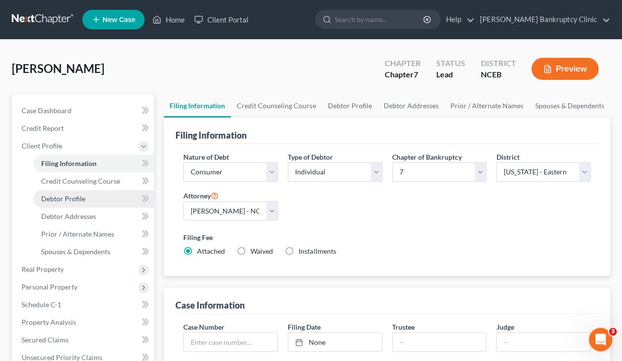
click at [78, 201] on span "Debtor Profile" at bounding box center [63, 199] width 44 height 8
select select "0"
select select "2"
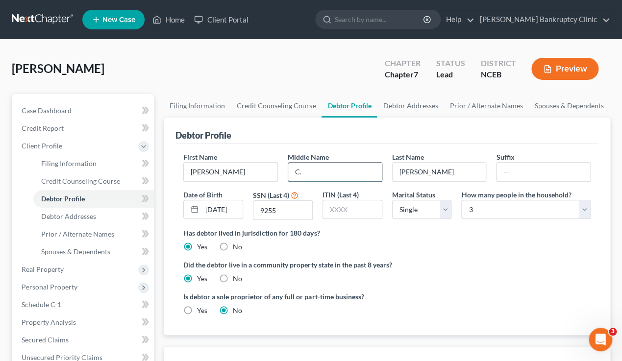
click at [328, 173] on input "C." at bounding box center [335, 172] width 94 height 19
type input "Curtis"
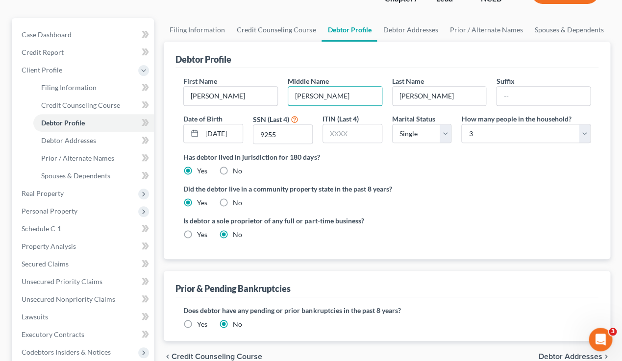
scroll to position [63, 0]
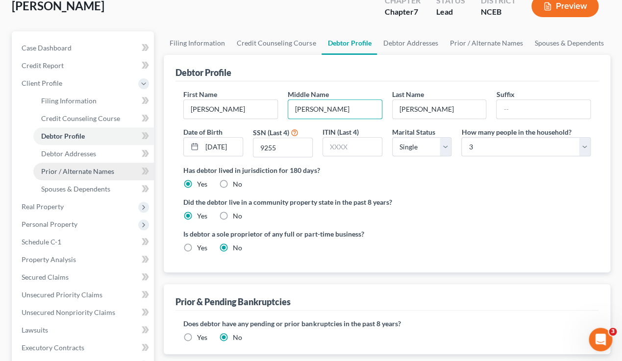
click at [99, 176] on link "Prior / Alternate Names" at bounding box center [93, 172] width 121 height 18
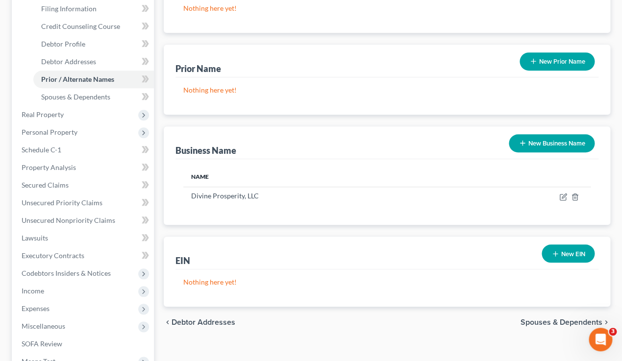
scroll to position [158, 0]
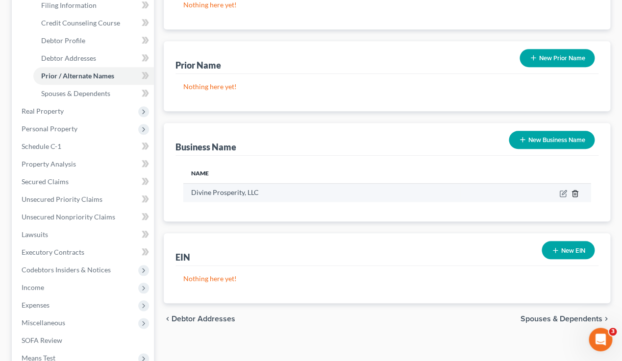
click at [577, 197] on icon "button" at bounding box center [575, 194] width 8 height 8
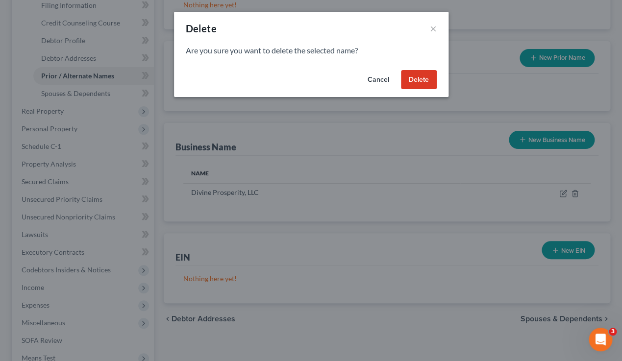
click at [414, 83] on button "Delete" at bounding box center [419, 80] width 36 height 20
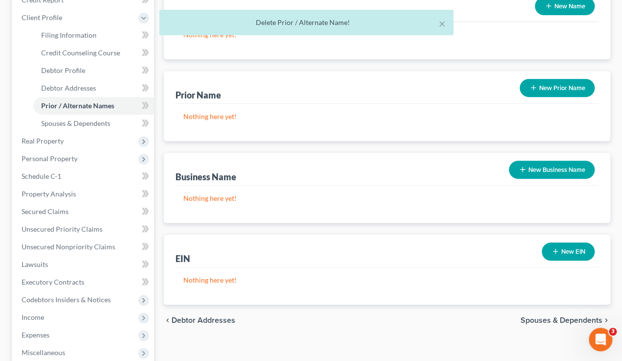
scroll to position [123, 0]
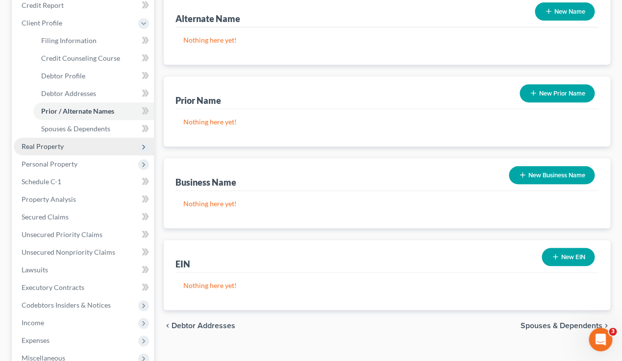
click at [77, 146] on span "Real Property" at bounding box center [84, 147] width 140 height 18
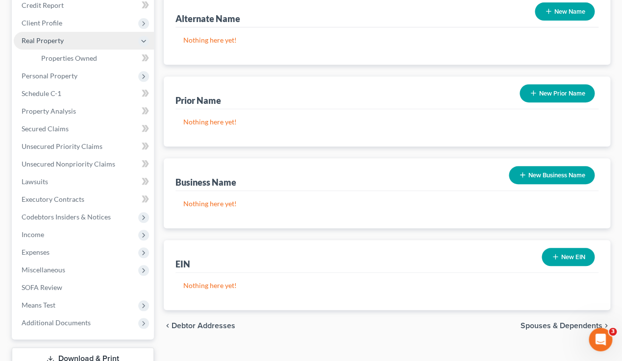
click at [76, 41] on span "Real Property" at bounding box center [84, 41] width 140 height 18
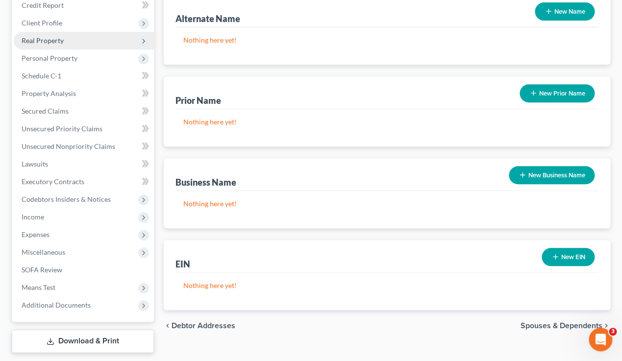
click at [73, 42] on span "Real Property" at bounding box center [84, 41] width 140 height 18
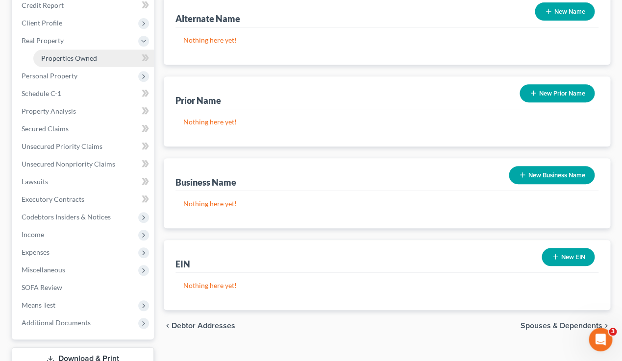
click at [83, 61] on span "Properties Owned" at bounding box center [69, 58] width 56 height 8
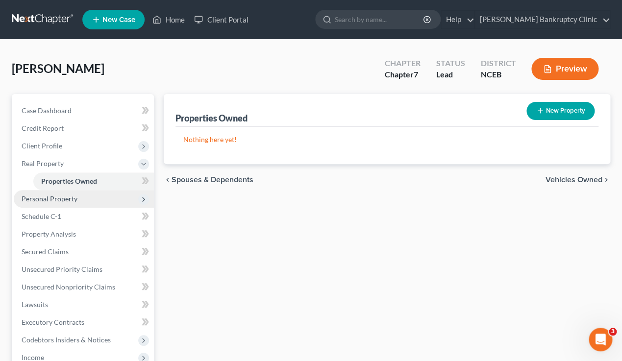
click at [87, 198] on span "Personal Property" at bounding box center [84, 199] width 140 height 18
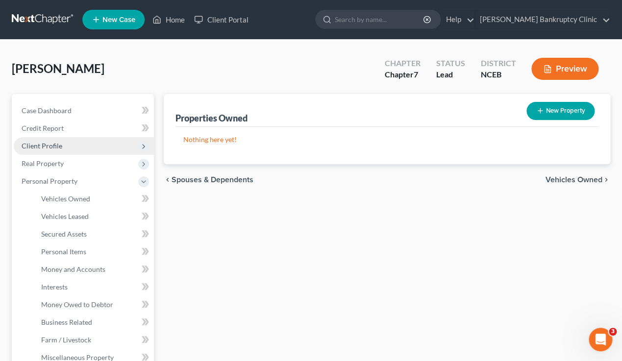
click at [73, 145] on span "Client Profile" at bounding box center [84, 146] width 140 height 18
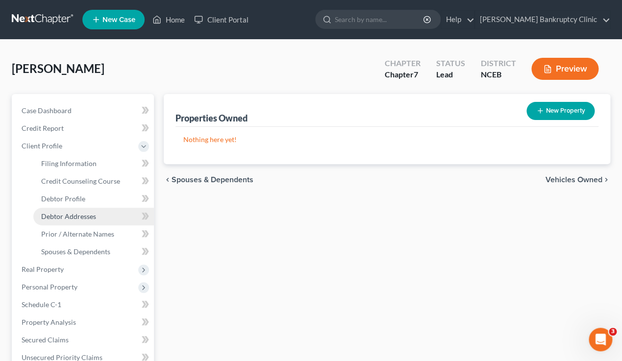
click at [88, 215] on span "Debtor Addresses" at bounding box center [68, 216] width 55 height 8
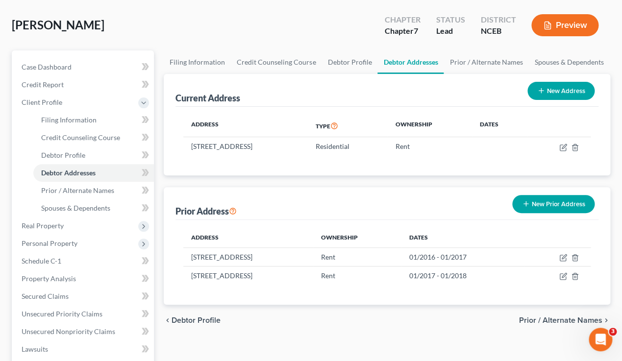
scroll to position [44, 0]
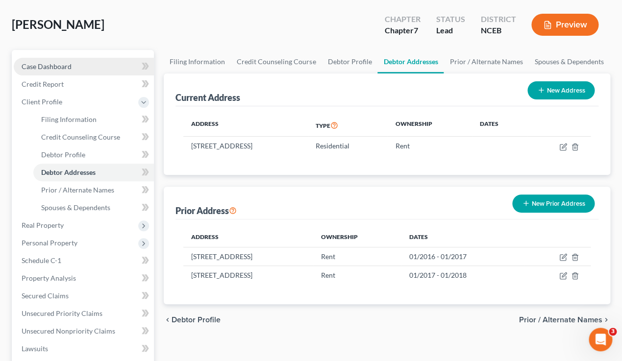
click at [74, 65] on link "Case Dashboard" at bounding box center [84, 67] width 140 height 18
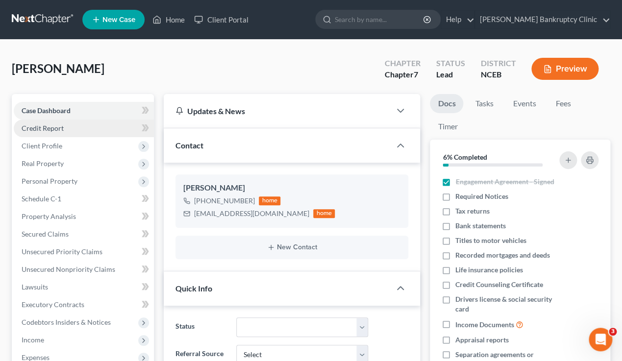
click at [86, 122] on link "Credit Report" at bounding box center [84, 129] width 140 height 18
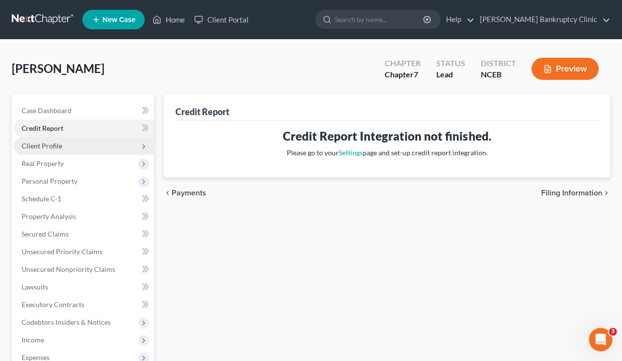
click at [78, 147] on span "Client Profile" at bounding box center [84, 146] width 140 height 18
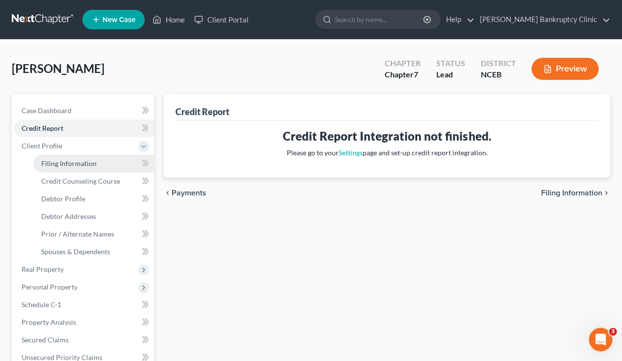
click at [88, 166] on span "Filing Information" at bounding box center [68, 163] width 55 height 8
select select "1"
select select "0"
select select "57"
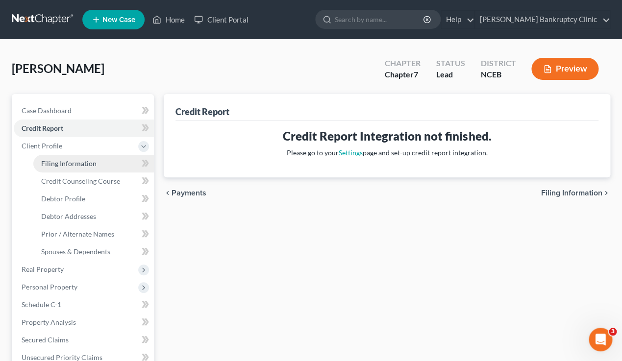
select select "0"
select select "28"
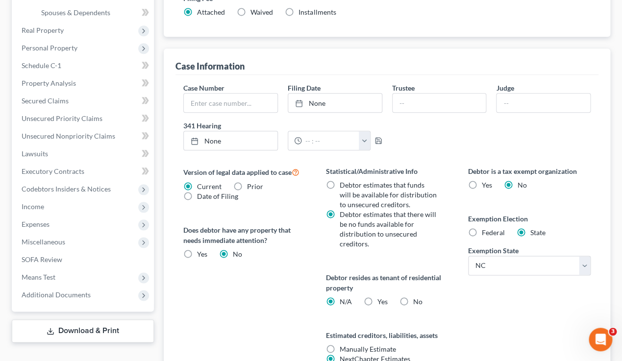
scroll to position [334, 0]
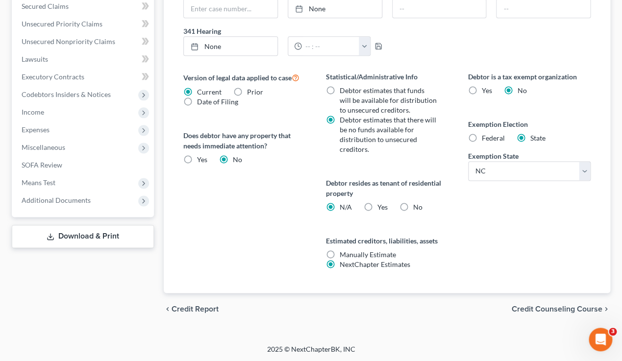
click at [560, 309] on span "Credit Counseling Course" at bounding box center [557, 309] width 91 height 8
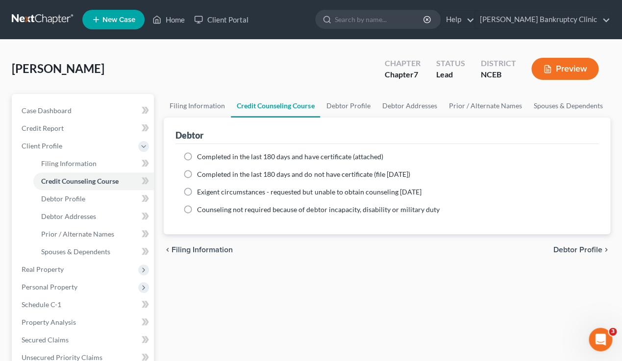
click at [574, 252] on span "Debtor Profile" at bounding box center [577, 250] width 49 height 8
select select "0"
select select "2"
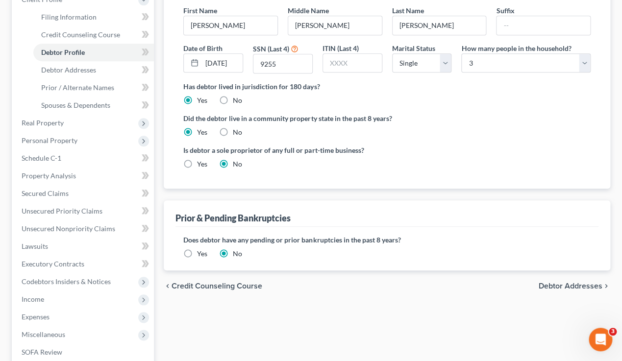
scroll to position [152, 0]
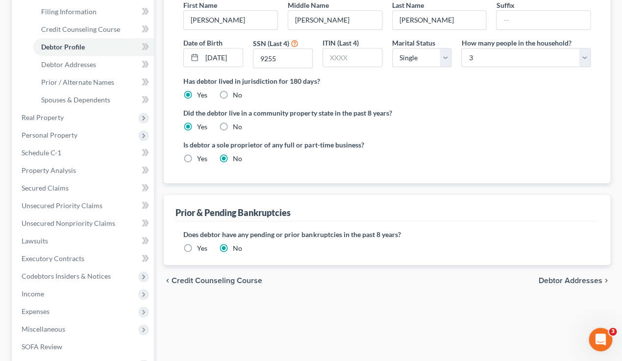
click at [568, 282] on span "Debtor Addresses" at bounding box center [571, 281] width 64 height 8
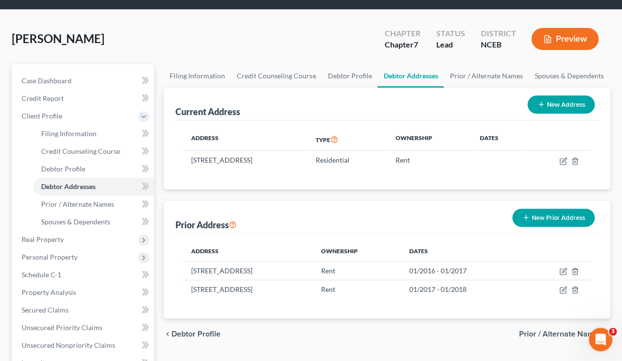
scroll to position [50, 0]
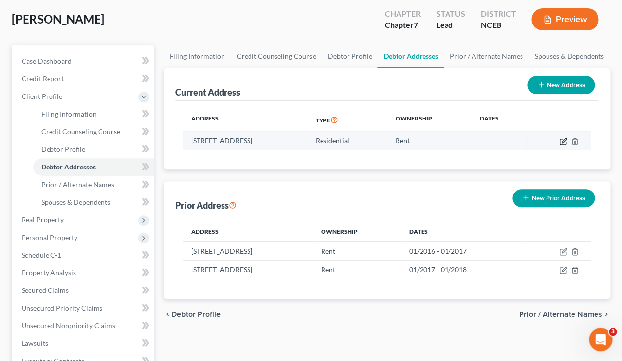
click at [565, 143] on icon "button" at bounding box center [563, 142] width 8 height 8
select select "28"
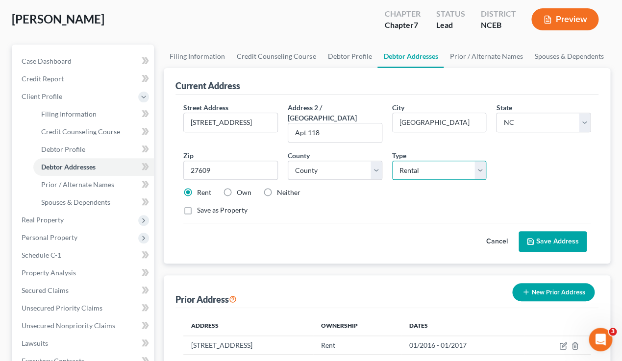
click option "Rental" at bounding box center [0, 0] width 0 height 0
select select "1"
click at [562, 231] on button "Save Address" at bounding box center [553, 241] width 68 height 21
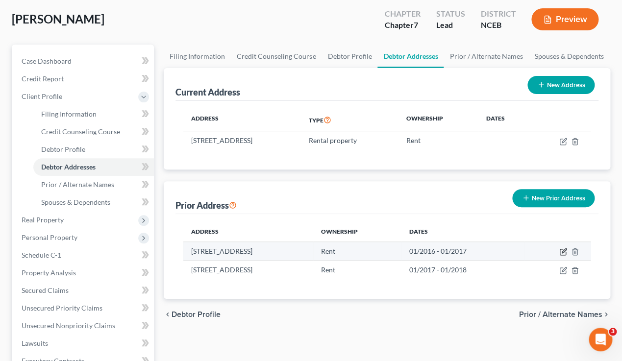
click at [563, 251] on icon "button" at bounding box center [564, 250] width 4 height 4
select select "3"
select select "7"
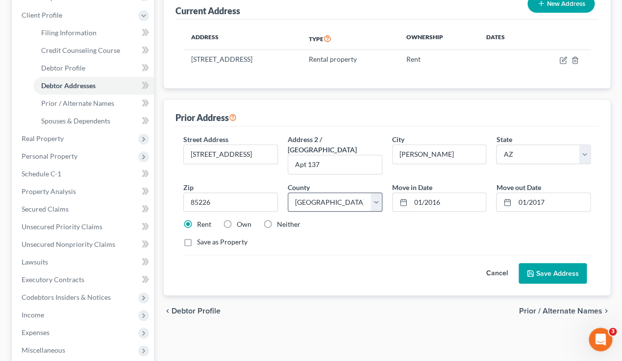
scroll to position [133, 0]
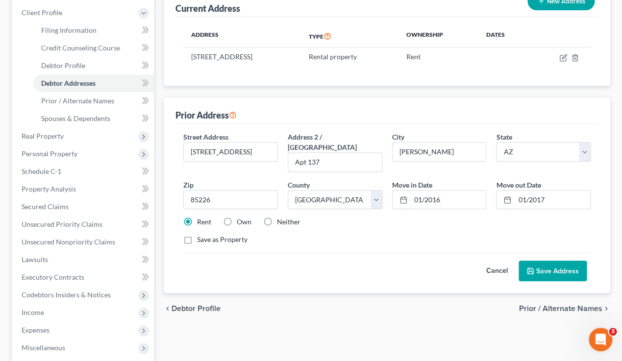
click at [554, 262] on button "Save Address" at bounding box center [553, 271] width 68 height 21
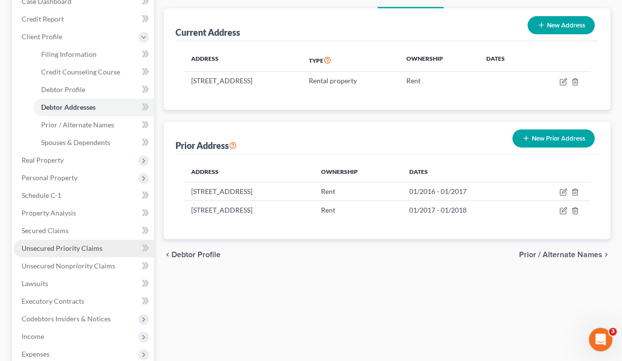
scroll to position [257, 0]
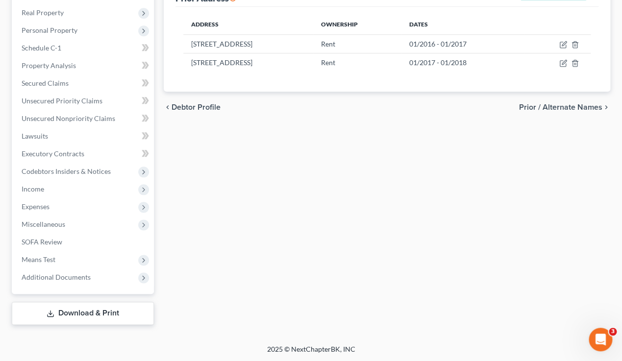
click at [73, 314] on link "Download & Print" at bounding box center [83, 313] width 142 height 23
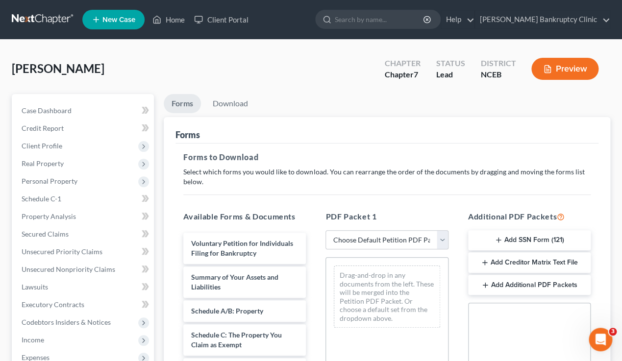
click at [545, 72] on icon "button" at bounding box center [547, 69] width 9 height 9
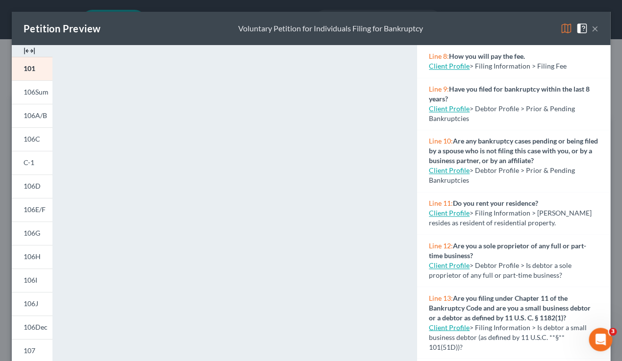
scroll to position [383, 0]
click at [443, 216] on link "Client Profile" at bounding box center [449, 212] width 41 height 8
select select "1"
select select "0"
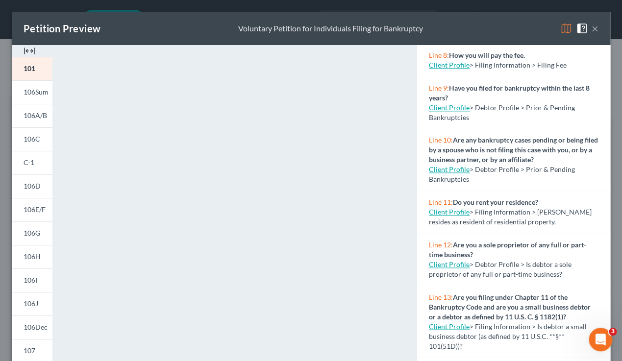
select select "57"
select select "0"
select select "28"
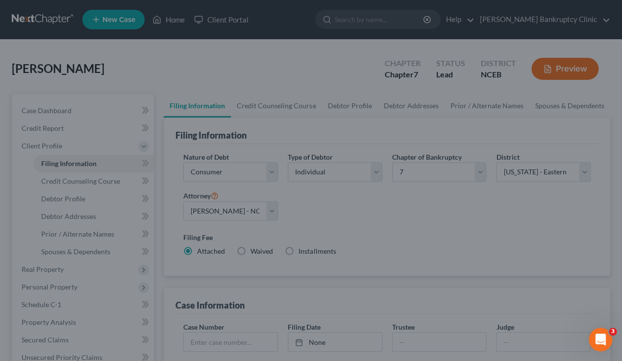
select select "1"
select select "0"
select select "57"
select select "0"
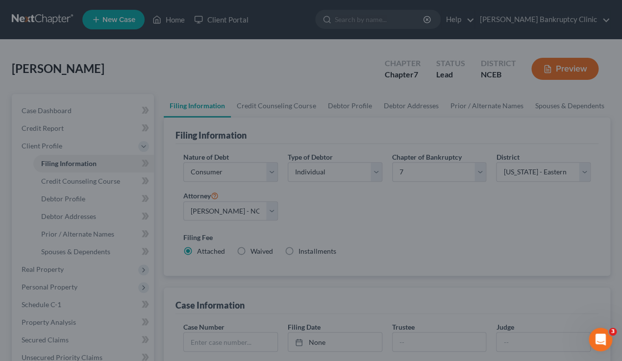
select select "28"
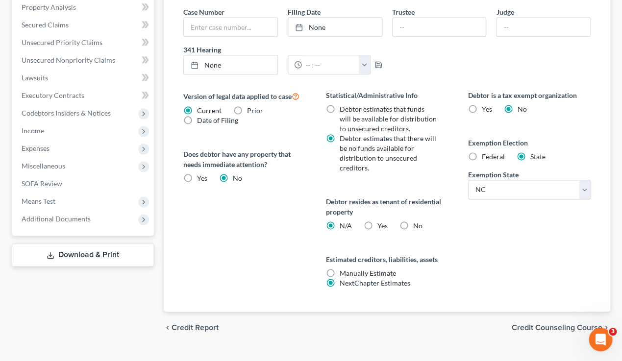
scroll to position [334, 0]
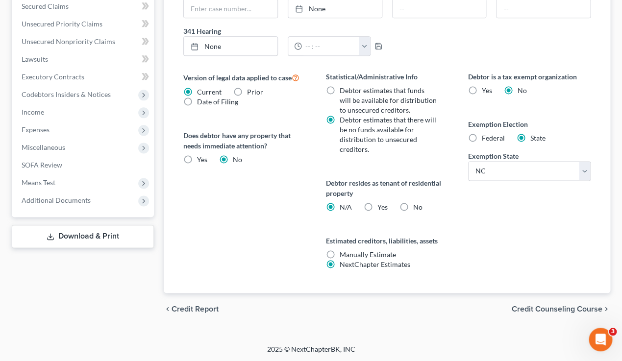
click at [377, 206] on label "Yes Yes" at bounding box center [382, 207] width 10 height 10
click at [381, 206] on input "Yes Yes" at bounding box center [384, 205] width 6 height 6
radio input "true"
radio input "false"
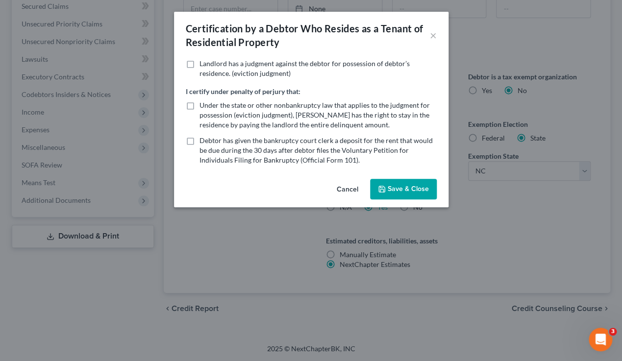
click at [388, 186] on button "Save & Close" at bounding box center [403, 189] width 67 height 21
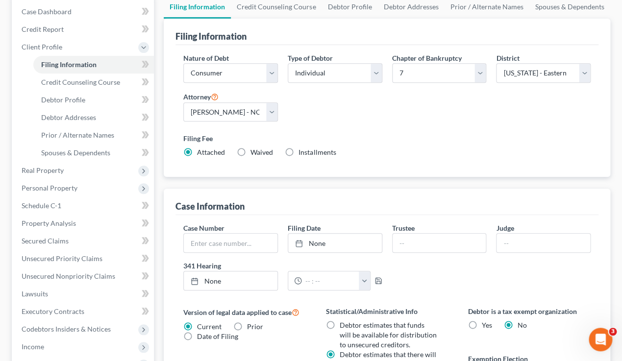
scroll to position [0, 0]
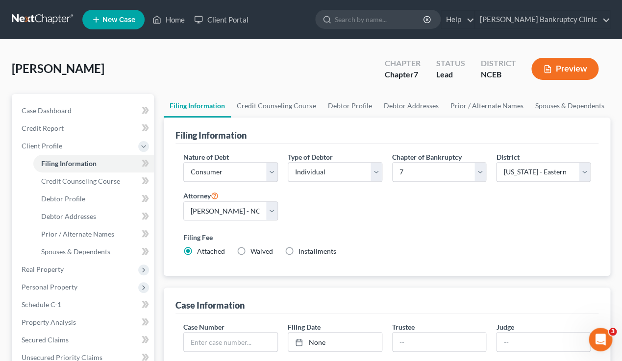
click at [554, 74] on button "Preview" at bounding box center [564, 69] width 67 height 22
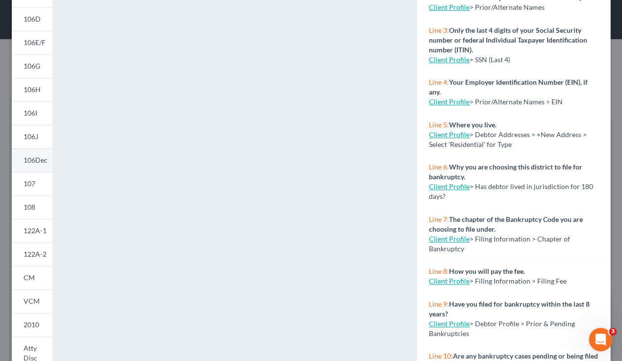
scroll to position [173, 0]
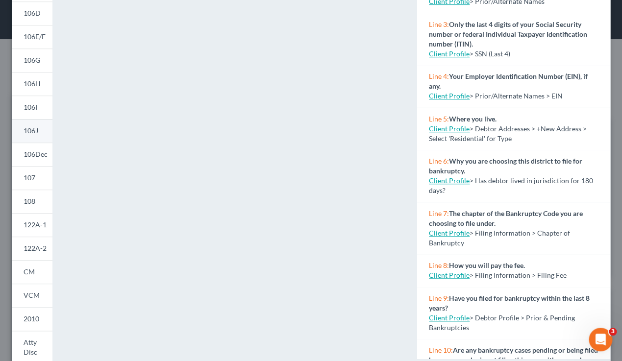
click at [35, 132] on span "106J" at bounding box center [31, 130] width 15 height 8
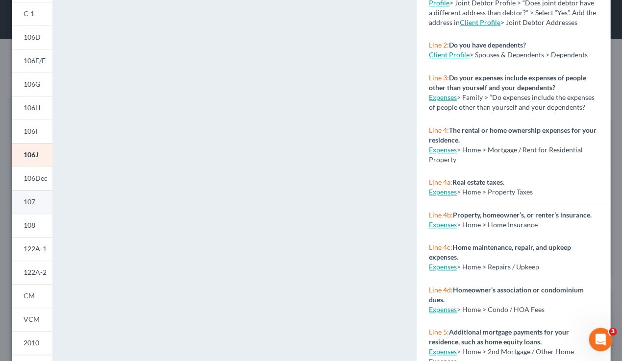
scroll to position [210, 0]
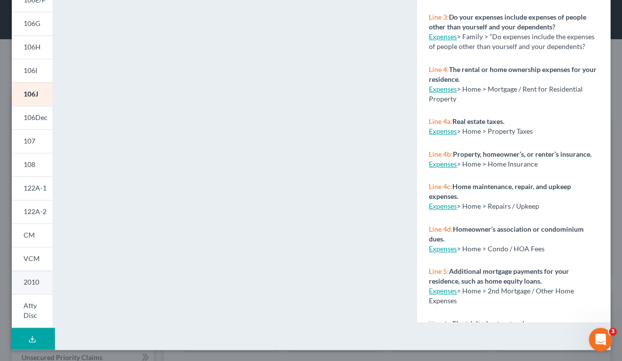
click at [27, 280] on span "2010" at bounding box center [32, 282] width 16 height 8
